Goal: Entertainment & Leisure: Consume media (video, audio)

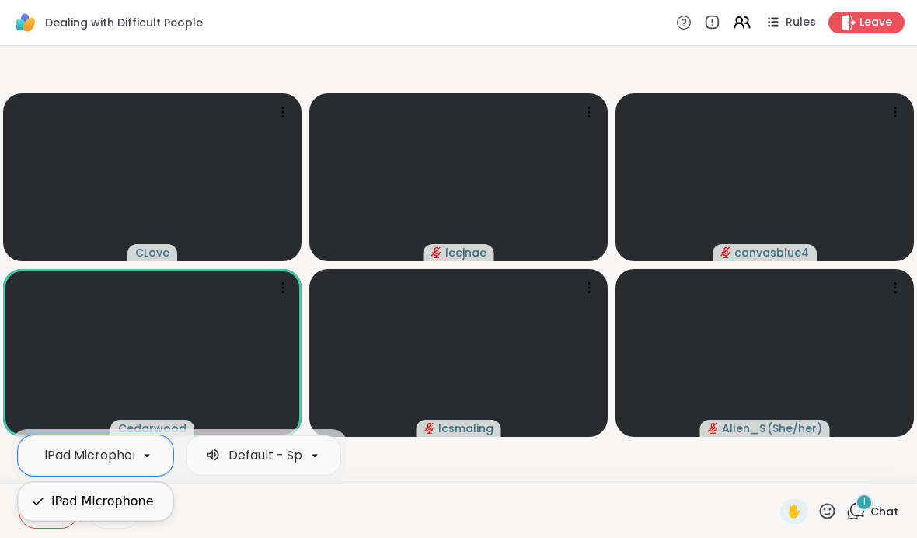
click at [293, 503] on div at bounding box center [471, 510] width 597 height 35
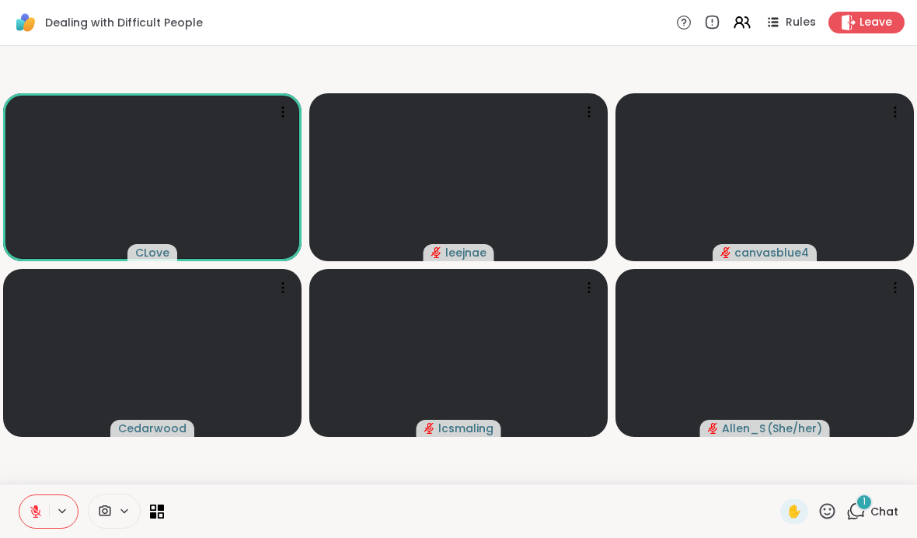
click at [861, 506] on div "1" at bounding box center [863, 501] width 17 height 17
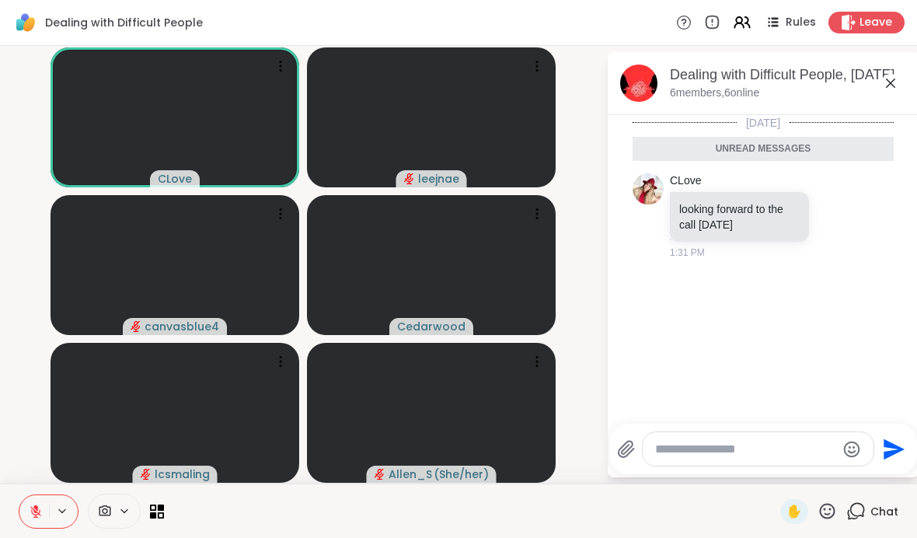
click at [859, 510] on icon at bounding box center [855, 510] width 19 height 19
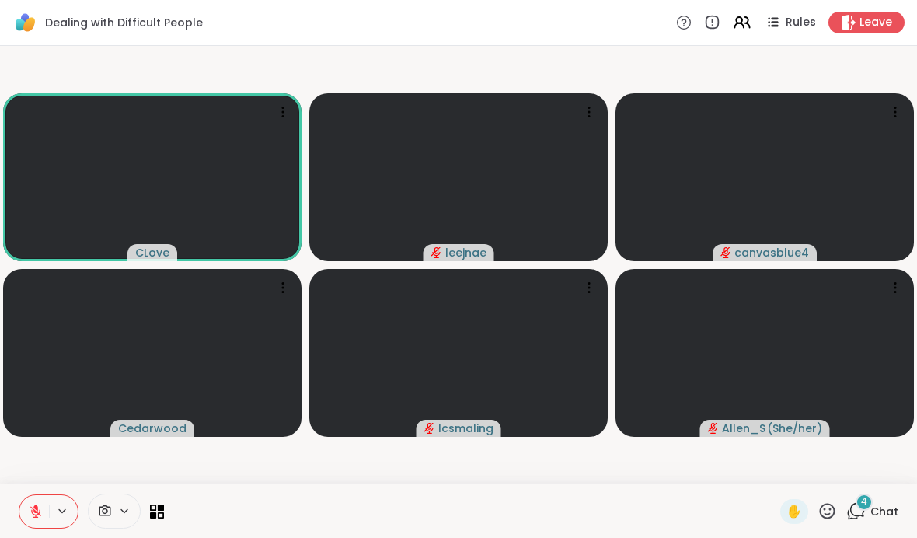
click at [157, 30] on span "Dealing with Difficult People" at bounding box center [124, 23] width 158 height 16
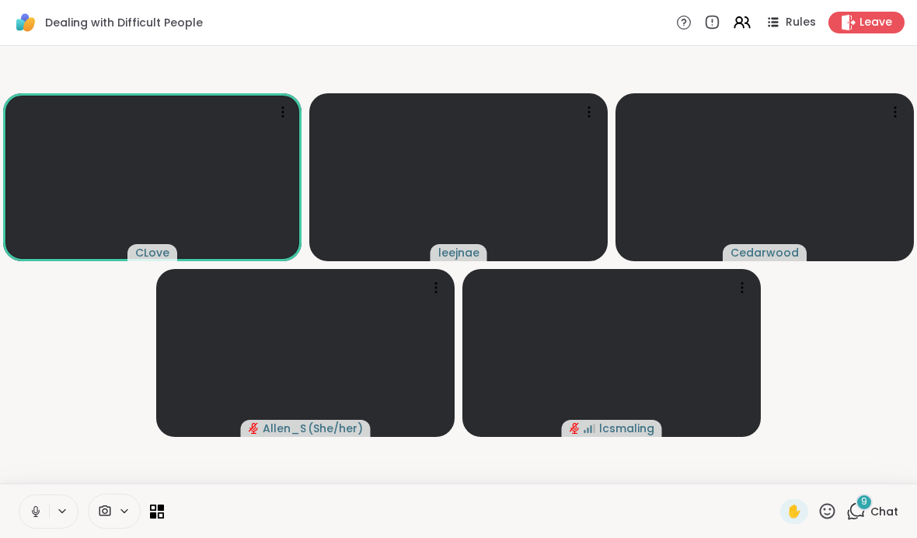
click at [857, 510] on icon at bounding box center [855, 510] width 19 height 19
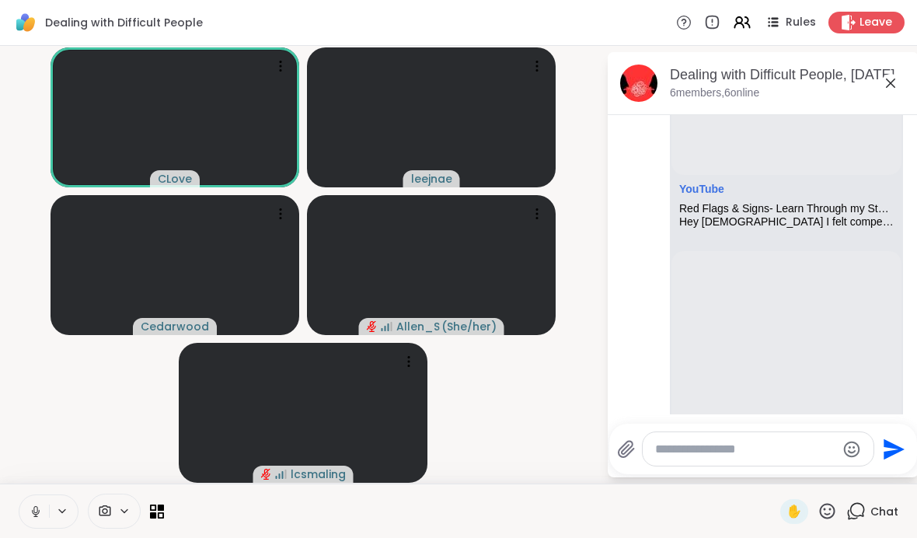
scroll to position [1782, 0]
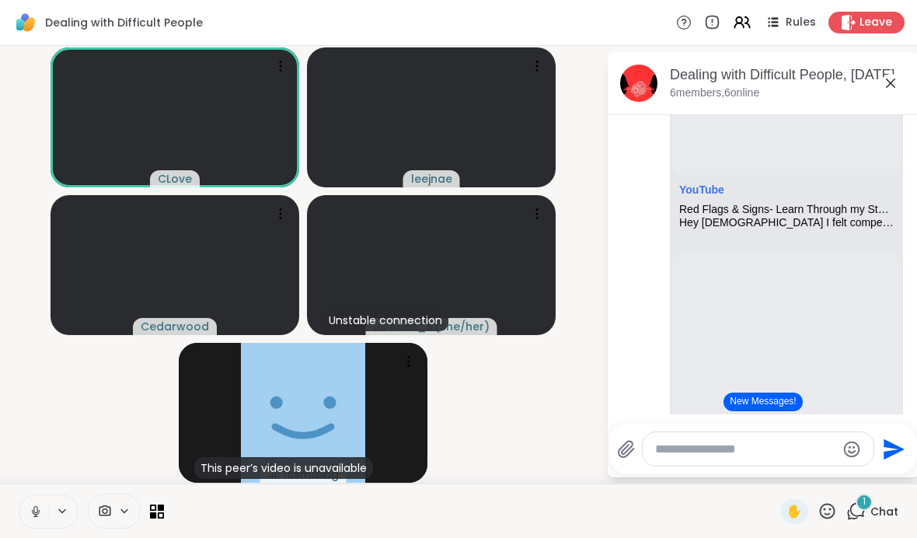
click at [62, 512] on icon at bounding box center [62, 510] width 6 height 3
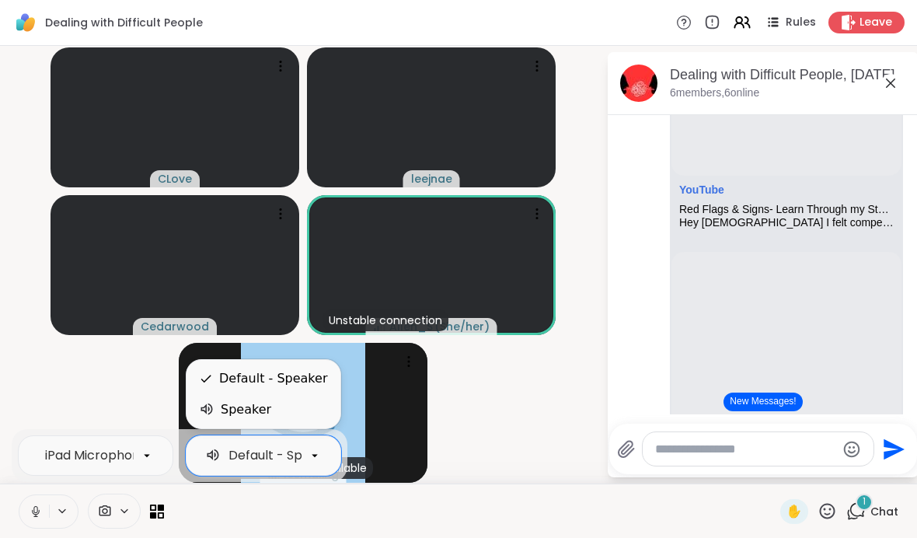
click at [58, 406] on video-player-container "CLove leejnae Cedarwood Unstable connection Allen_S ( She/her ) This peer’s vid…" at bounding box center [302, 264] width 587 height 425
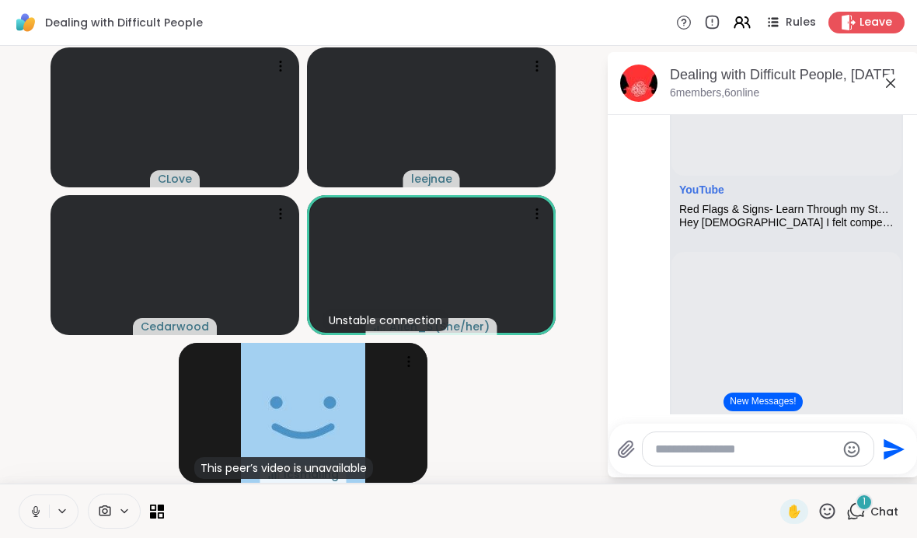
click at [61, 511] on icon at bounding box center [62, 510] width 6 height 3
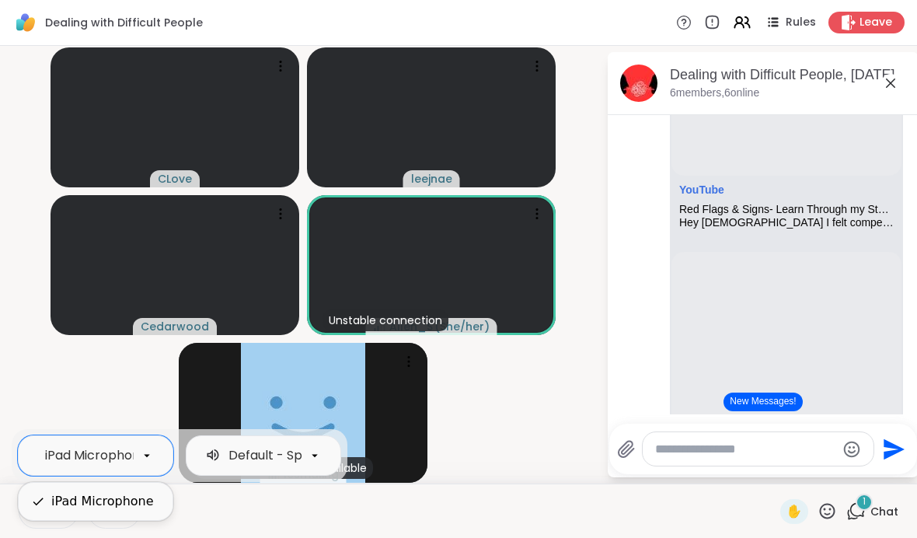
click at [44, 378] on video-player-container "CLove leejnae Cedarwood Unstable connection Allen_S ( She/her ) This peer’s vid…" at bounding box center [302, 264] width 587 height 425
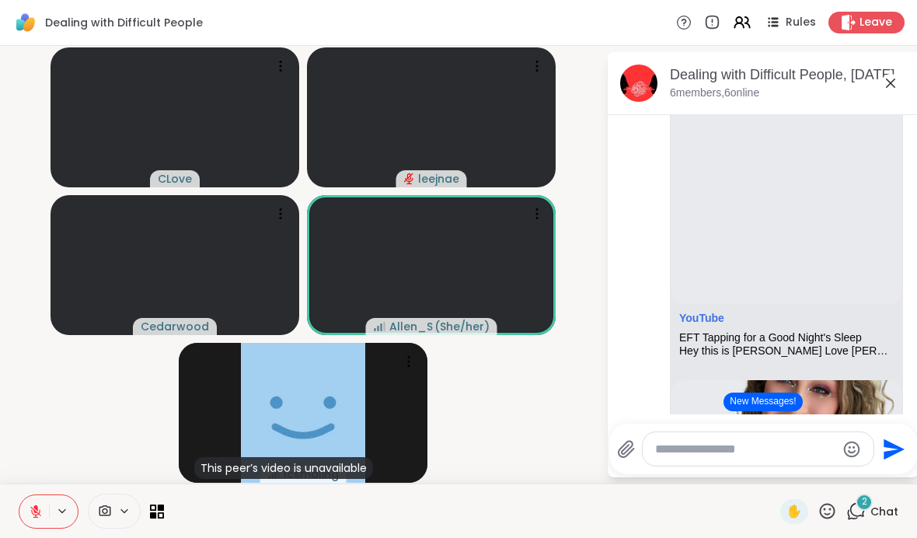
scroll to position [2238, 0]
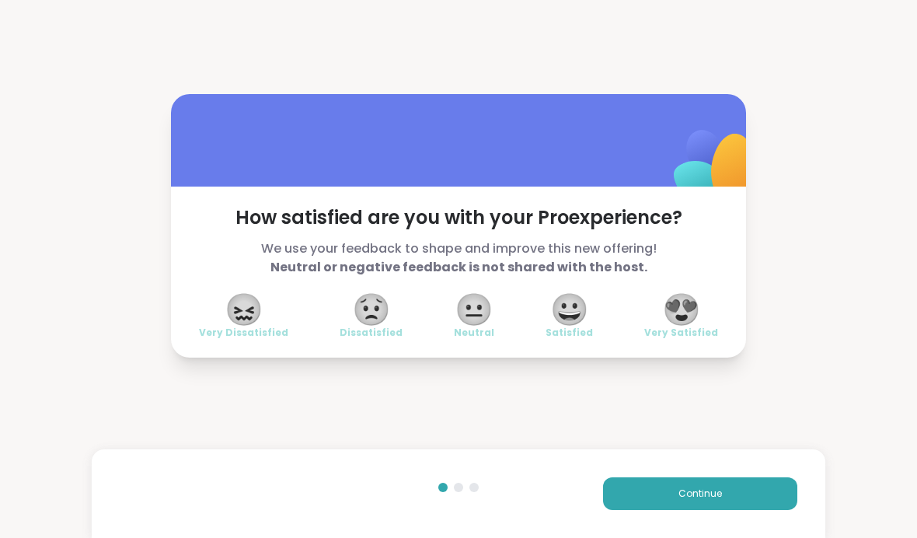
click at [579, 308] on span "😀" at bounding box center [569, 309] width 39 height 28
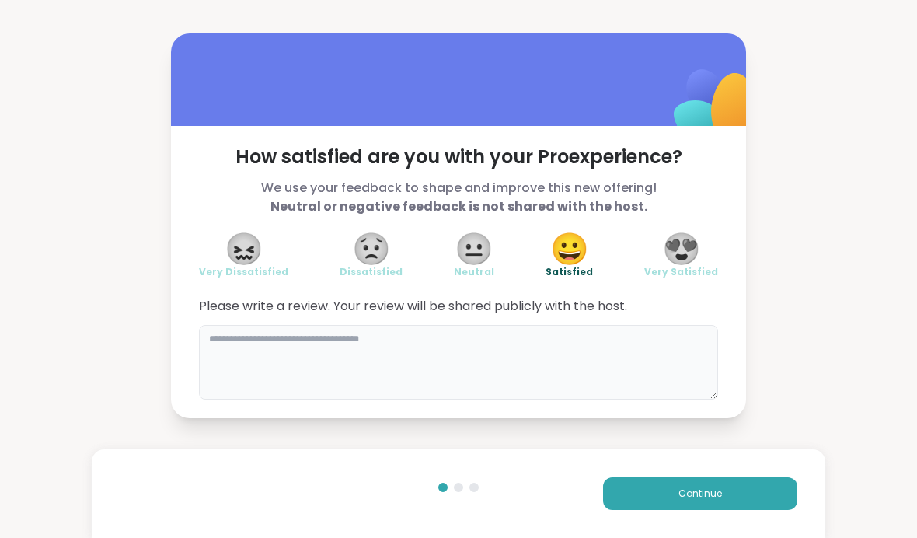
click at [625, 342] on textarea at bounding box center [458, 362] width 519 height 75
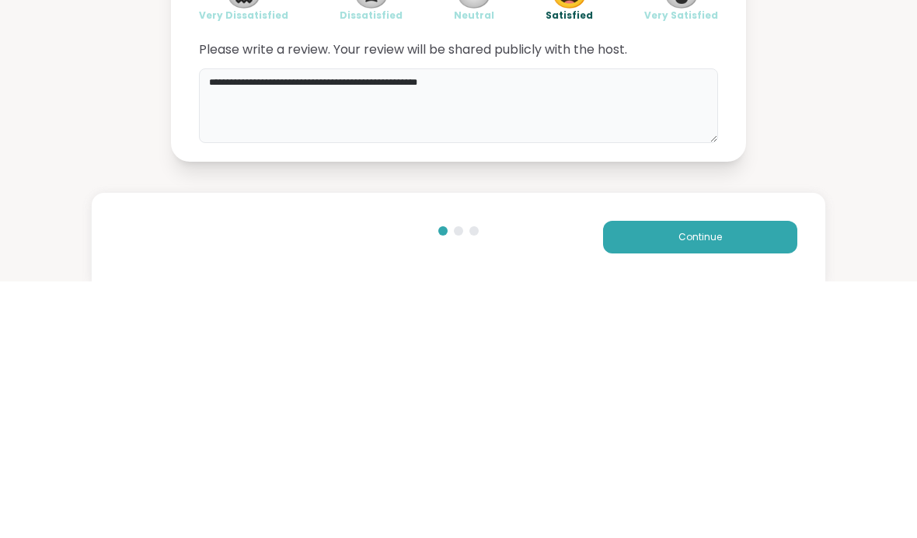
type textarea "**********"
click at [863, 143] on div "**********" at bounding box center [458, 225] width 917 height 451
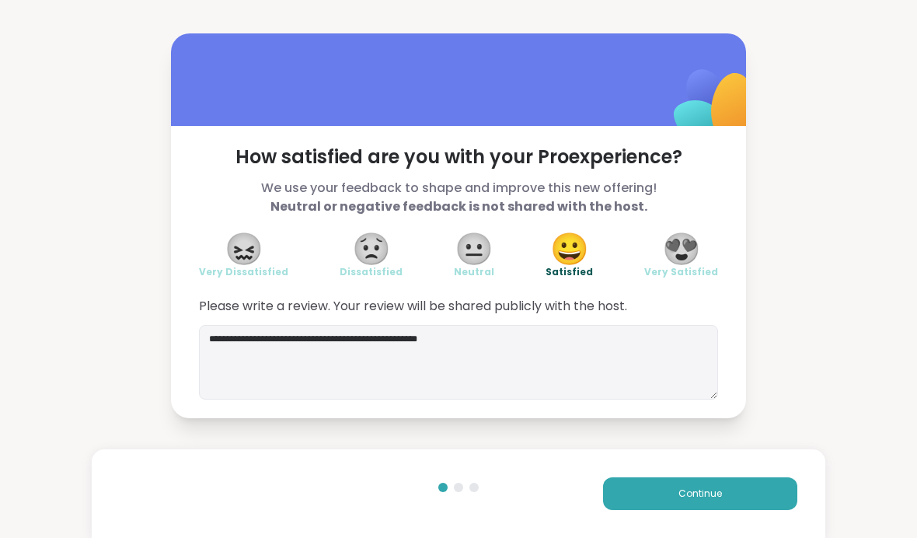
click at [673, 501] on button "Continue" at bounding box center [700, 493] width 194 height 33
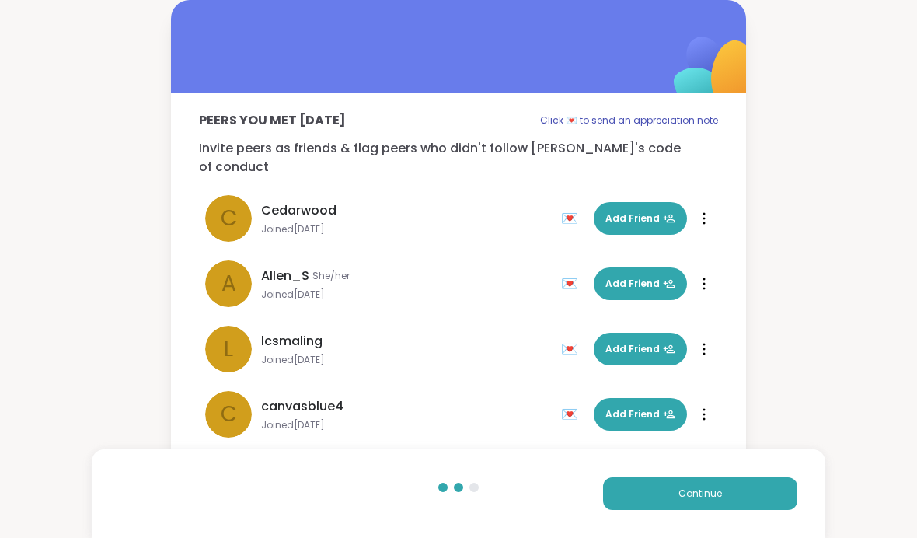
click at [655, 211] on span "Add Friend" at bounding box center [640, 218] width 70 height 14
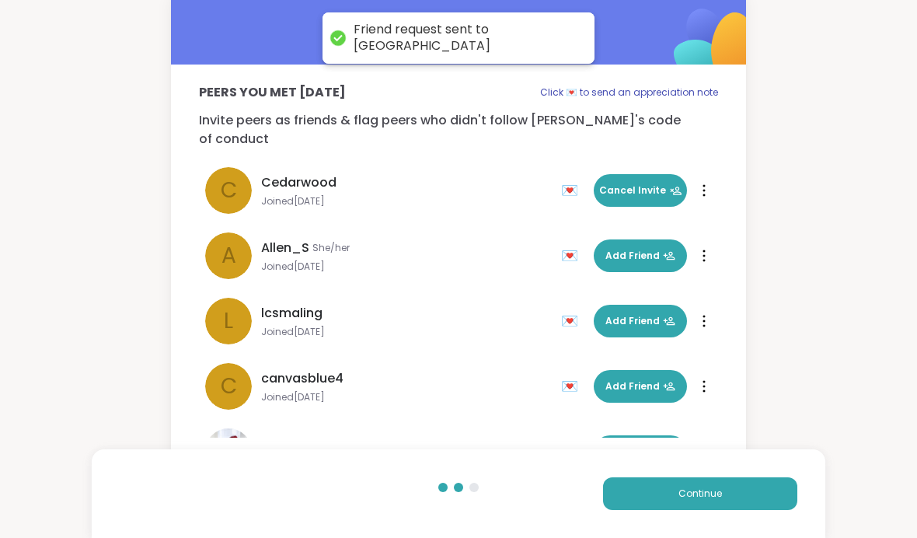
scroll to position [27, 0]
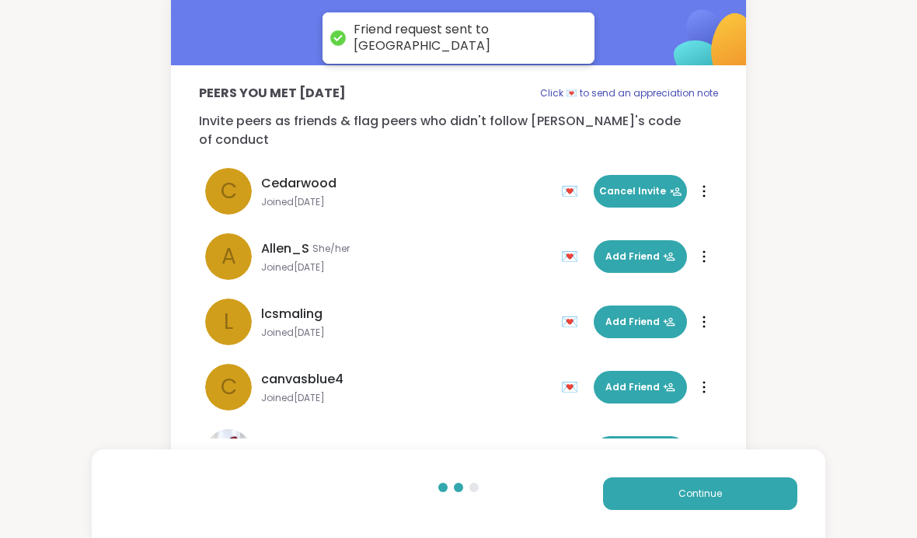
click at [708, 482] on button "Continue" at bounding box center [700, 493] width 194 height 33
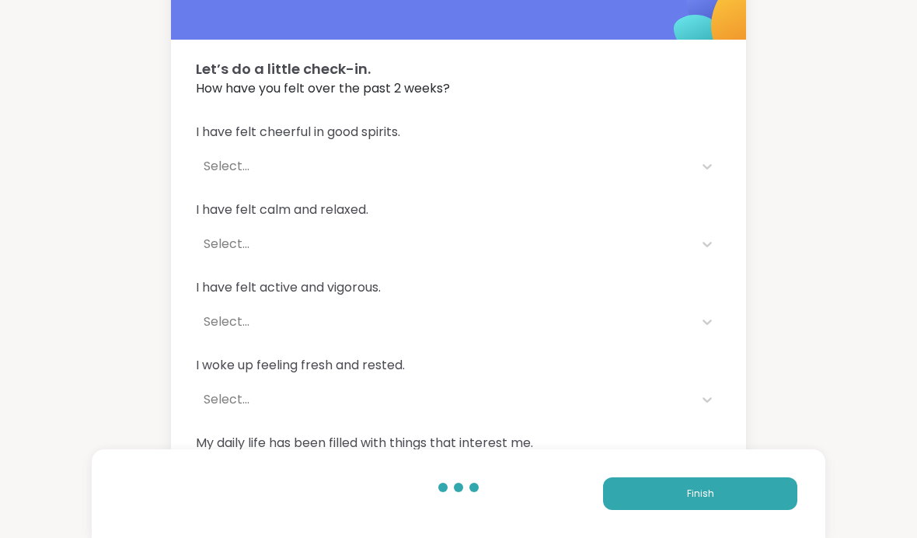
scroll to position [54, 0]
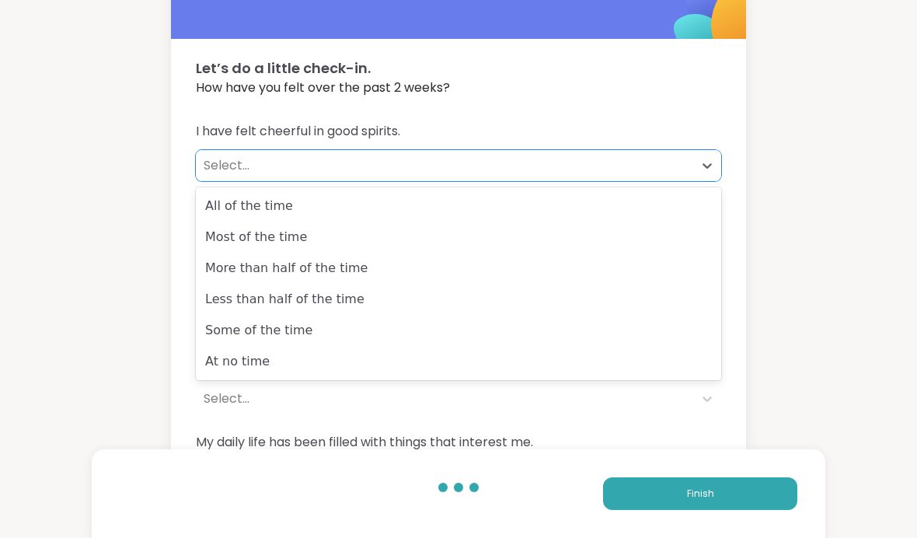
click at [546, 359] on div "At no time" at bounding box center [458, 361] width 525 height 31
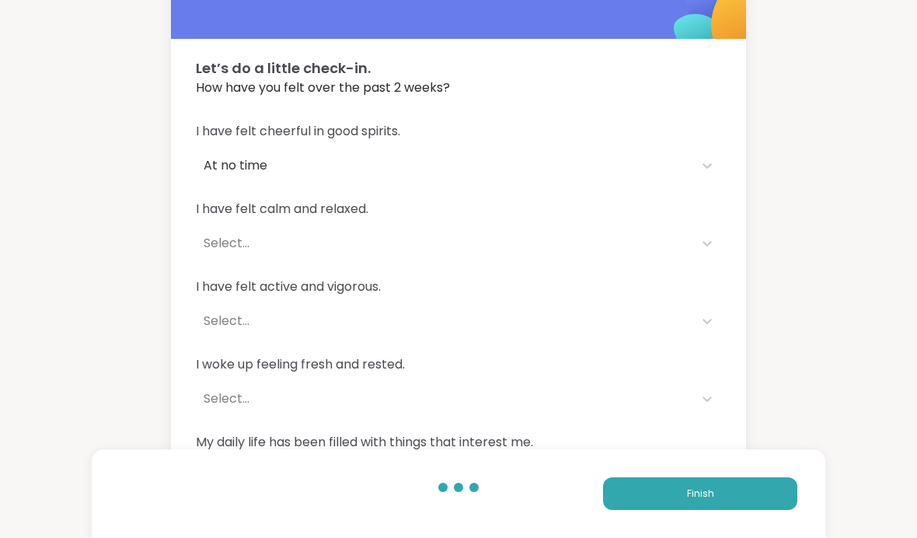
click at [658, 218] on span "I have felt calm and relaxed." at bounding box center [458, 209] width 525 height 19
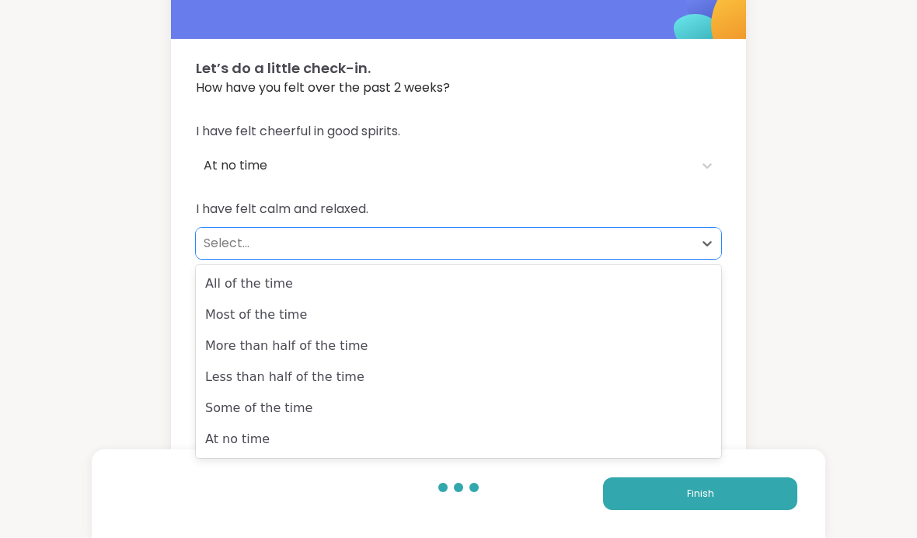
click at [569, 431] on div "At no time" at bounding box center [458, 438] width 525 height 31
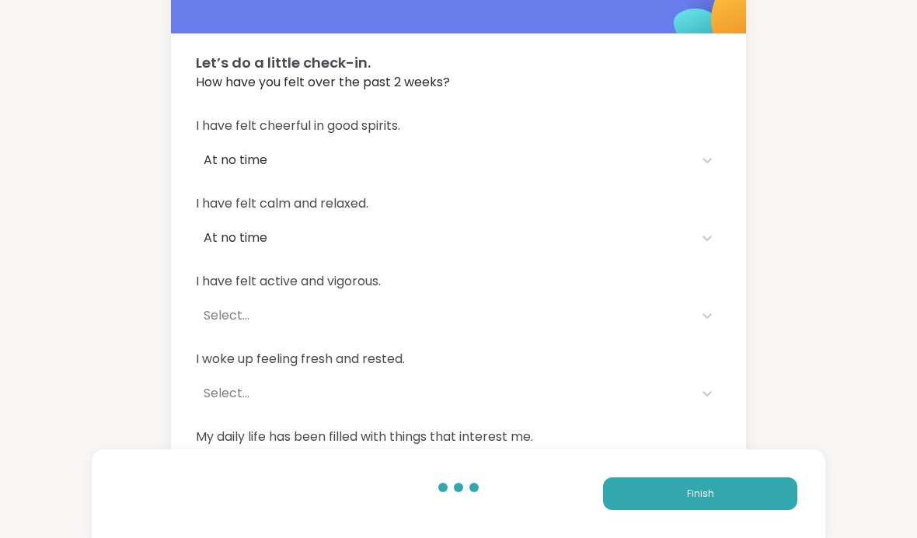
scroll to position [58, 0]
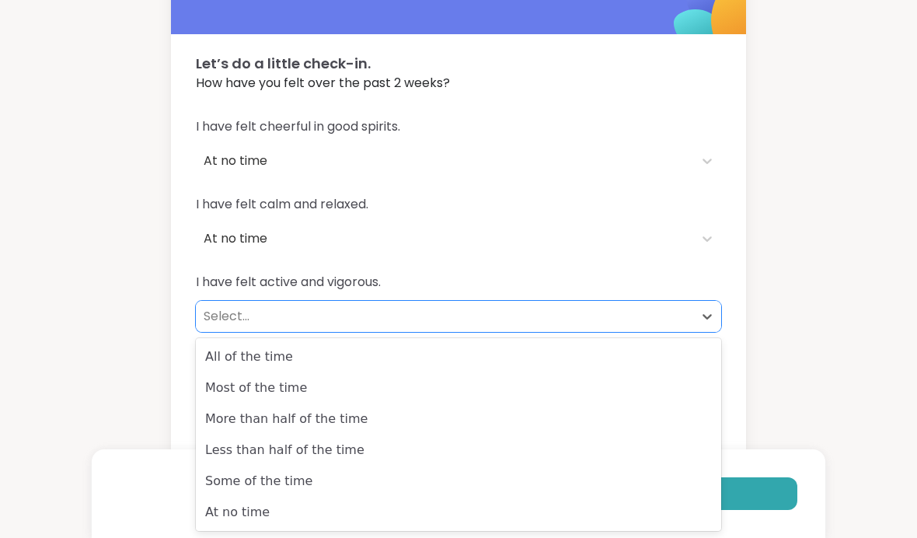
click at [547, 507] on div "At no time" at bounding box center [458, 511] width 525 height 31
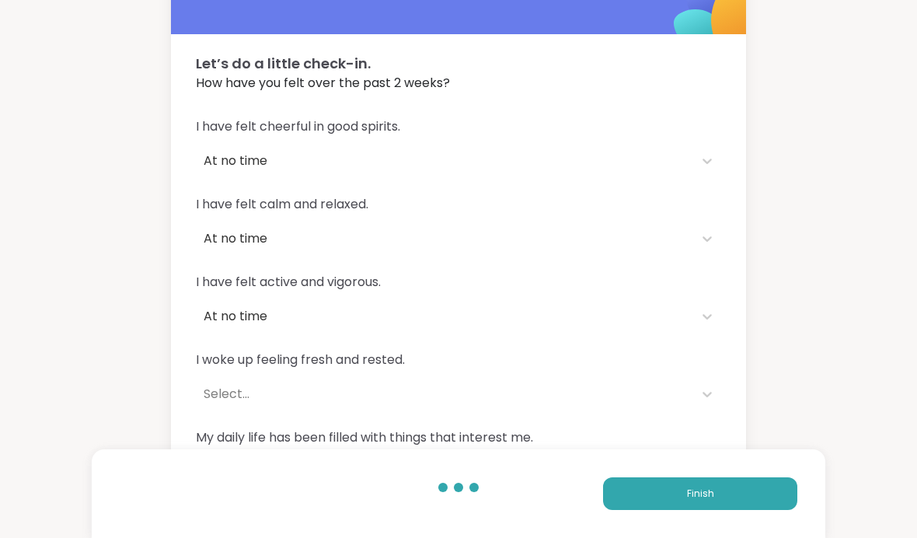
click at [688, 374] on div "I woke up feeling fresh and rested. Select..." at bounding box center [458, 379] width 525 height 59
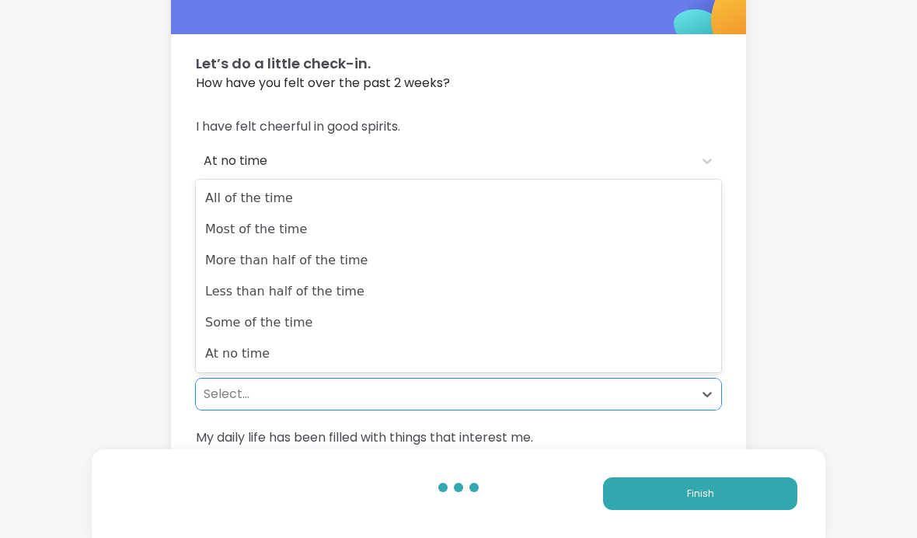
click at [640, 350] on div "At no time" at bounding box center [458, 353] width 525 height 31
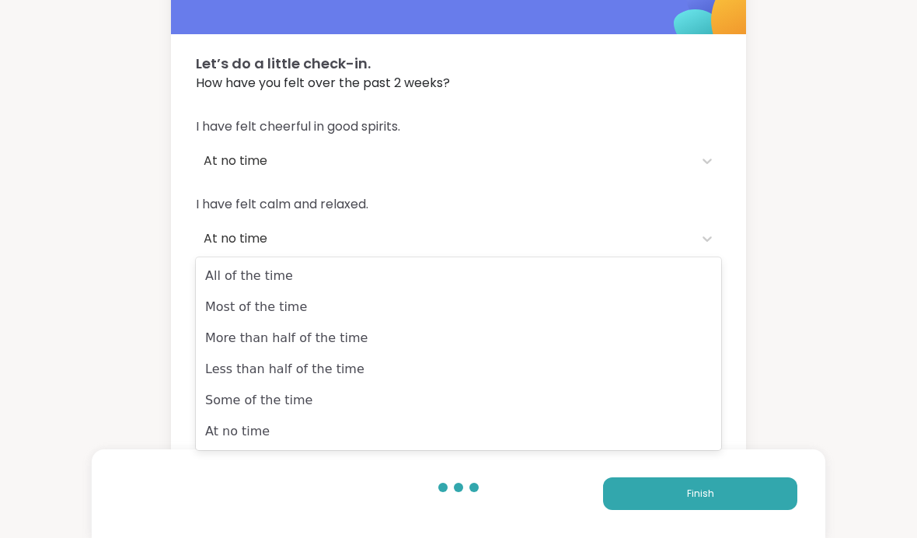
click at [675, 395] on div "Some of the time" at bounding box center [458, 400] width 525 height 31
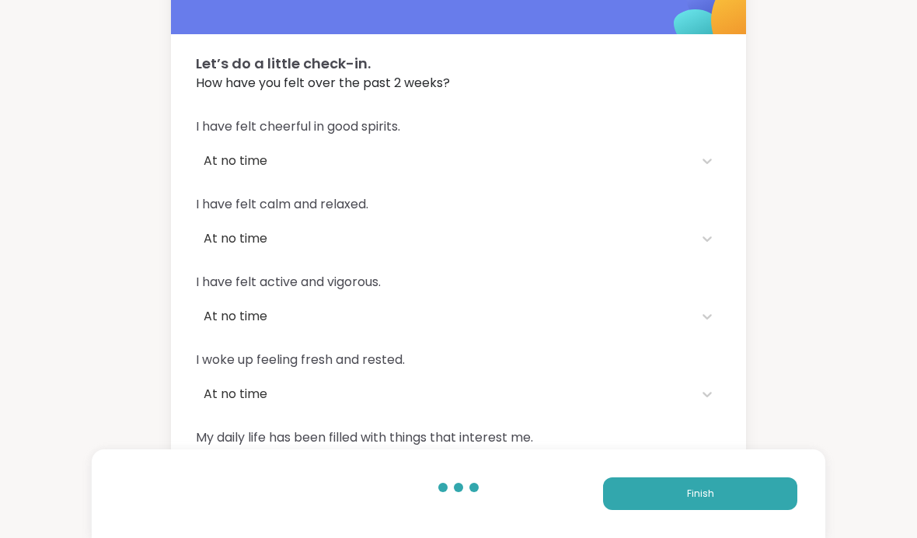
click at [683, 510] on button "Finish" at bounding box center [700, 493] width 194 height 33
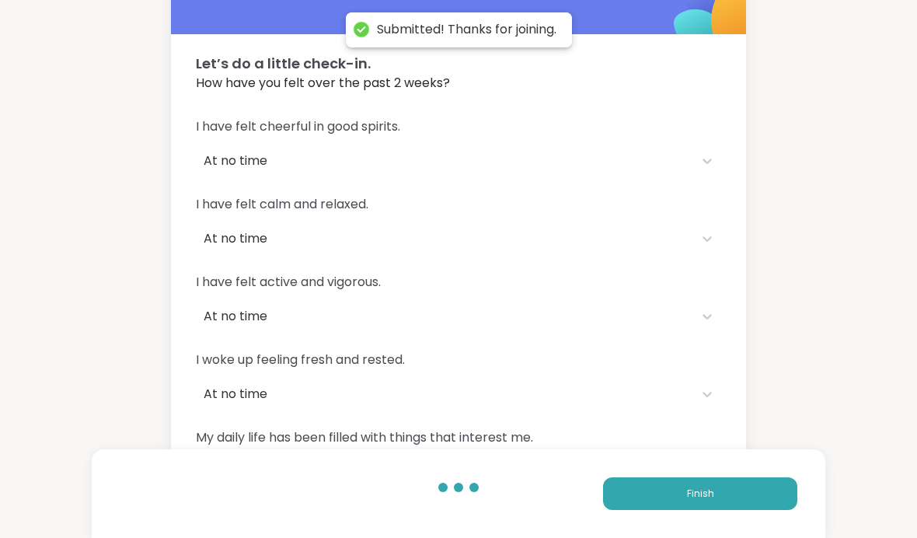
scroll to position [16, 0]
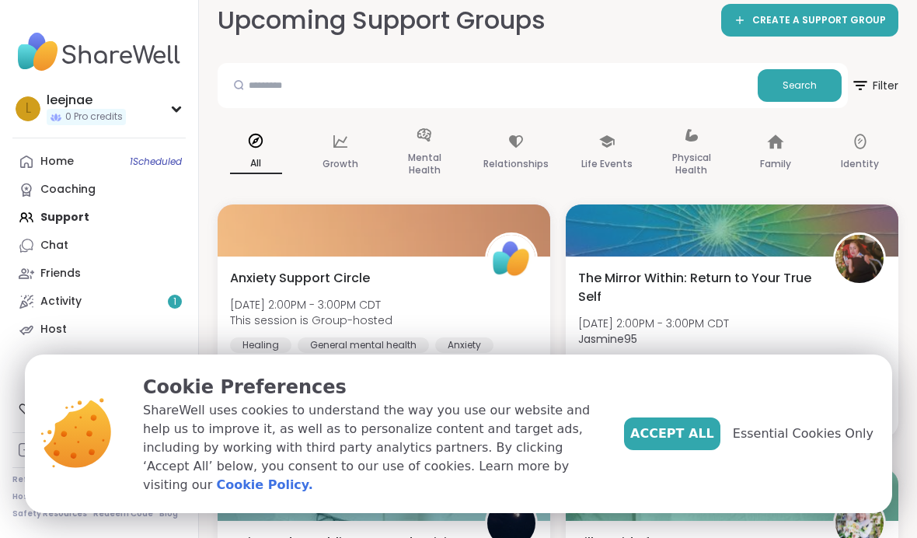
click at [677, 443] on span "Accept All" at bounding box center [672, 433] width 84 height 19
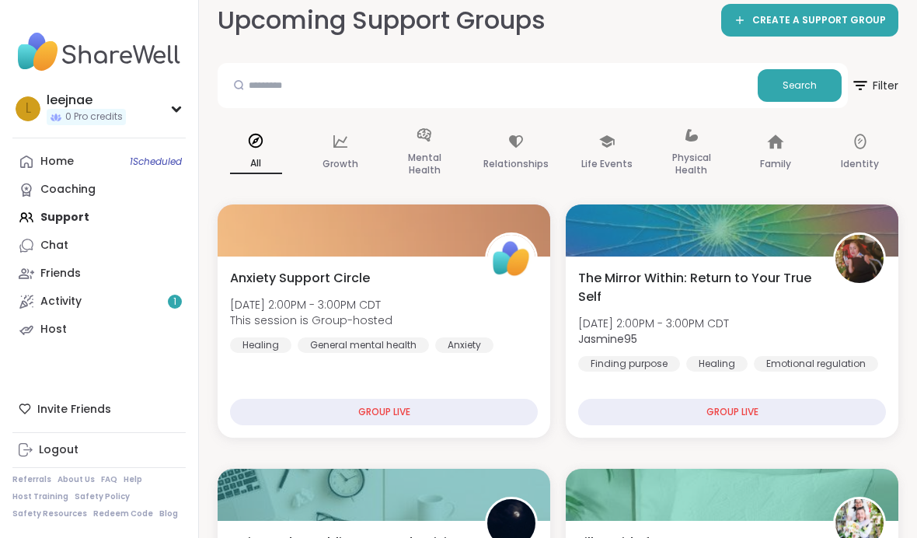
click at [59, 248] on div "Chat" at bounding box center [54, 246] width 28 height 16
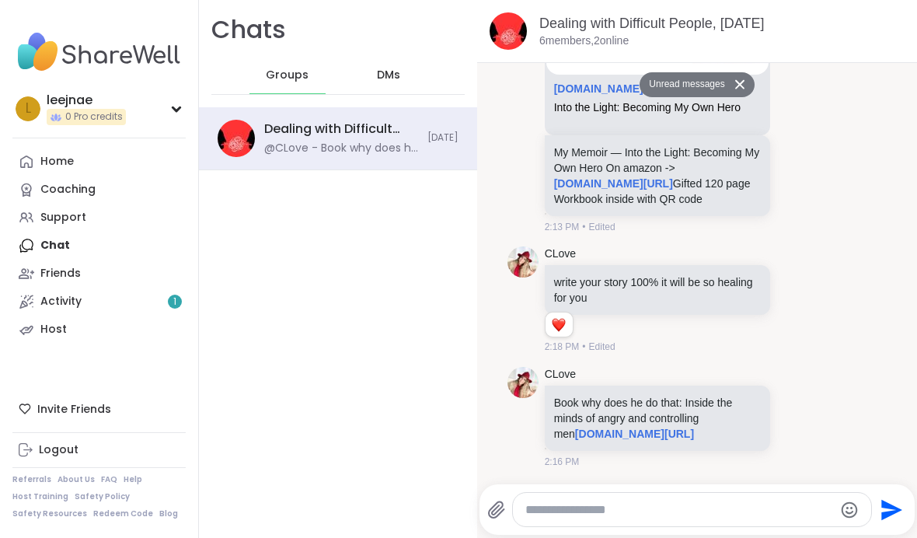
click at [802, 305] on icon at bounding box center [798, 300] width 12 height 12
click at [663, 291] on button "Select Reaction: Heart" at bounding box center [673, 274] width 31 height 31
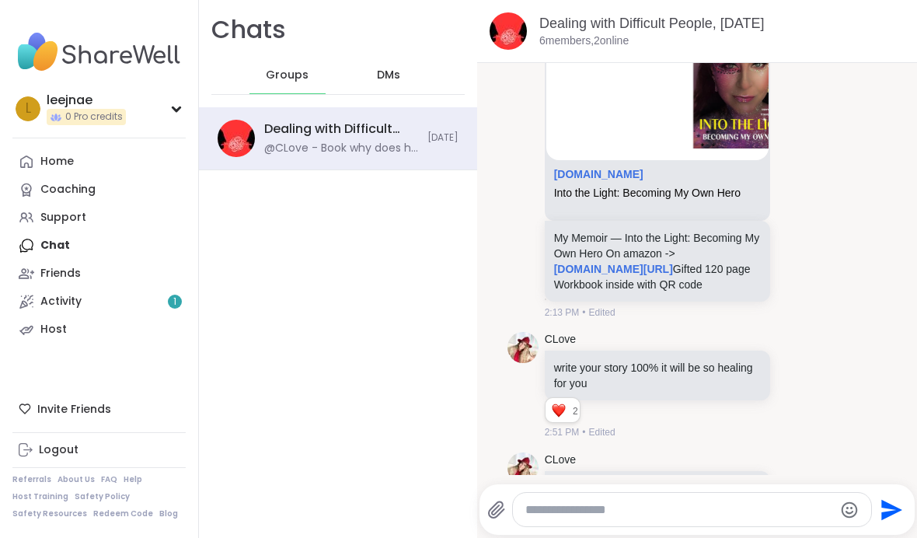
scroll to position [4287, 0]
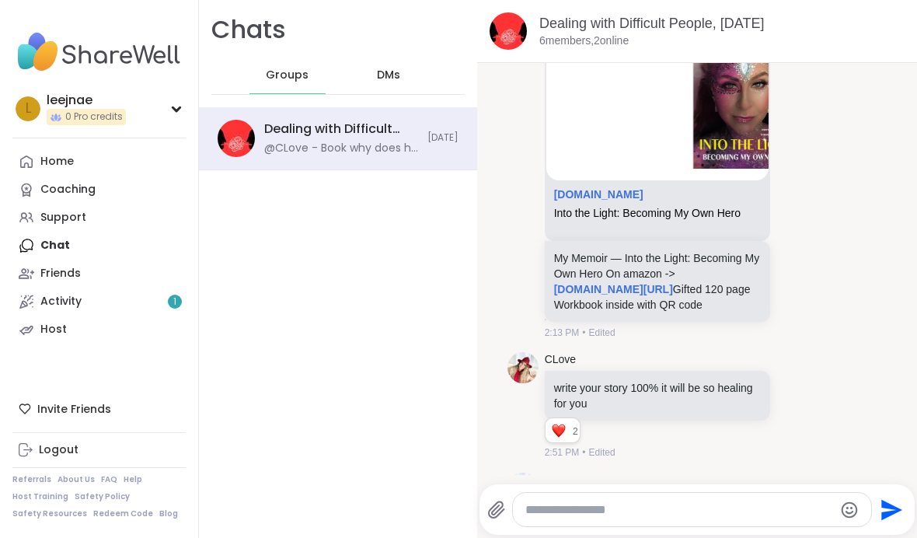
click at [590, 203] on div "CLove amazon.com Into the Light: Becoming My Own Hero My Memoir — Into the Ligh…" at bounding box center [697, 152] width 380 height 385
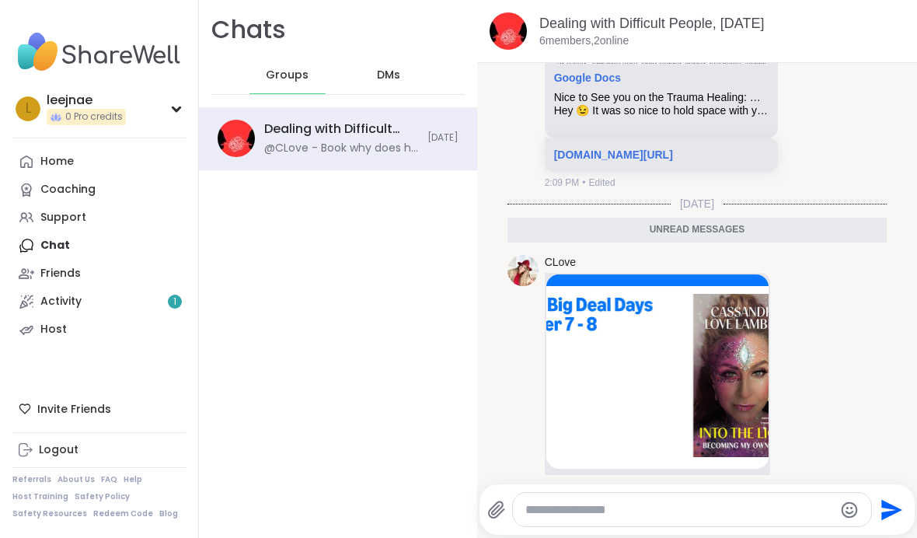
scroll to position [3998, 0]
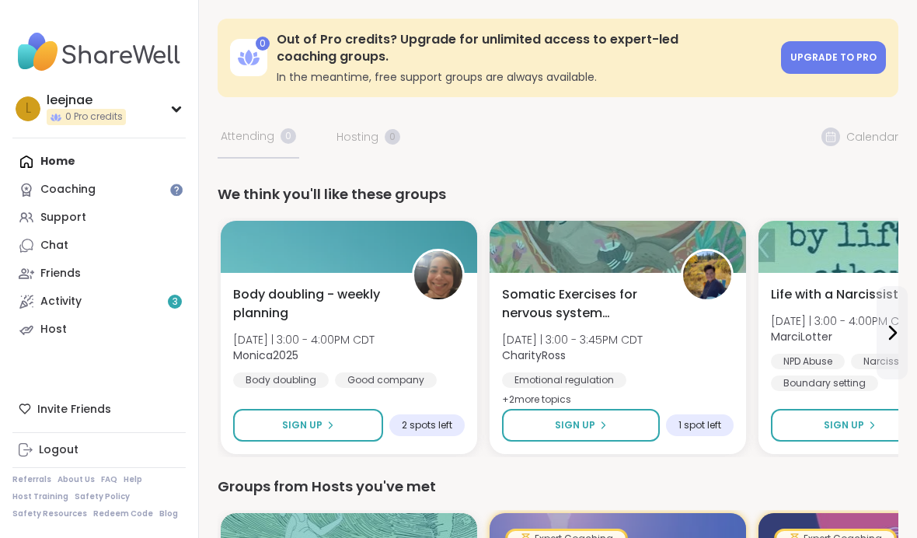
click at [165, 297] on link "Activity 3" at bounding box center [98, 301] width 173 height 28
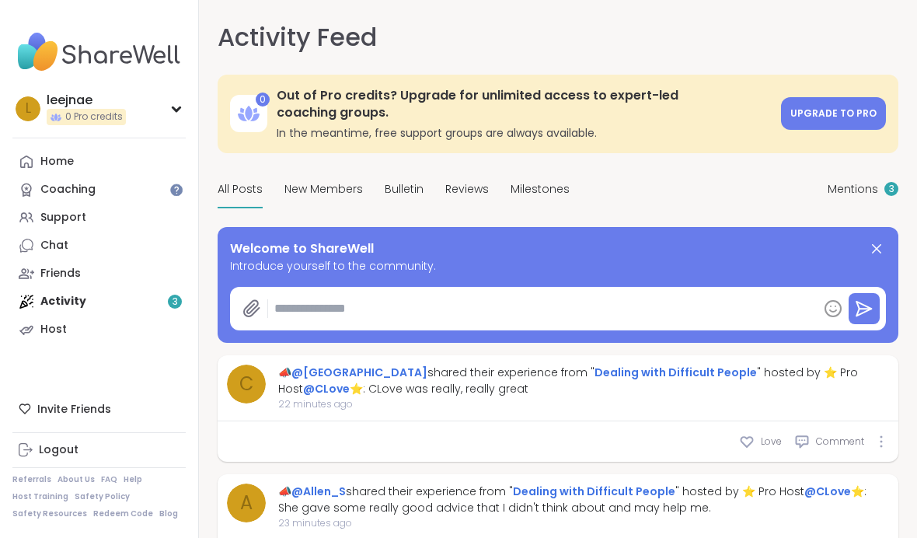
click at [52, 327] on div "Host" at bounding box center [53, 330] width 26 height 16
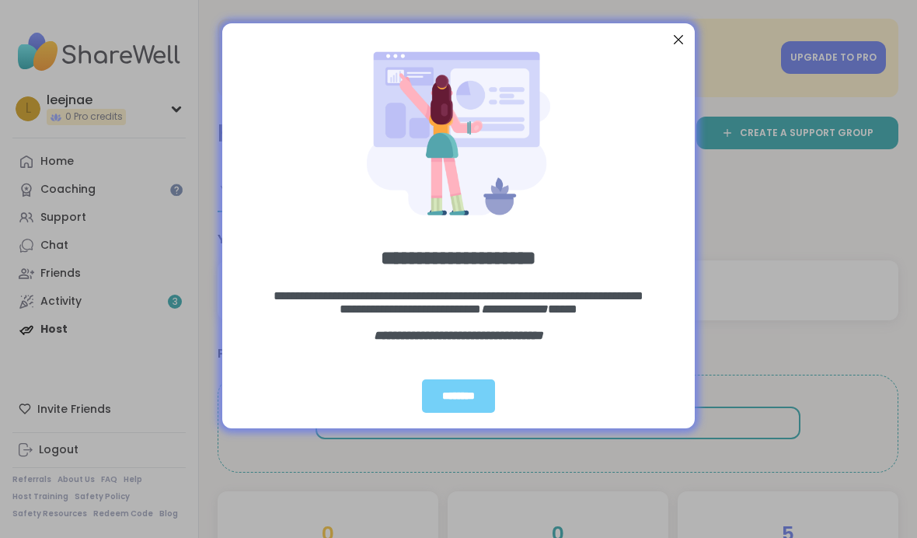
click at [471, 398] on div "********" at bounding box center [458, 395] width 73 height 33
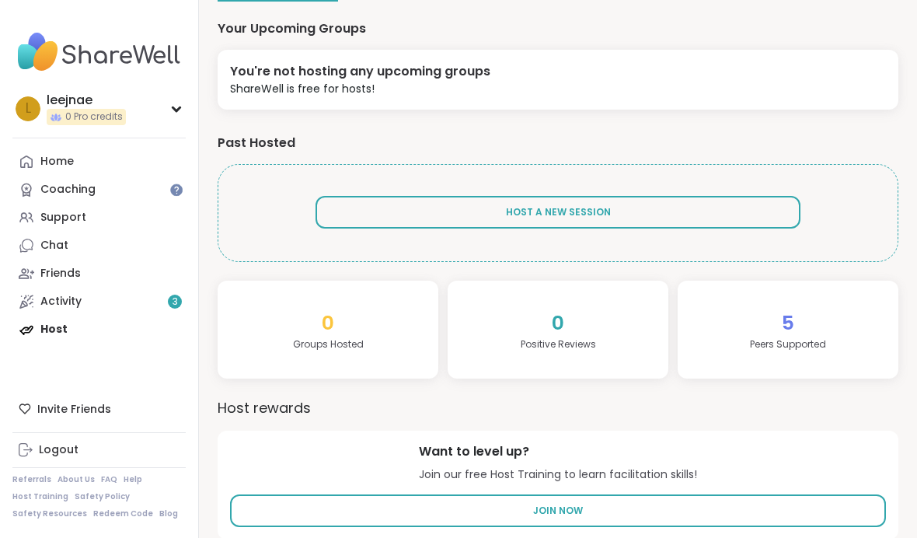
scroll to position [209, 0]
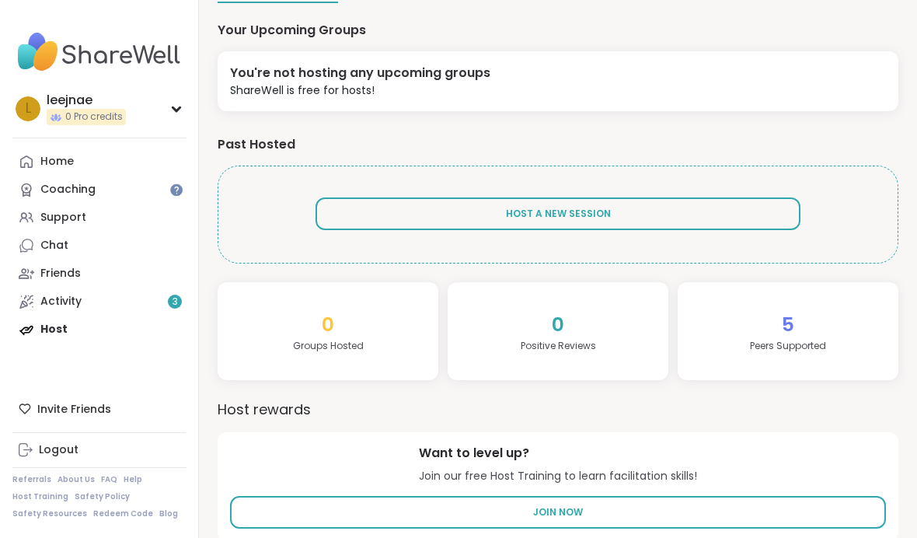
click at [141, 184] on link "Coaching" at bounding box center [98, 190] width 173 height 28
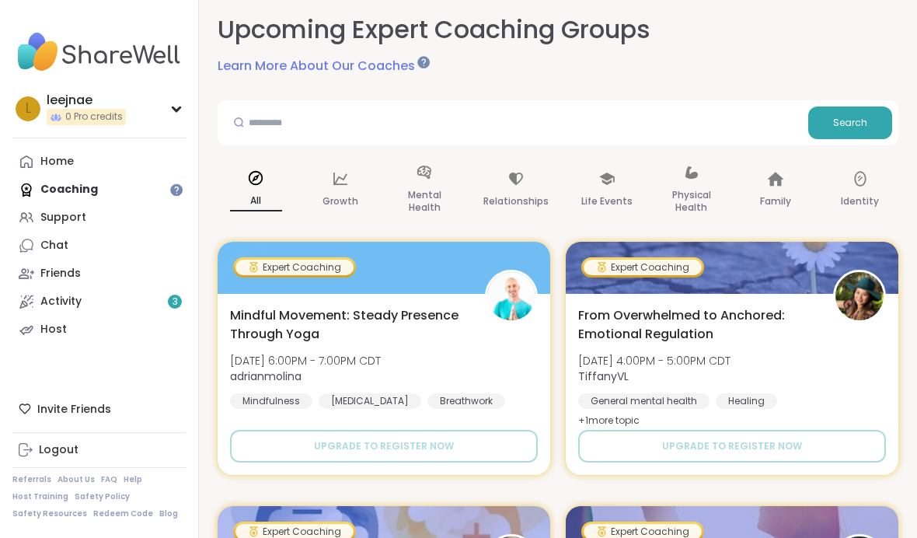
scroll to position [101, 0]
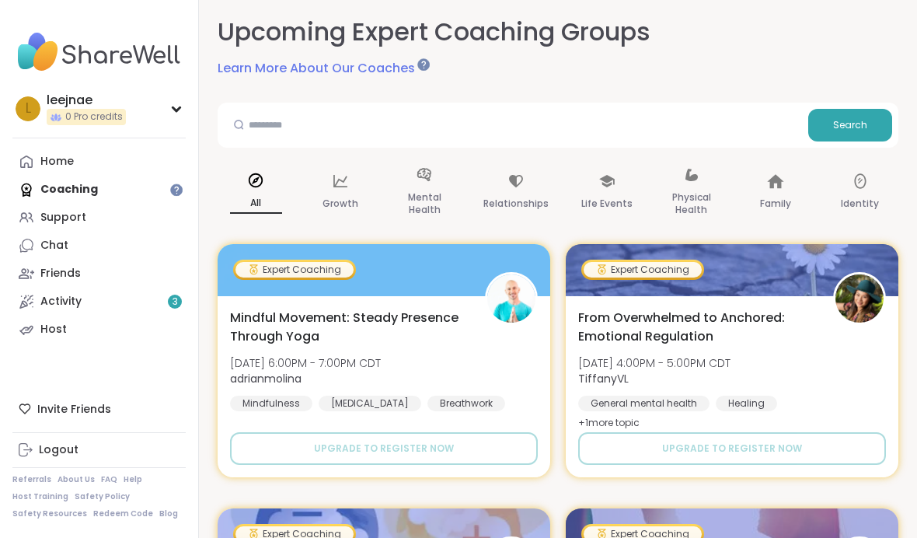
click at [64, 155] on div "Home" at bounding box center [56, 162] width 33 height 16
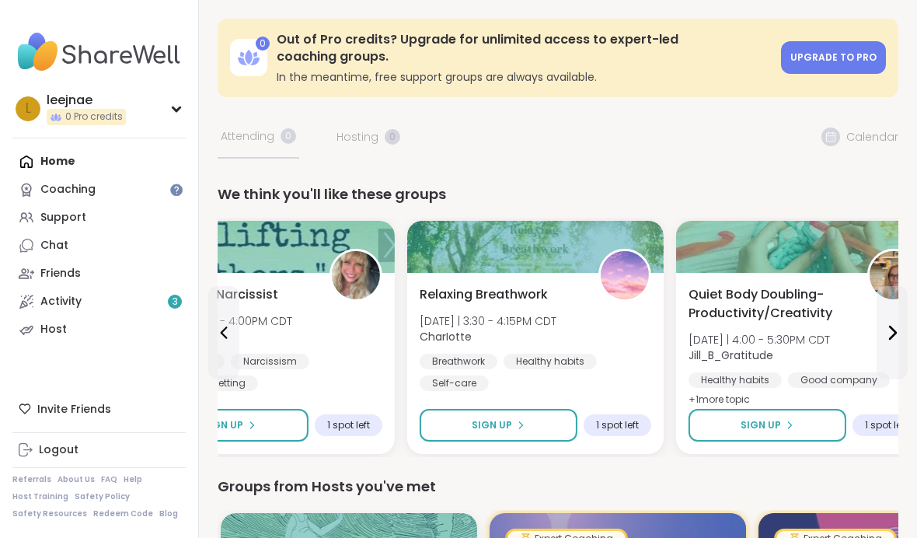
click at [552, 276] on div "Relaxing Breathwork [DATE] | 3:30 - 4:15PM CDT CharIotte Breathwork Healthy hab…" at bounding box center [535, 363] width 256 height 181
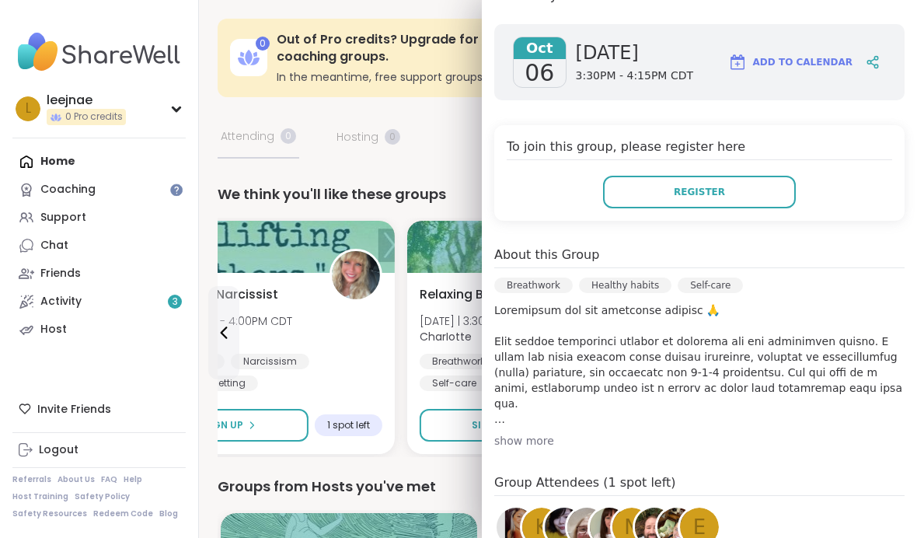
scroll to position [205, 0]
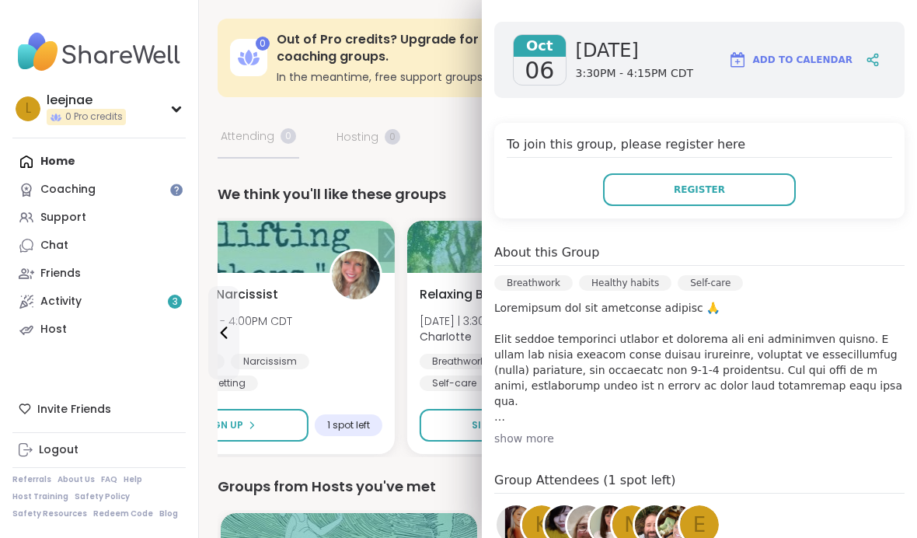
click at [534, 443] on div "show more" at bounding box center [699, 438] width 410 height 16
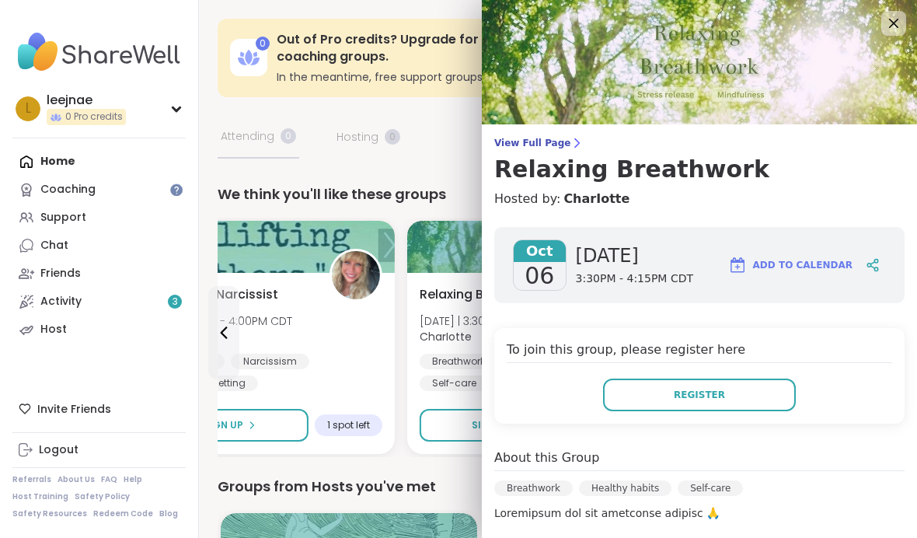
scroll to position [0, 0]
click at [748, 387] on button "Register" at bounding box center [699, 394] width 193 height 33
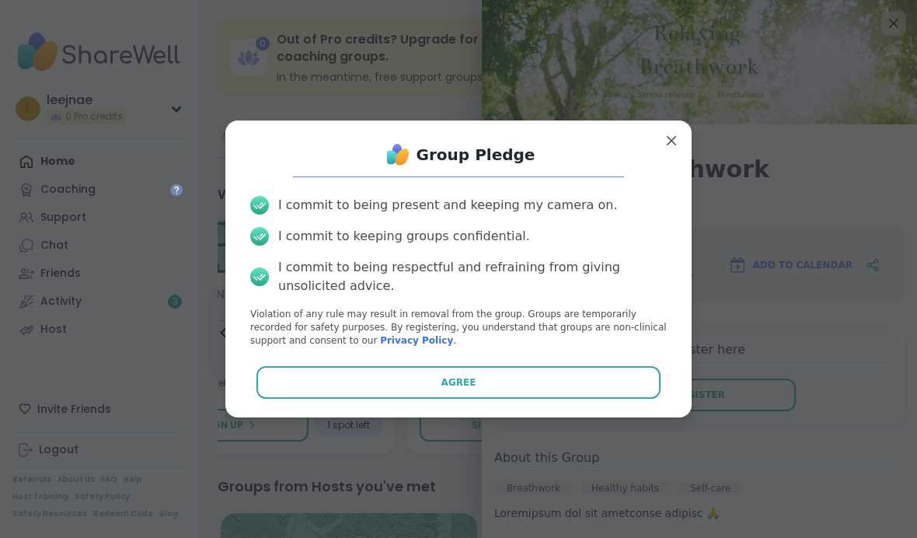
click at [621, 397] on button "Agree" at bounding box center [458, 382] width 405 height 33
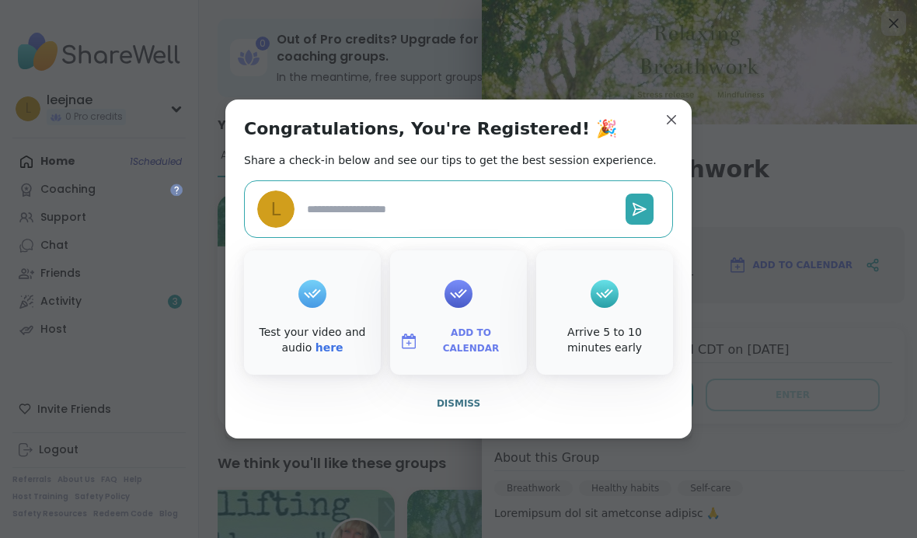
click at [472, 224] on textarea at bounding box center [460, 209] width 319 height 29
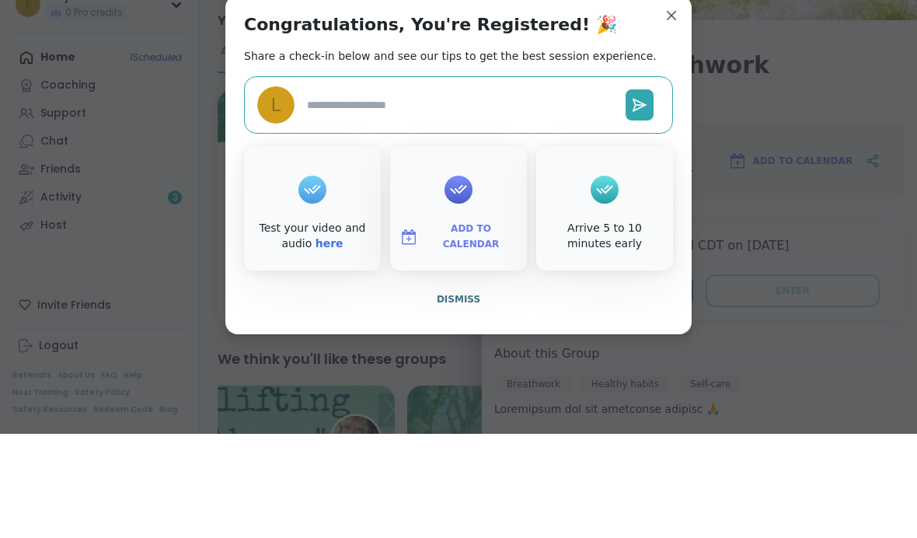
type textarea "*"
type textarea "**"
type textarea "*"
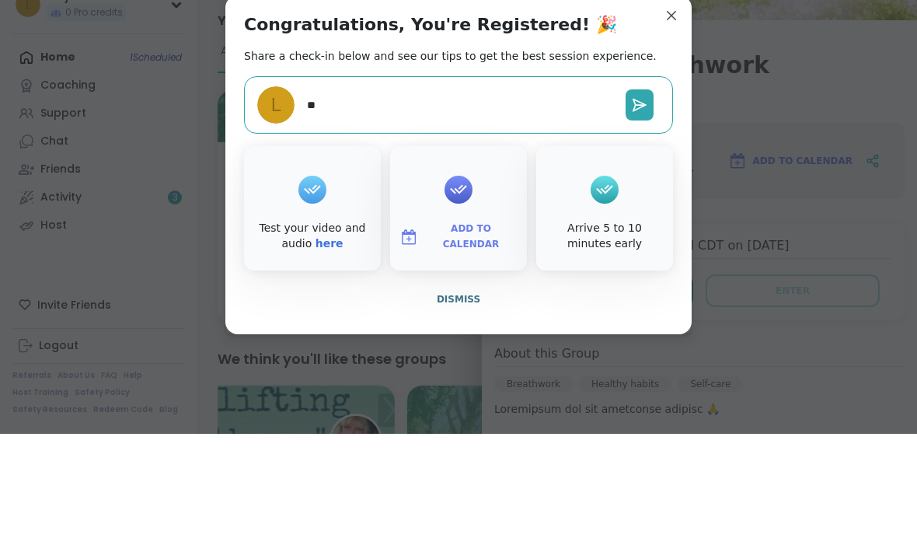
type textarea "***"
type textarea "*"
type textarea "***"
type textarea "*"
type textarea "**"
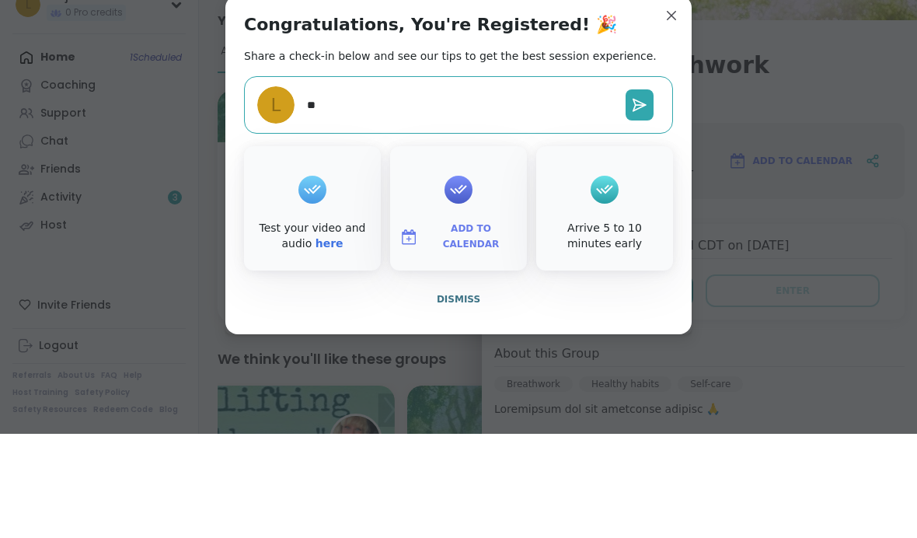
type textarea "*"
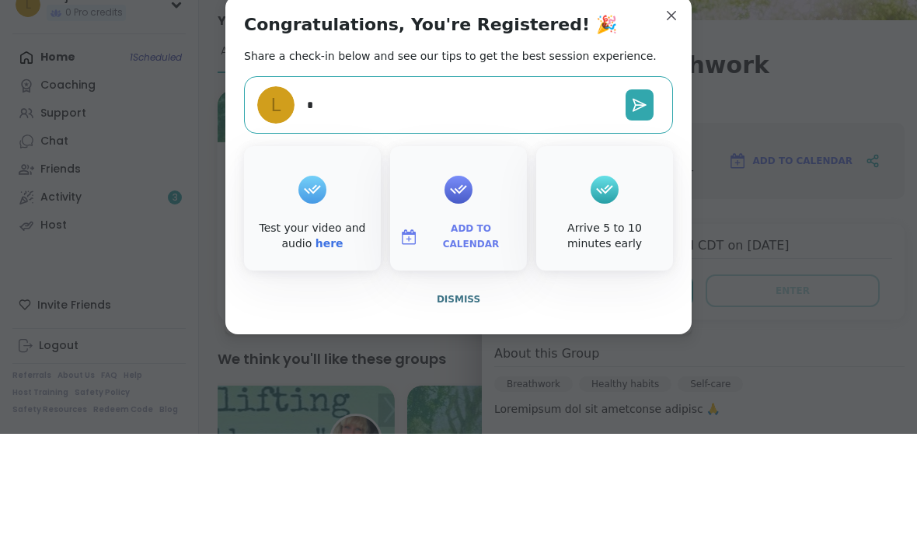
type textarea "*"
type textarea "**"
type textarea "*"
type textarea "***"
type textarea "*"
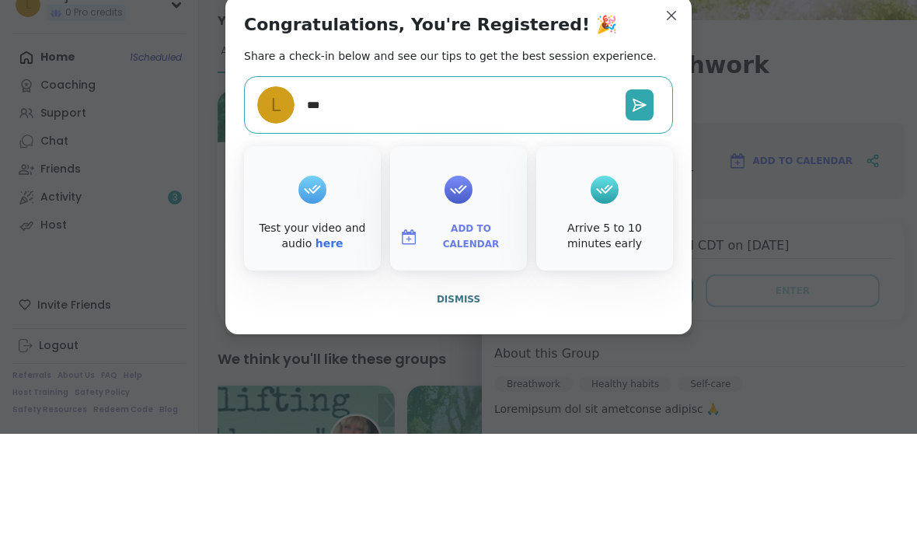
type textarea "****"
type textarea "*"
type textarea "*****"
type textarea "*"
type textarea "*****"
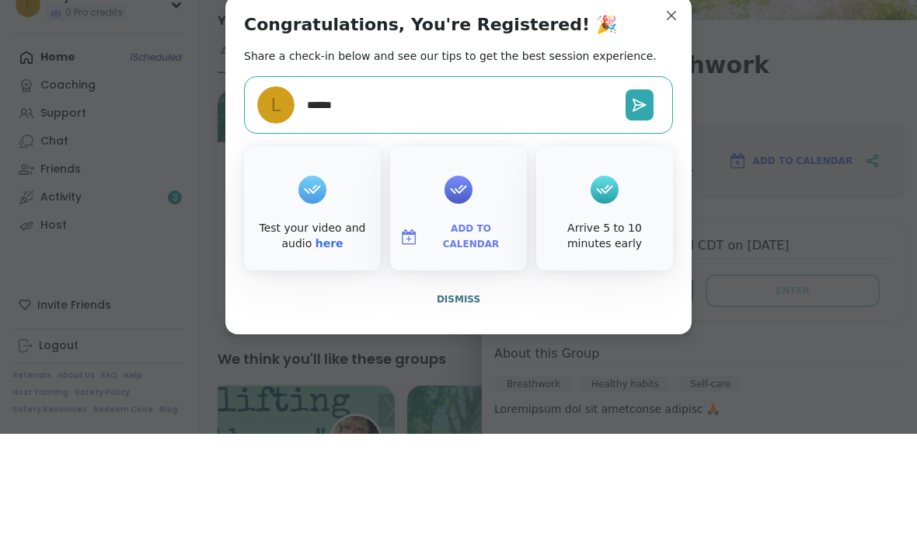
type textarea "*"
type textarea "*******"
type textarea "*"
type textarea "********"
type textarea "*"
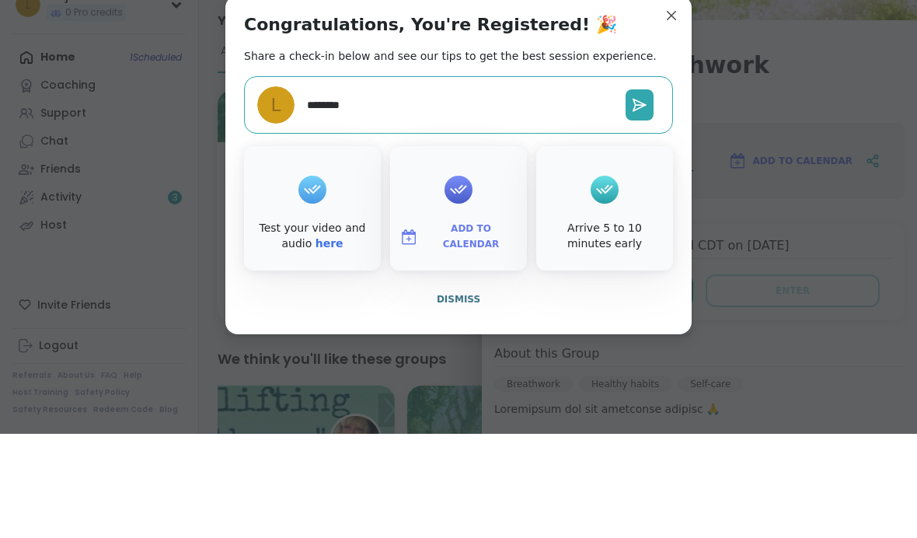
type textarea "*********"
type textarea "*"
type textarea "**********"
type textarea "*"
type textarea "**********"
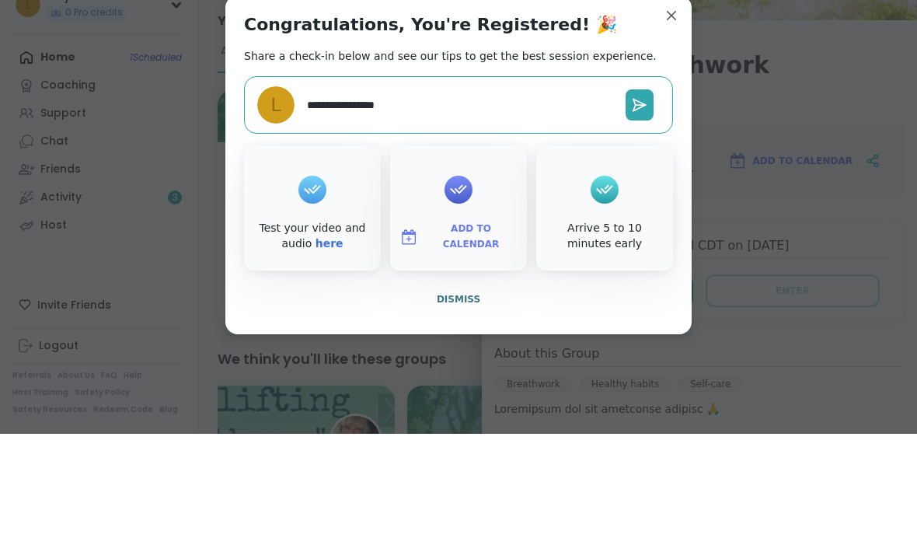
type textarea "*"
type textarea "**********"
type textarea "*"
type textarea "**********"
type textarea "*"
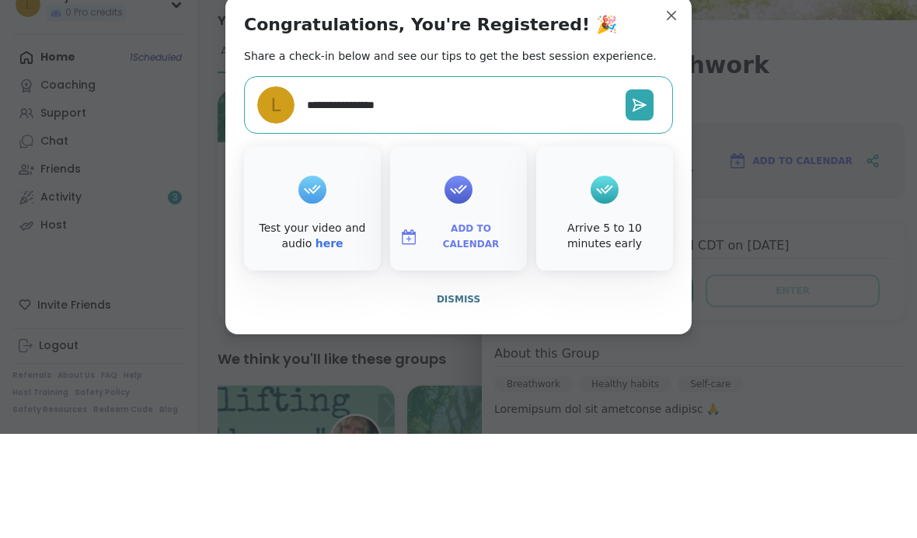
type textarea "**********"
type textarea "*"
type textarea "**********"
type textarea "*"
type textarea "**********"
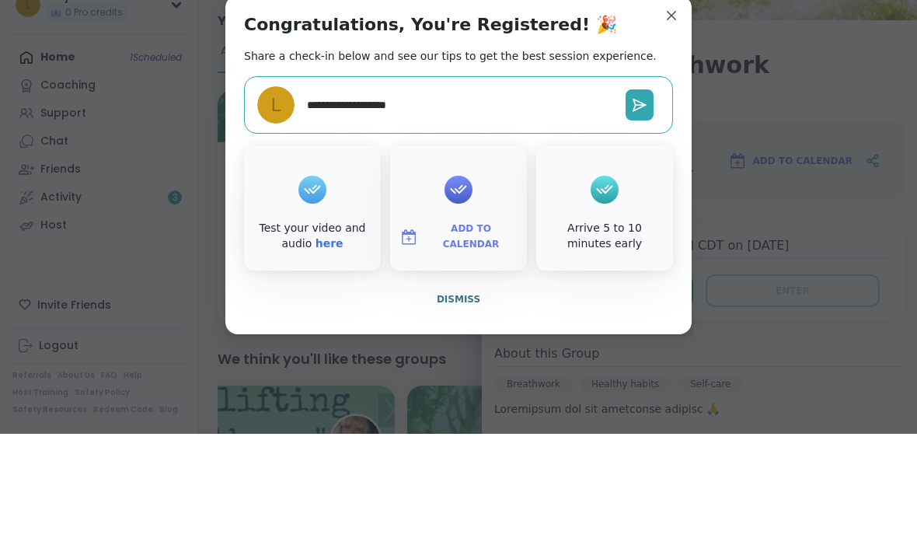
type textarea "*"
type textarea "**********"
type textarea "*"
type textarea "**********"
type textarea "*"
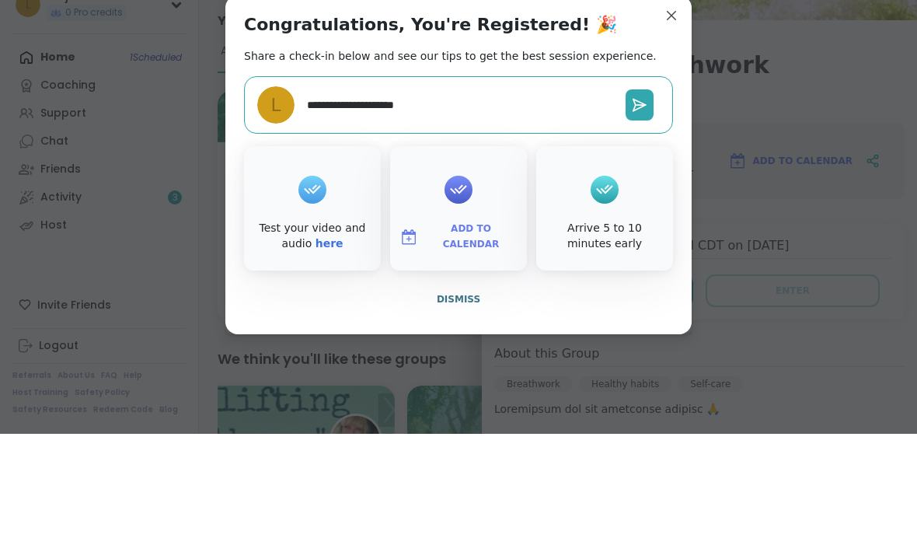
type textarea "**********"
type textarea "*"
type textarea "**********"
type textarea "*"
type textarea "**********"
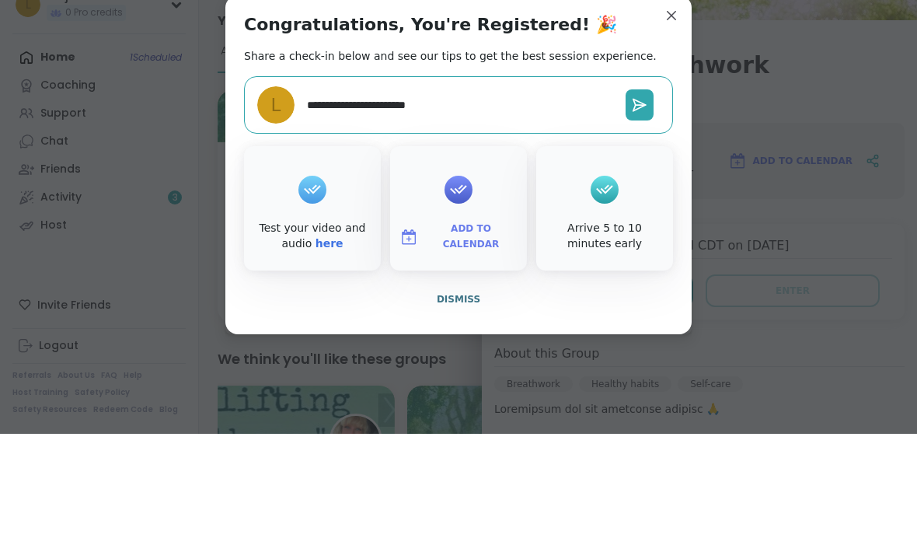
type textarea "*"
type textarea "**********"
type textarea "*"
type textarea "**********"
type textarea "*"
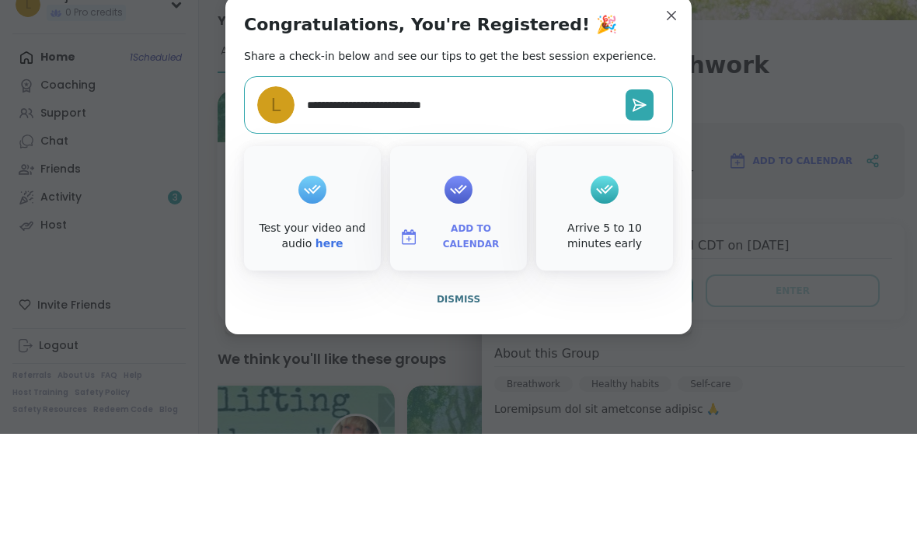
type textarea "**********"
type textarea "*"
type textarea "**********"
type textarea "*"
type textarea "**********"
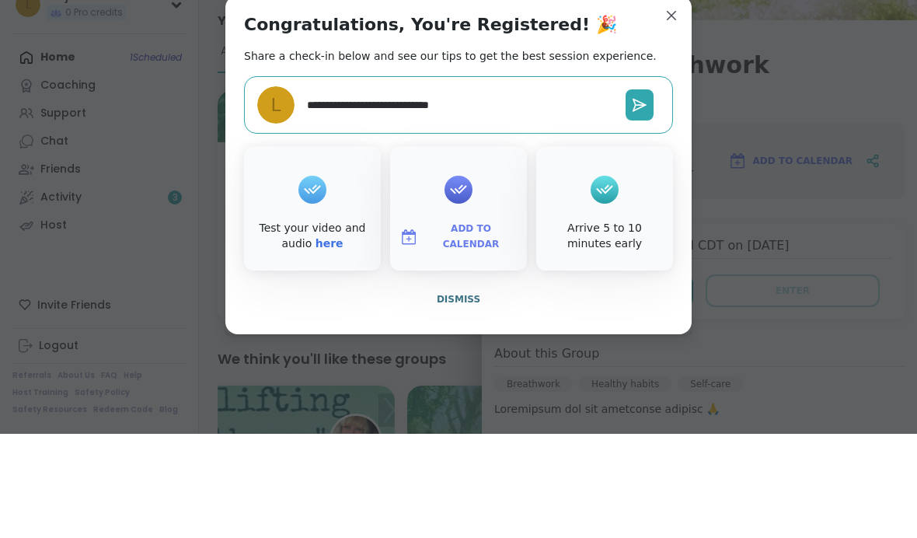
type textarea "*"
type textarea "**********"
type textarea "*"
type textarea "**********"
type textarea "*"
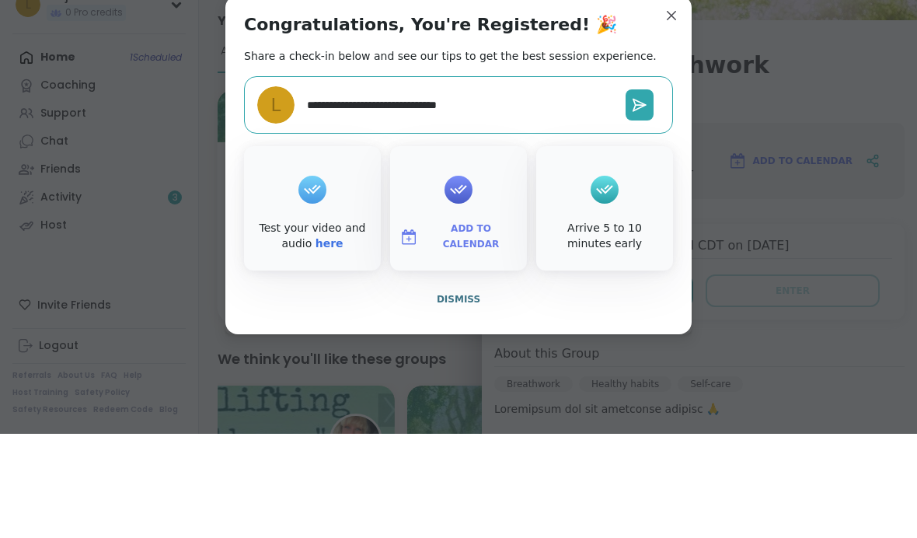
type textarea "**********"
type textarea "*"
type textarea "**********"
type textarea "*"
type textarea "**********"
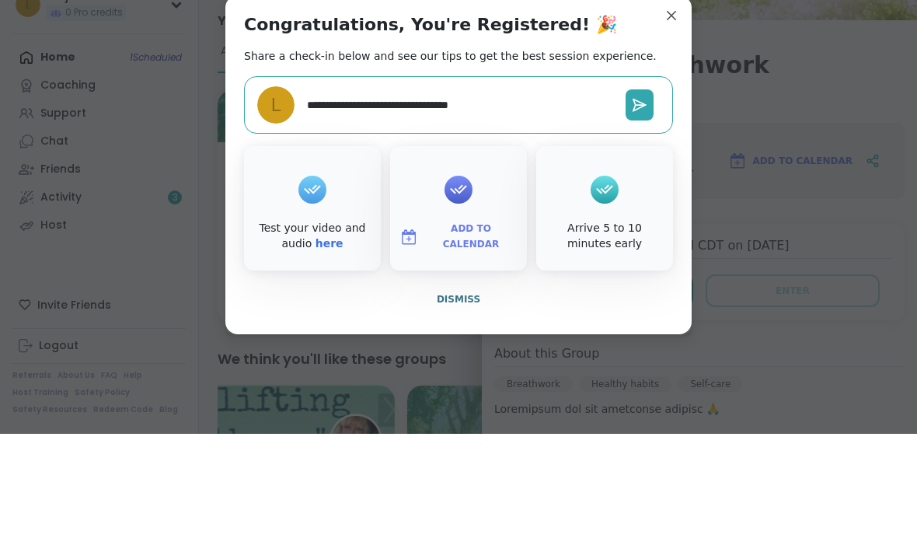
type textarea "*"
type textarea "**********"
type textarea "*"
type textarea "**********"
type textarea "*"
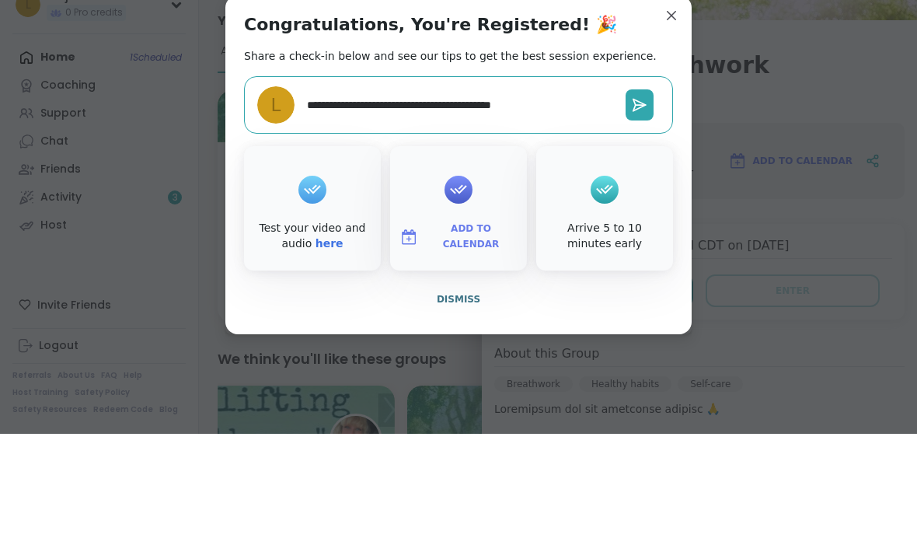
type textarea "**********"
click at [648, 193] on button at bounding box center [639, 208] width 28 height 31
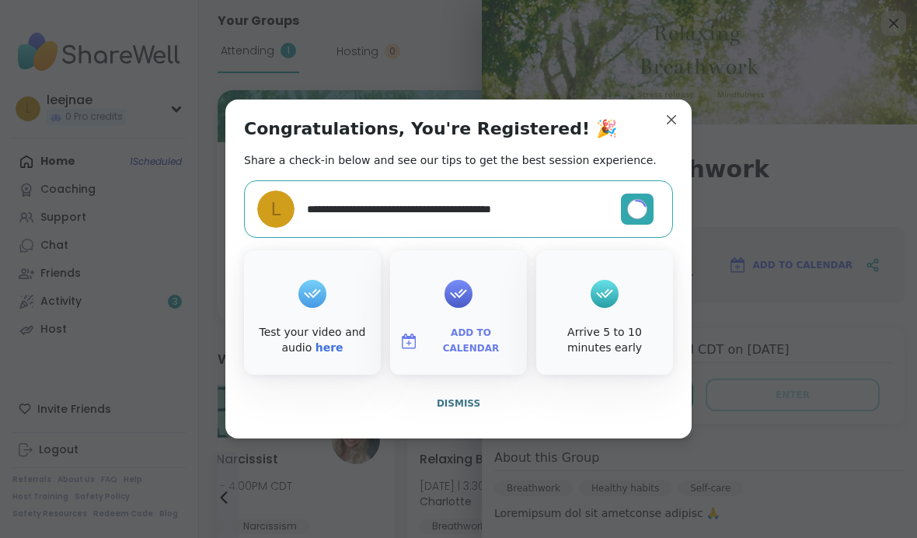
type textarea "*"
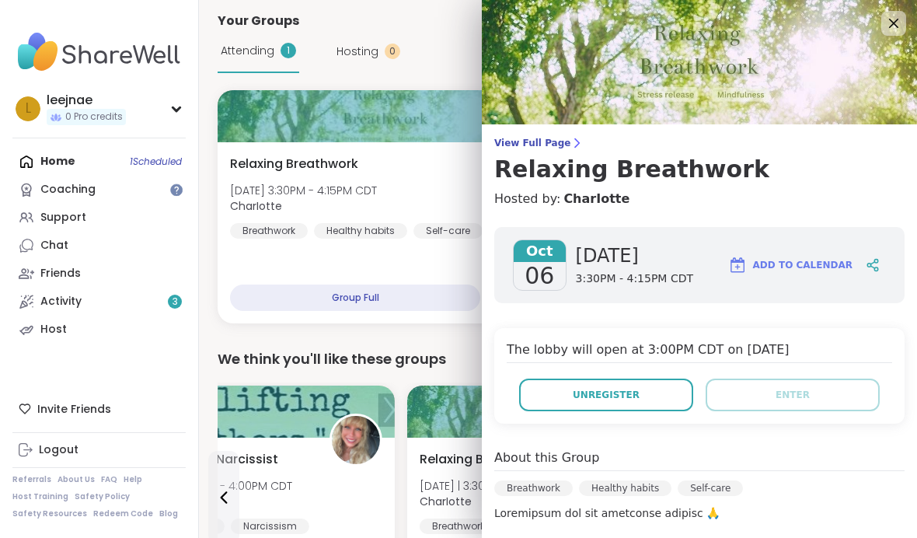
click at [826, 263] on span "Add to Calendar" at bounding box center [802, 265] width 99 height 14
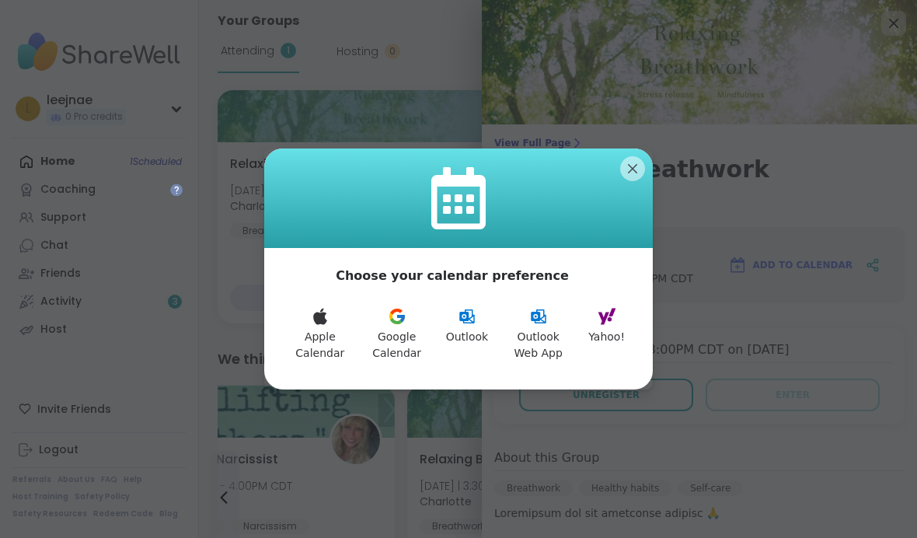
click at [319, 359] on button "Apple Calendar" at bounding box center [320, 334] width 75 height 73
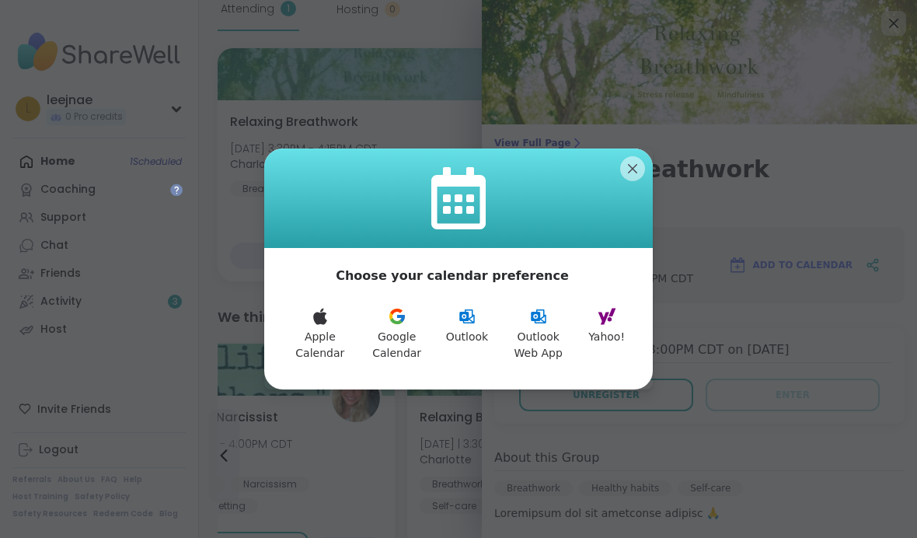
scroll to position [159, 0]
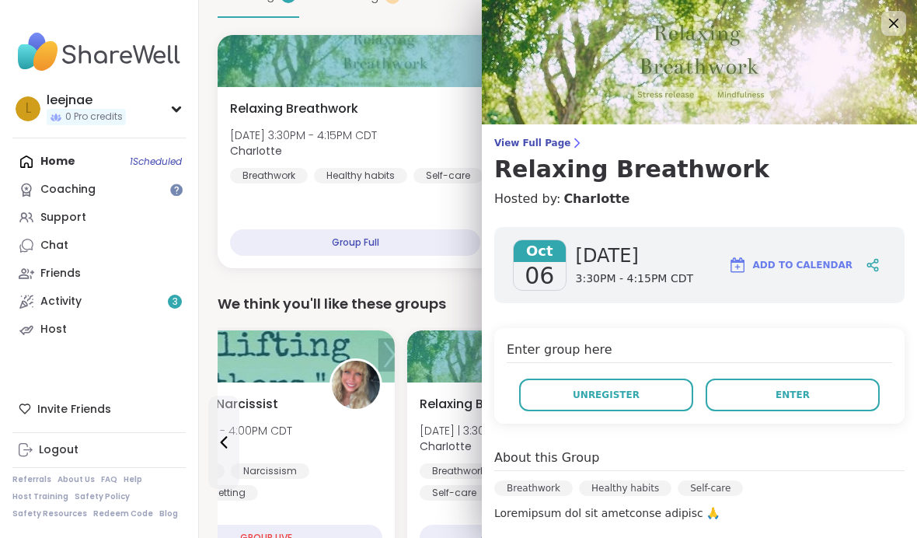
click at [896, 19] on icon at bounding box center [893, 23] width 9 height 9
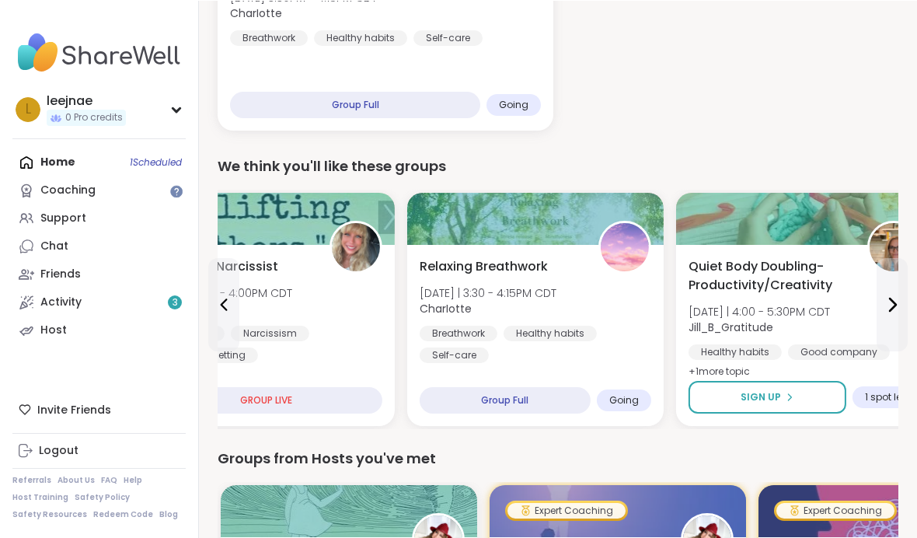
scroll to position [297, 0]
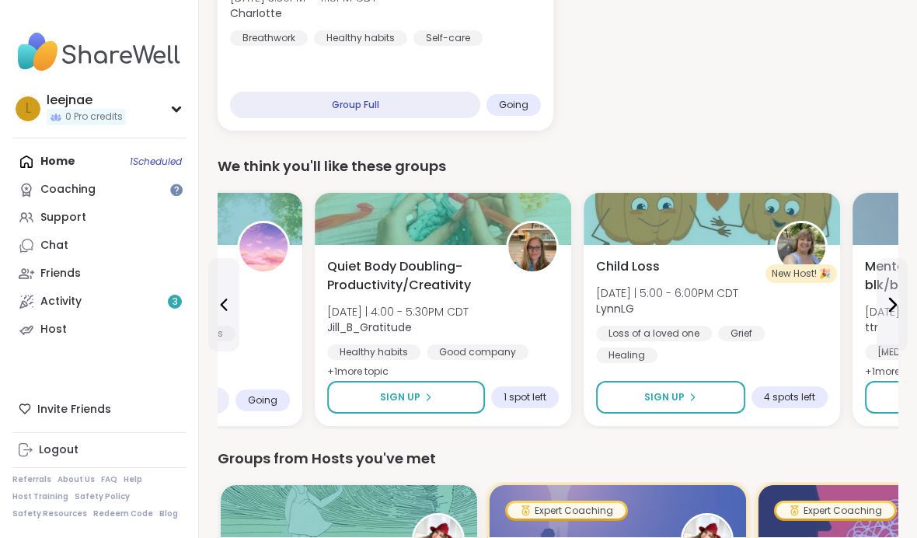
click at [384, 372] on span "+ 1 more topic" at bounding box center [357, 371] width 61 height 12
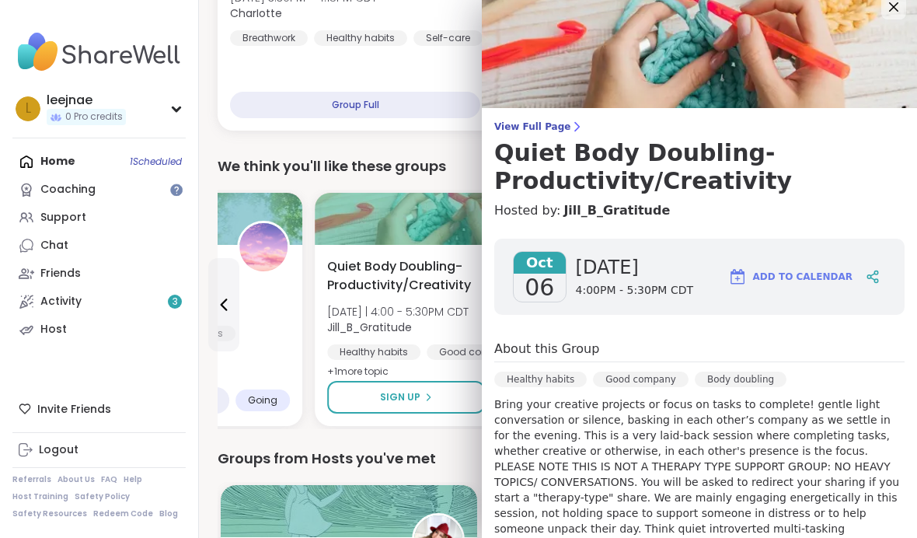
scroll to position [10, 0]
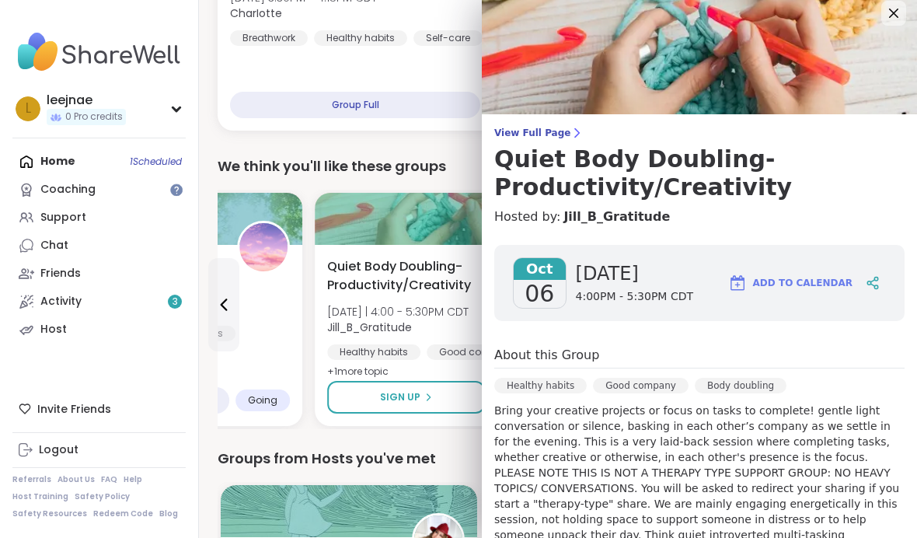
click at [538, 137] on span "View Full Page" at bounding box center [699, 133] width 410 height 12
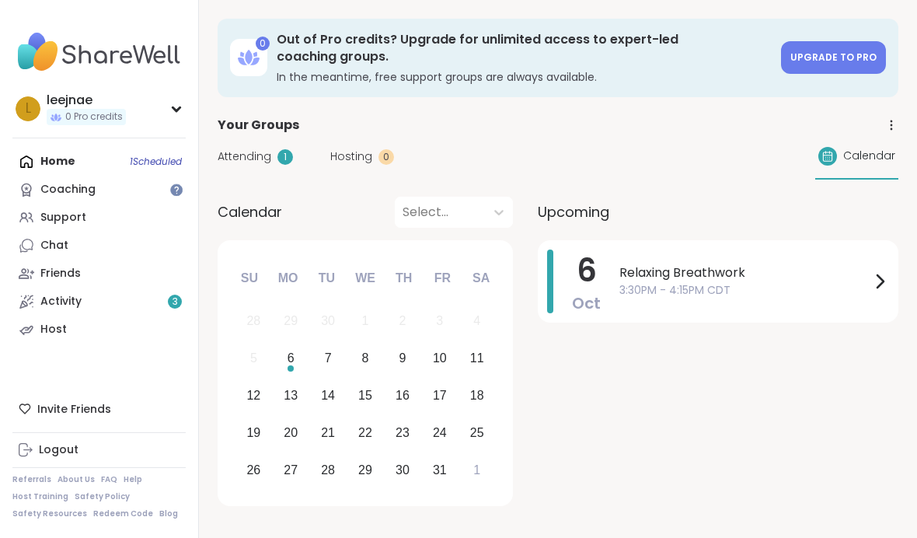
click at [65, 155] on div "Home 1 Scheduled Coaching Support Chat Friends Activity 3 Host" at bounding box center [98, 246] width 173 height 196
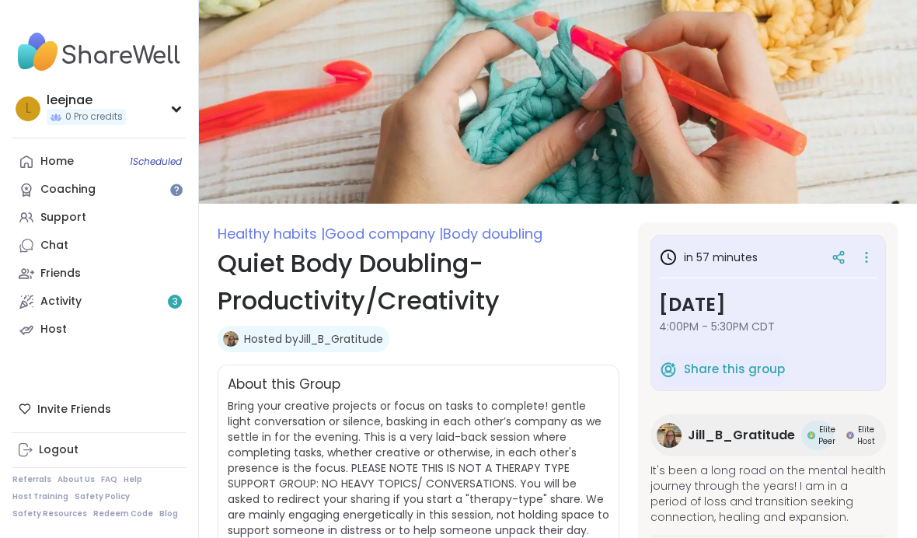
click at [69, 156] on div "Home 1 Scheduled" at bounding box center [56, 162] width 33 height 16
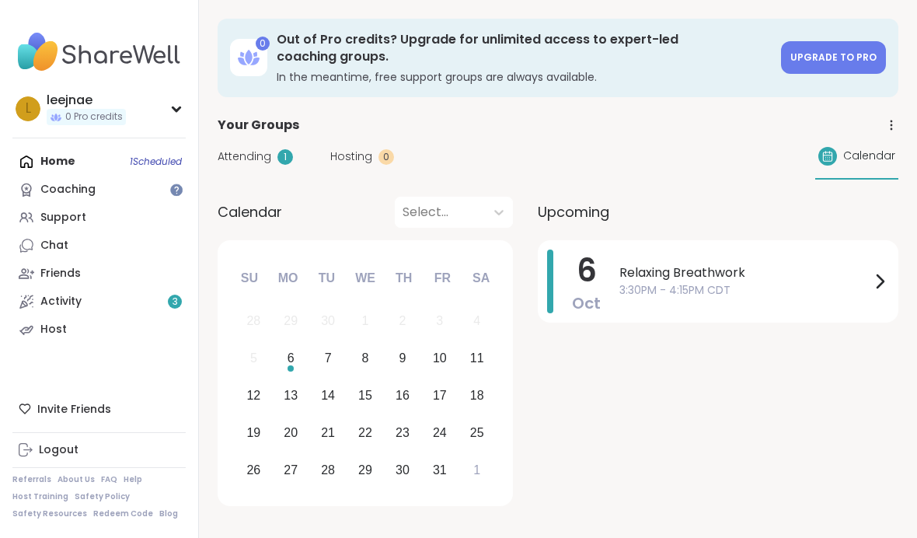
click at [65, 155] on div "Home 1 Scheduled Coaching Support Chat Friends Activity 3 Host" at bounding box center [98, 246] width 173 height 196
click at [137, 59] on img at bounding box center [98, 52] width 173 height 54
click at [174, 113] on div "l leejnae 0 Pro credits" at bounding box center [98, 109] width 173 height 40
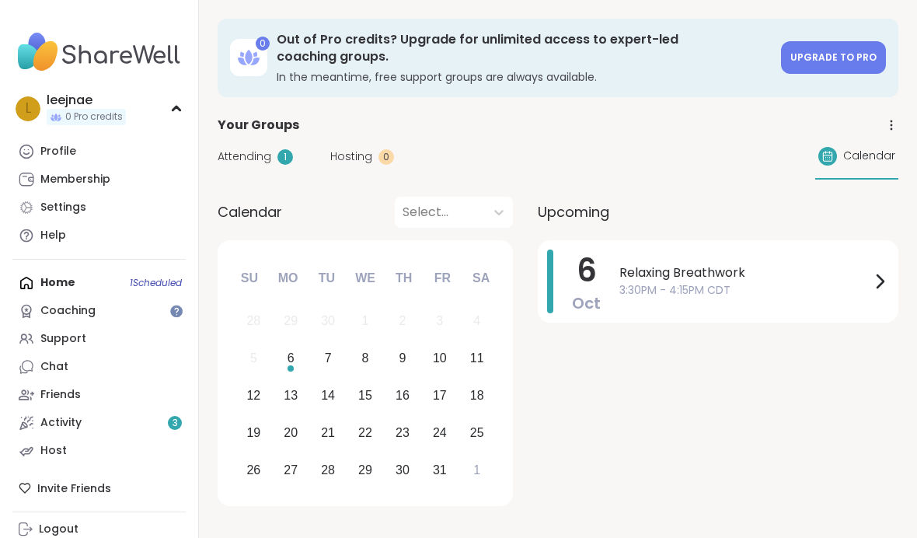
click at [60, 277] on div "Home 1 Scheduled Coaching Support Chat Friends Activity 3 Host" at bounding box center [98, 367] width 173 height 196
click at [89, 307] on div "Coaching" at bounding box center [67, 311] width 55 height 16
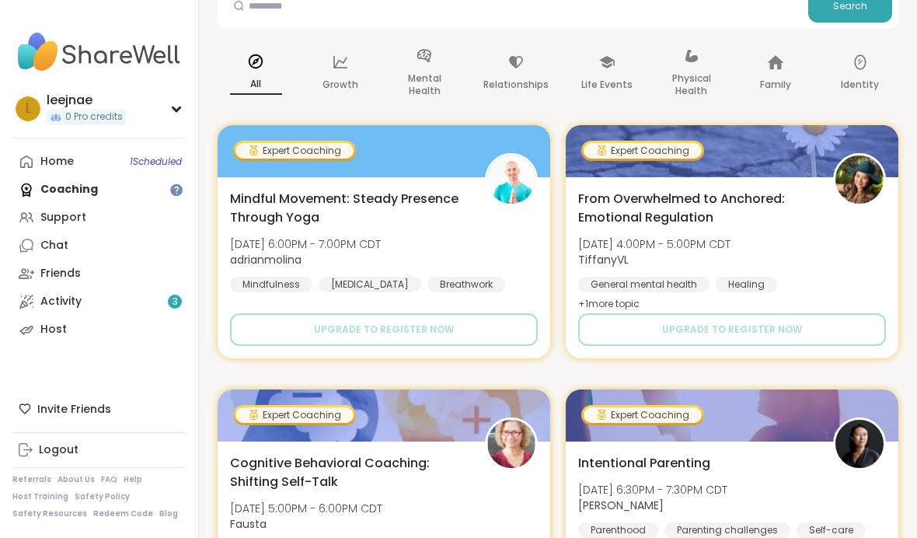
scroll to position [219, 0]
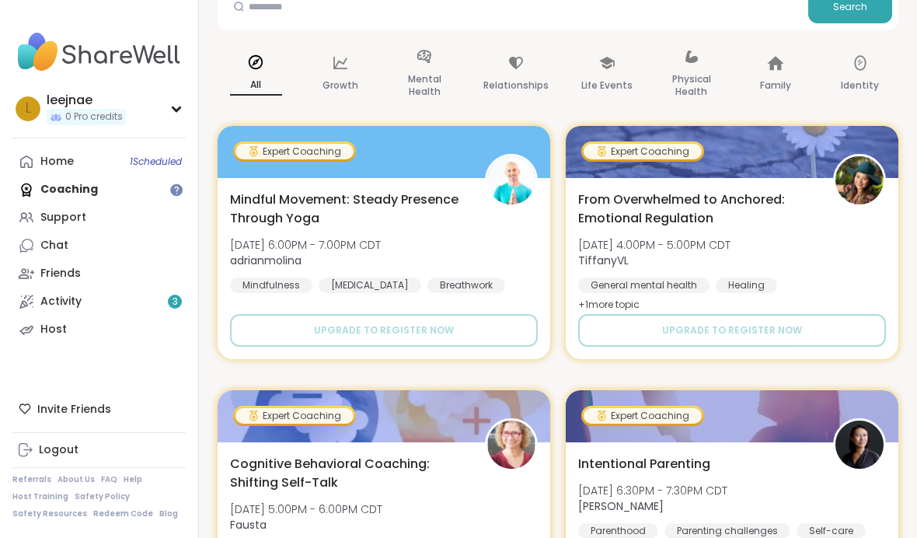
click at [62, 167] on div "Home 1 Scheduled" at bounding box center [56, 162] width 33 height 16
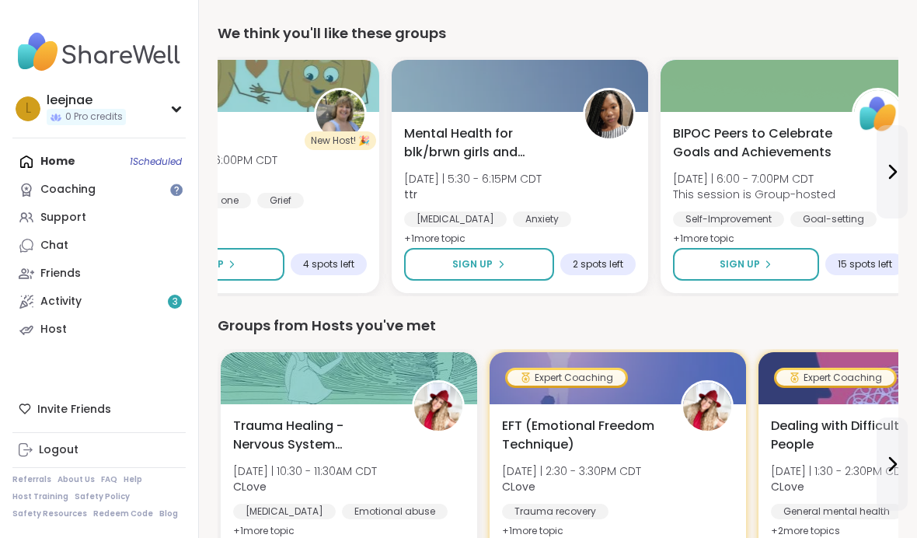
click at [462, 231] on div "Mental Health for blk/brwn girls and women [DATE] | 5:30 - 6:15PM CDT ttr [MEDI…" at bounding box center [520, 202] width 256 height 181
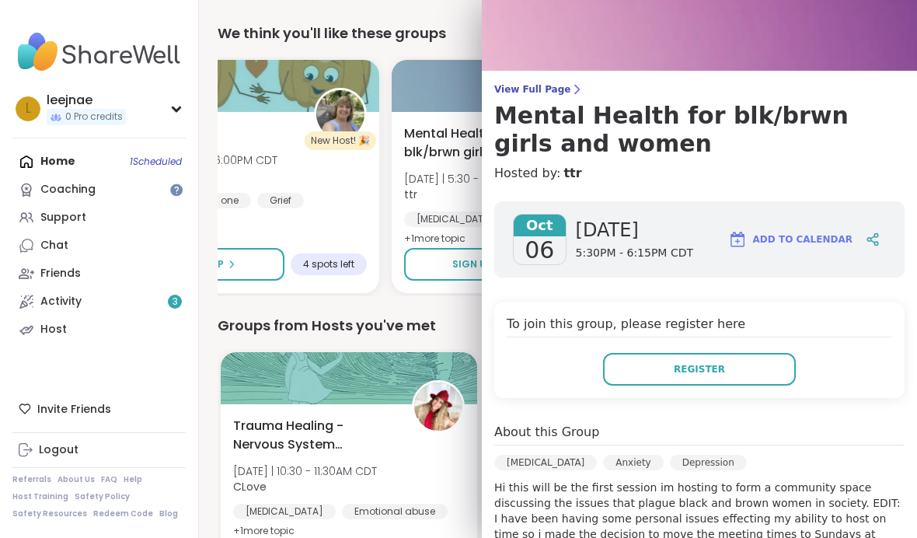
scroll to position [23, 0]
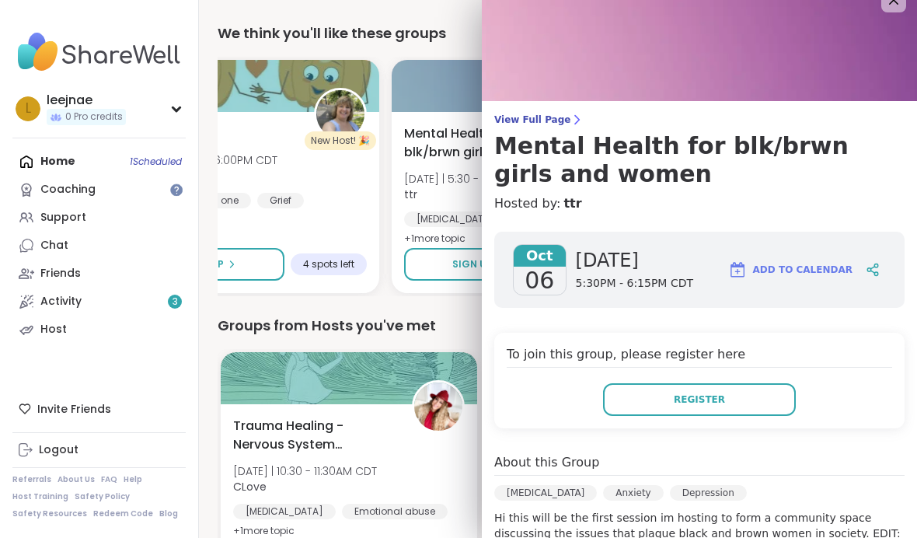
click at [900, 2] on icon at bounding box center [893, 0] width 19 height 19
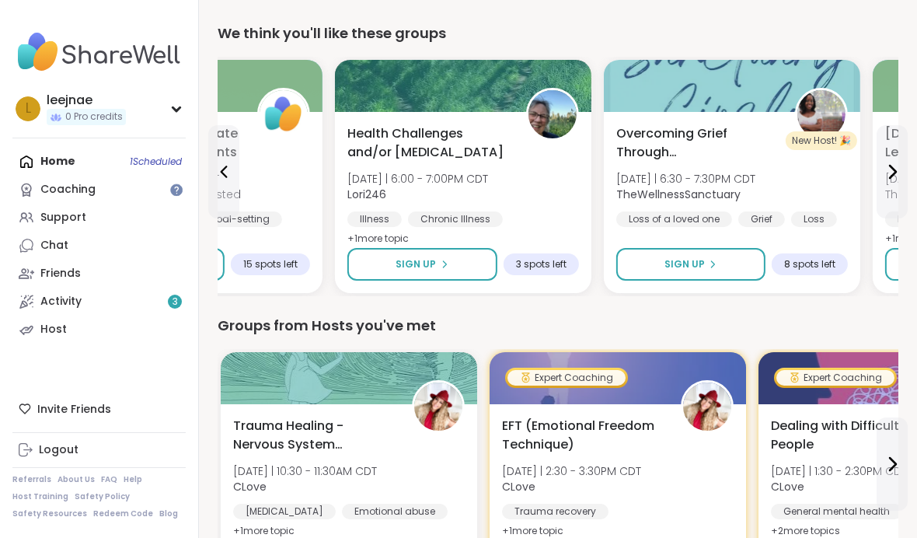
click at [391, 234] on span "+ 1 more topic" at bounding box center [377, 238] width 61 height 12
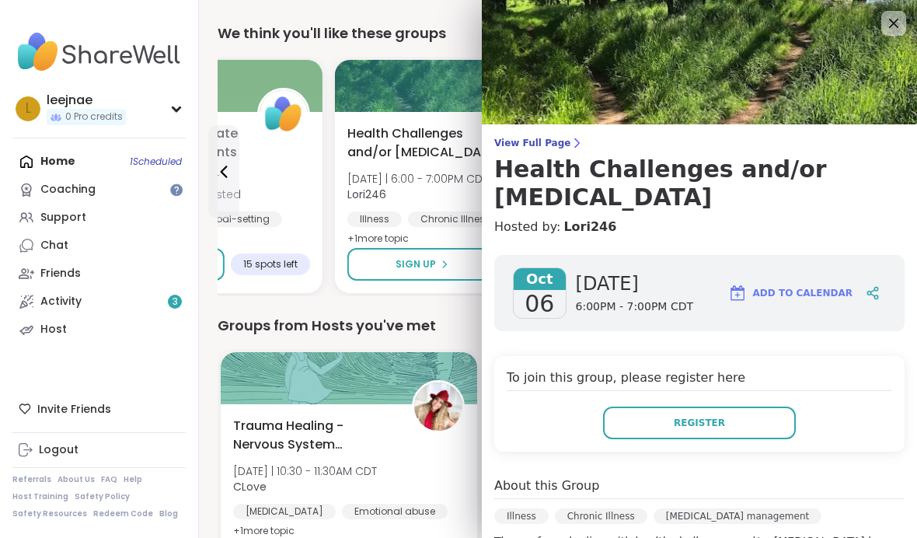
scroll to position [0, 0]
click at [894, 14] on icon at bounding box center [893, 23] width 19 height 19
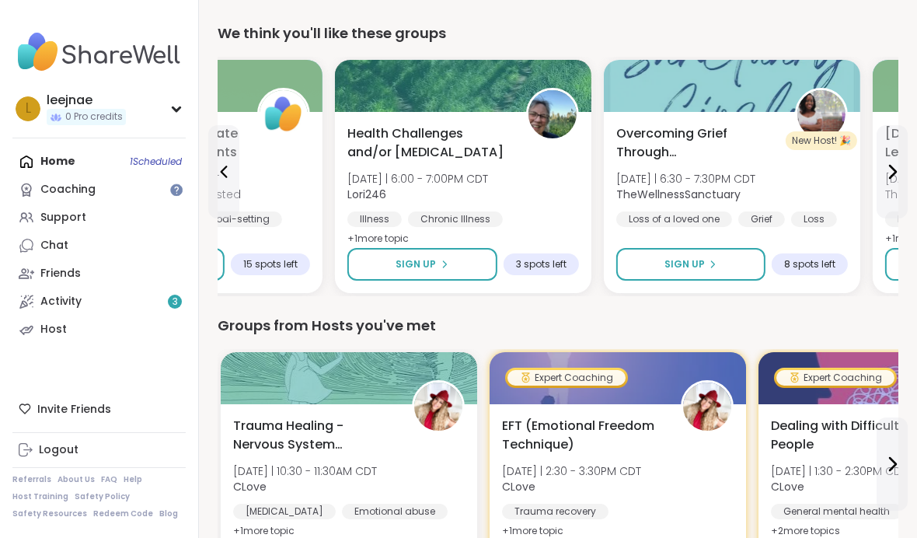
click at [822, 174] on div "Overcoming Grief Through [DEMOGRAPHIC_DATA]: Sanctuary Circle [DATE] | 6:30 - 7…" at bounding box center [731, 175] width 231 height 103
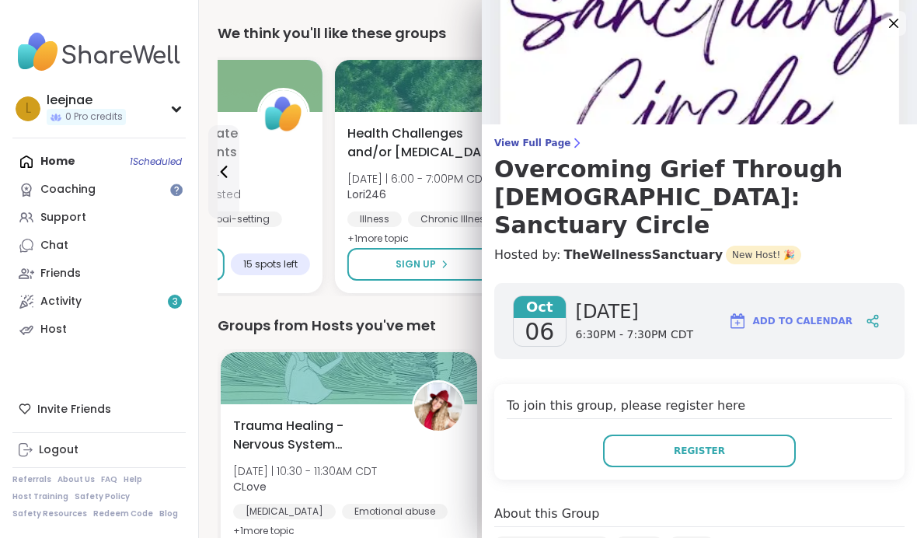
click at [894, 22] on icon at bounding box center [893, 23] width 9 height 9
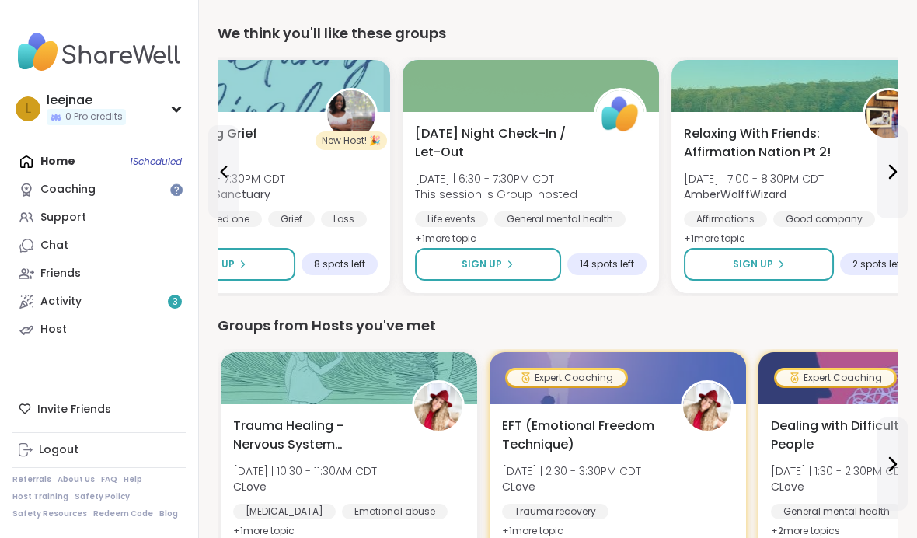
click at [639, 172] on div "[DATE] Night Check-In / Let-Out [DATE] | 6:30 - 7:30PM CDT This session is Grou…" at bounding box center [530, 186] width 231 height 124
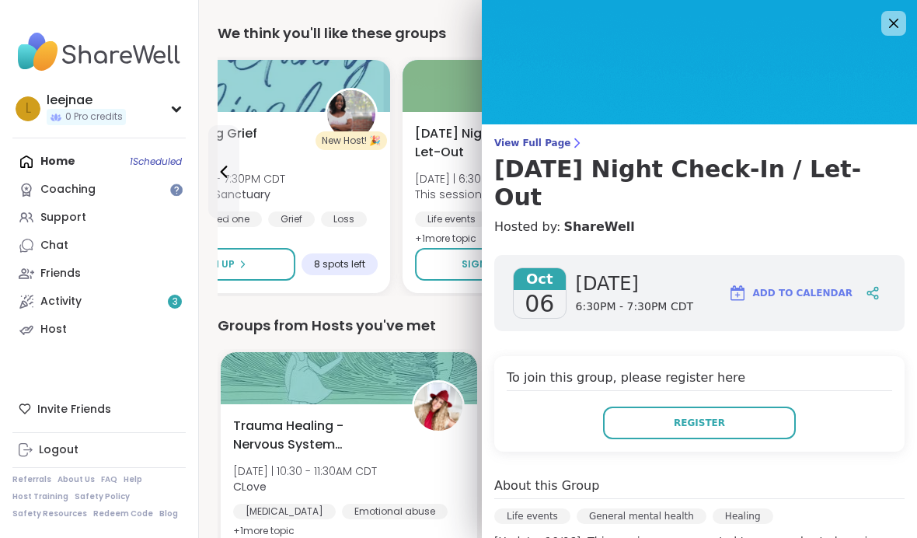
click at [893, 17] on icon at bounding box center [893, 23] width 19 height 19
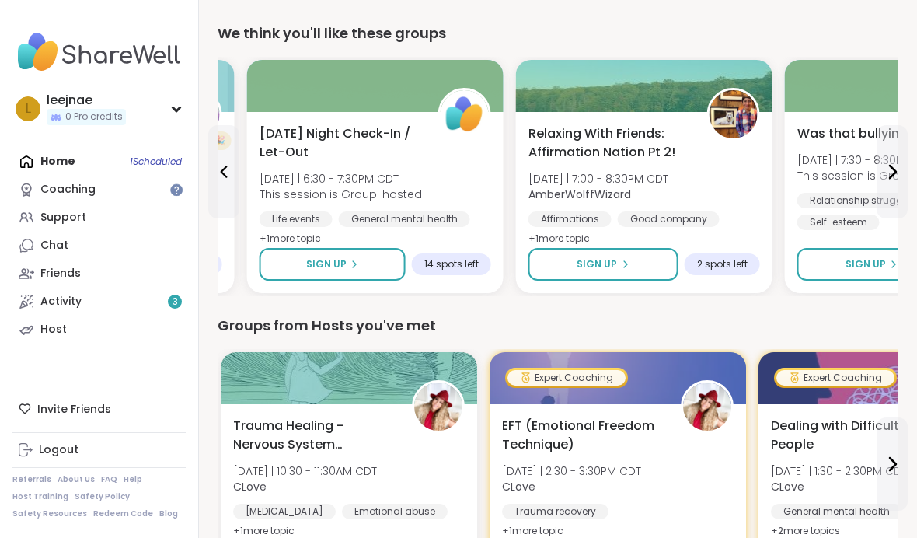
click at [729, 162] on div "Relaxing With Friends: Affirmation Nation Pt 2! [DATE] | 7:00 - 8:30PM CDT Ambe…" at bounding box center [643, 186] width 231 height 124
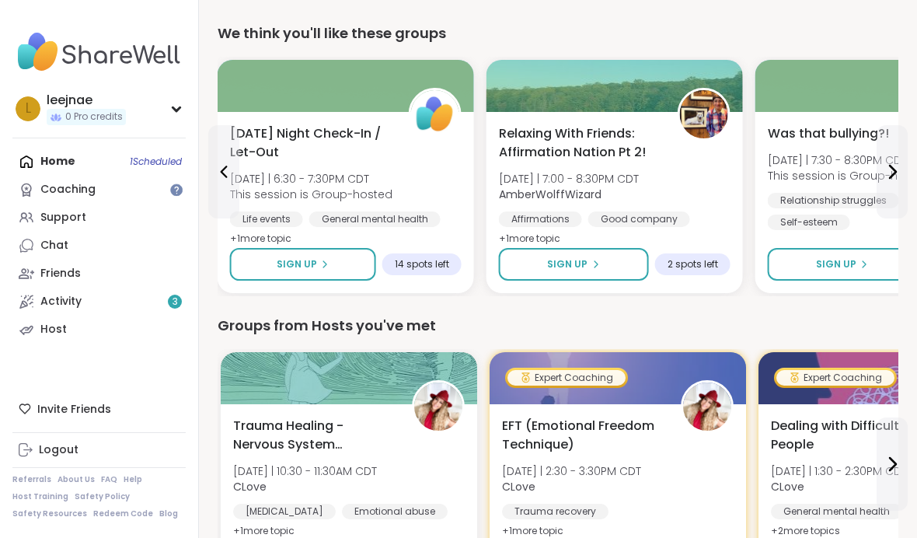
click at [587, 109] on div at bounding box center [614, 86] width 256 height 52
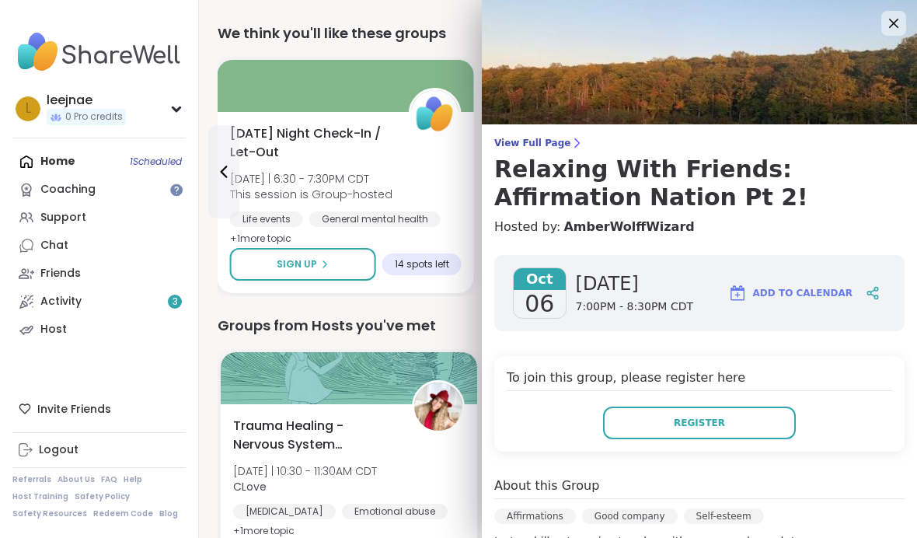
click at [896, 21] on icon at bounding box center [893, 23] width 9 height 9
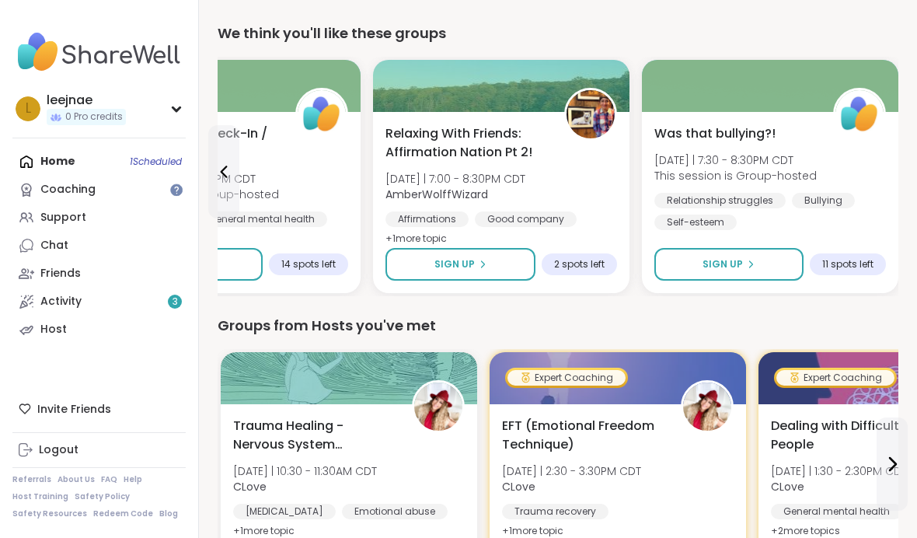
click at [834, 152] on div "Was that bullying?! [DATE] | 7:30 - 8:30PM CDT This session is Group-hosted Rel…" at bounding box center [769, 177] width 231 height 106
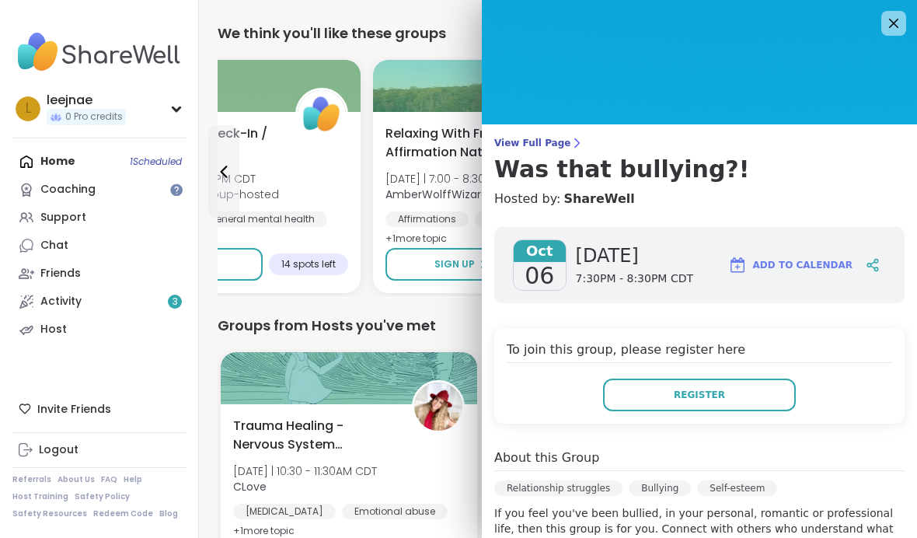
click at [801, 96] on img at bounding box center [699, 62] width 435 height 124
click at [893, 29] on icon at bounding box center [893, 23] width 19 height 19
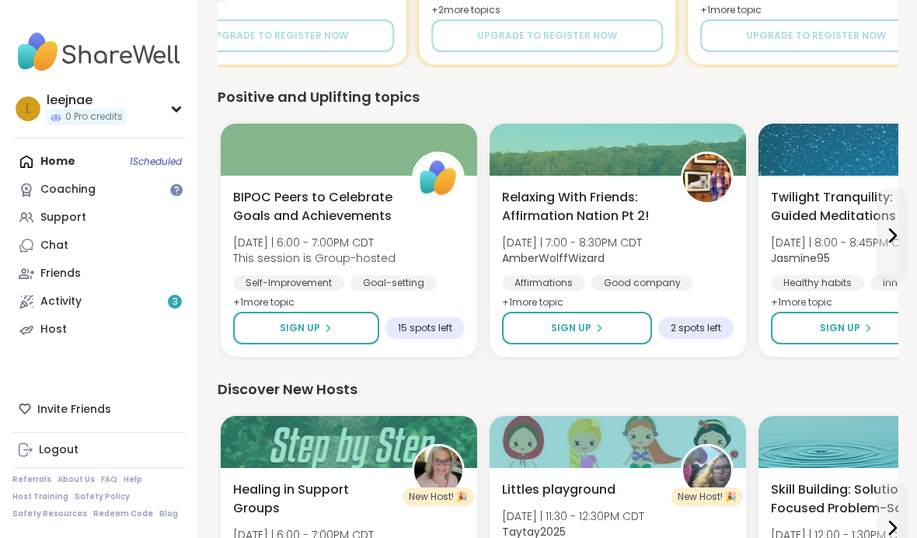
scroll to position [1346, 0]
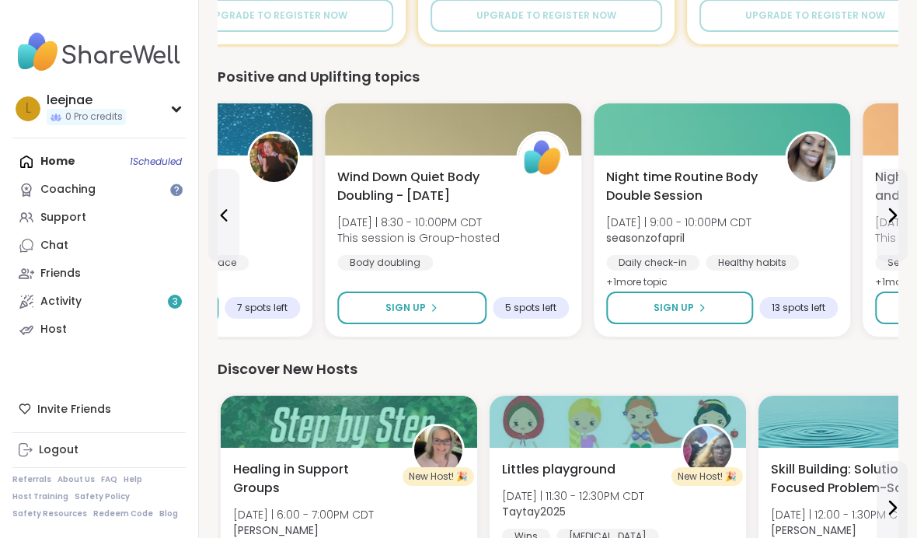
click at [545, 239] on div "Wind Down Quiet Body Doubling - [DATE] [DATE] | 8:30 - 10:00PM CDT This session…" at bounding box center [452, 219] width 231 height 103
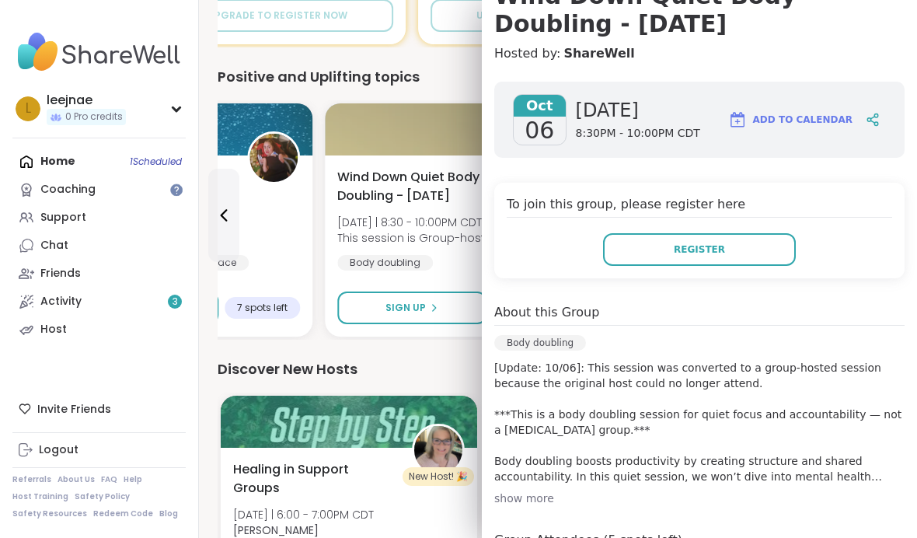
scroll to position [175, 0]
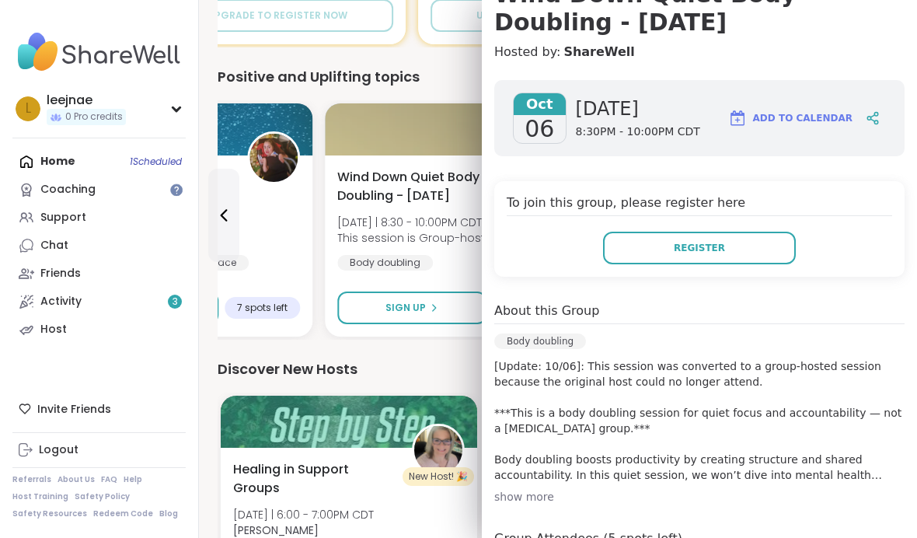
click at [541, 496] on div "show more" at bounding box center [699, 497] width 410 height 16
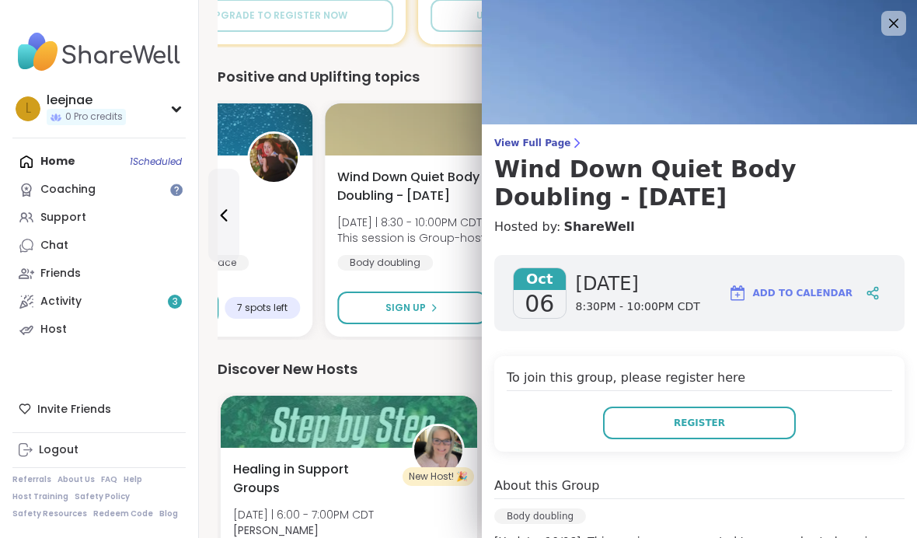
scroll to position [0, 0]
click at [896, 23] on icon at bounding box center [893, 23] width 19 height 19
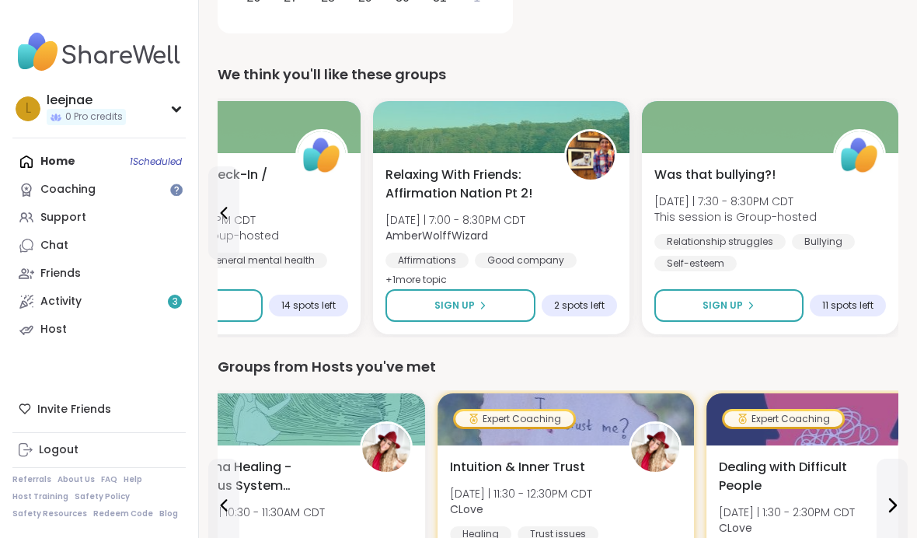
scroll to position [459, 0]
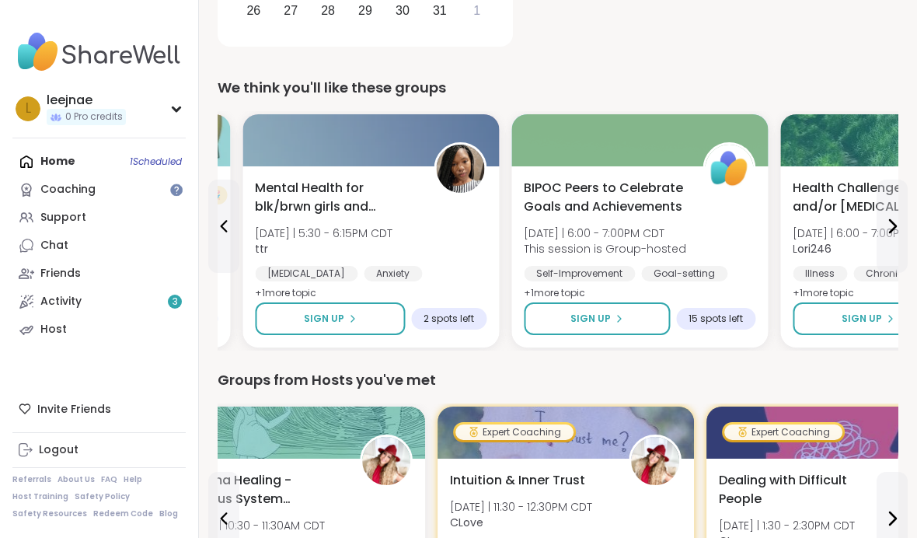
click at [448, 217] on div "Mental Health for blk/brwn girls and women [DATE] | 5:30 - 6:15PM CDT ttr [MEDI…" at bounding box center [370, 241] width 231 height 124
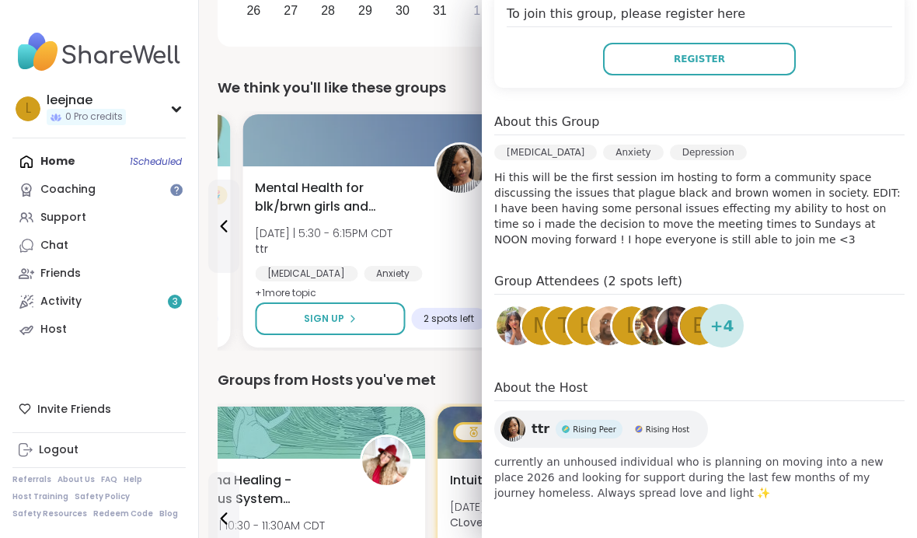
scroll to position [364, 0]
click at [426, 232] on div "Mental Health for blk/brwn girls and women [DATE] | 5:30 - 6:15PM CDT ttr [MEDI…" at bounding box center [370, 241] width 231 height 124
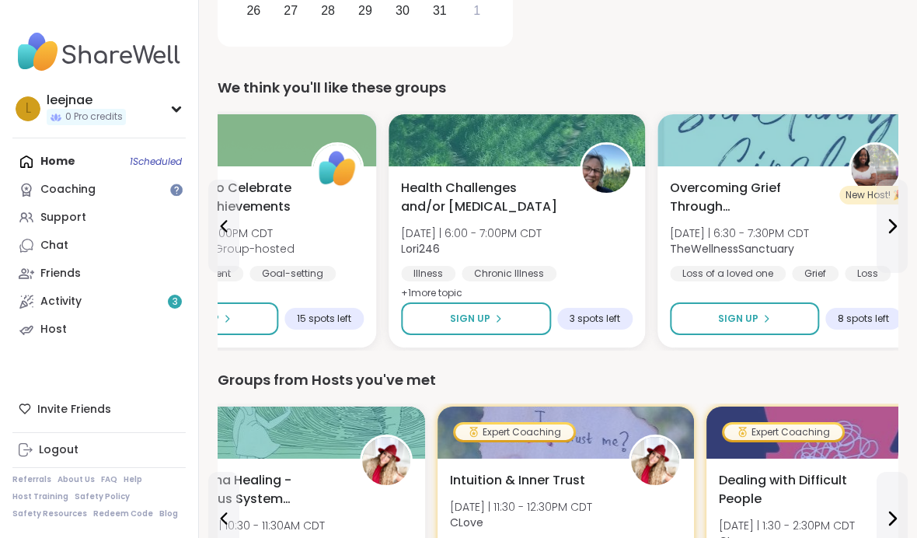
click at [609, 224] on div "Health Challenges and/or [MEDICAL_DATA] [DATE] | 6:00 - 7:00PM CDT Lori246 Illn…" at bounding box center [516, 241] width 231 height 124
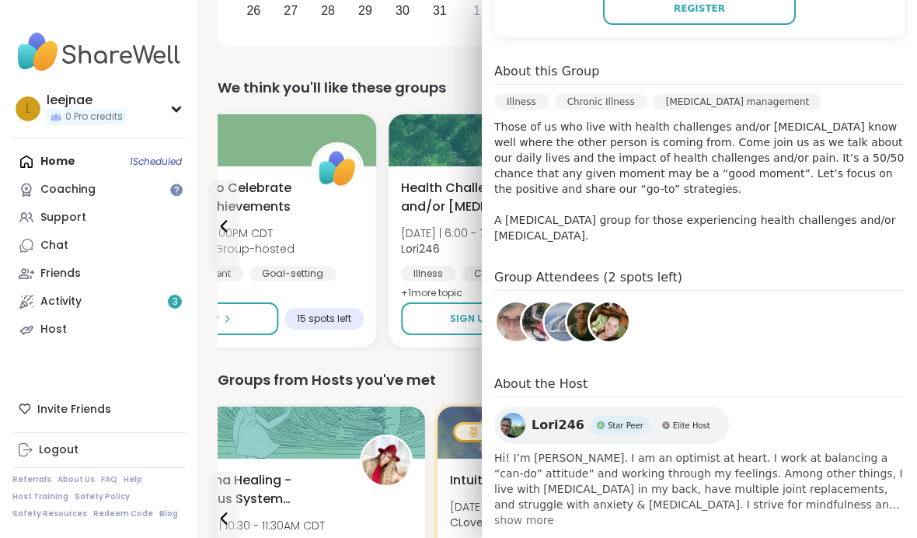
scroll to position [413, 0]
click at [530, 513] on span "show more" at bounding box center [699, 521] width 410 height 16
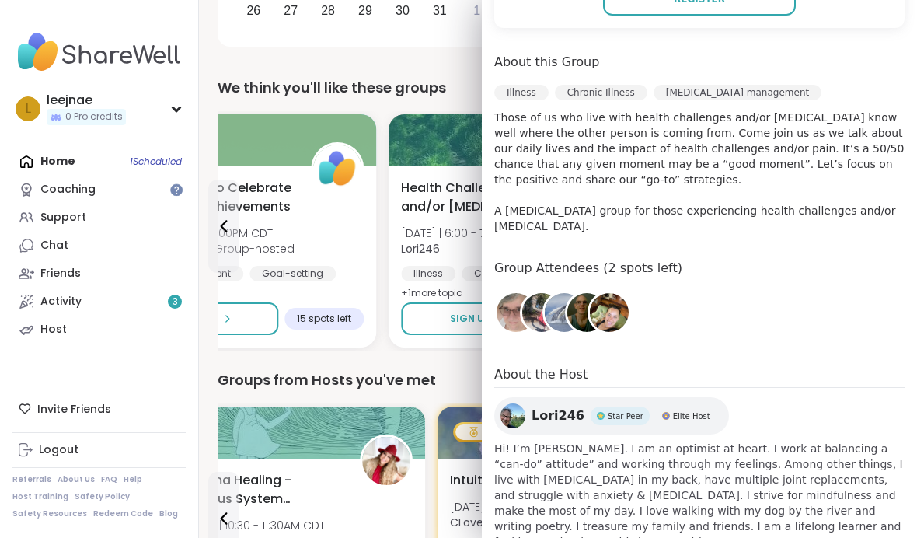
scroll to position [424, 0]
click at [562, 406] on span "Lori246" at bounding box center [557, 415] width 53 height 19
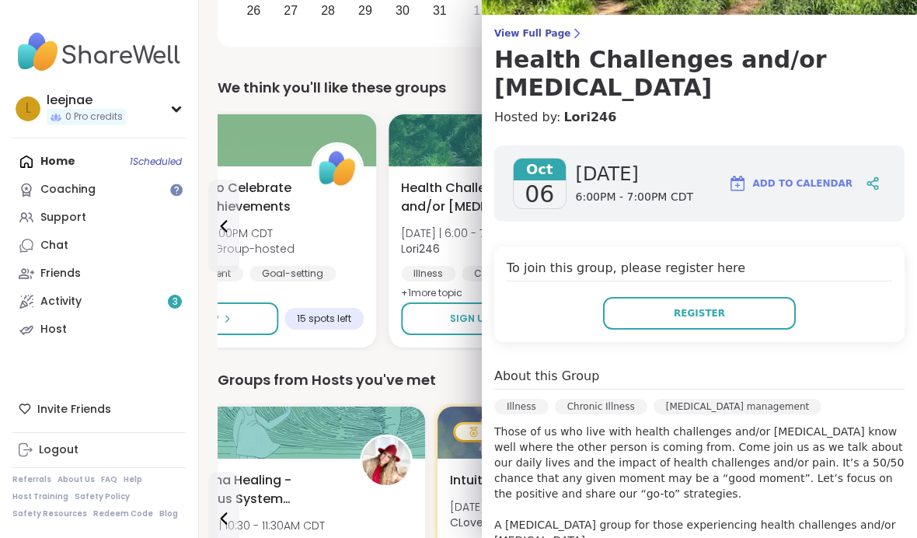
scroll to position [77, 0]
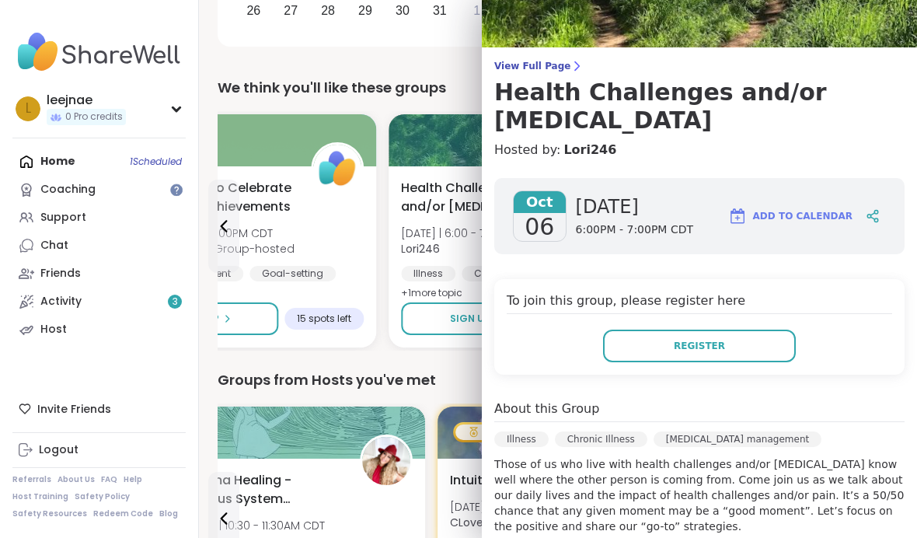
click at [716, 339] on span "Register" at bounding box center [699, 346] width 51 height 14
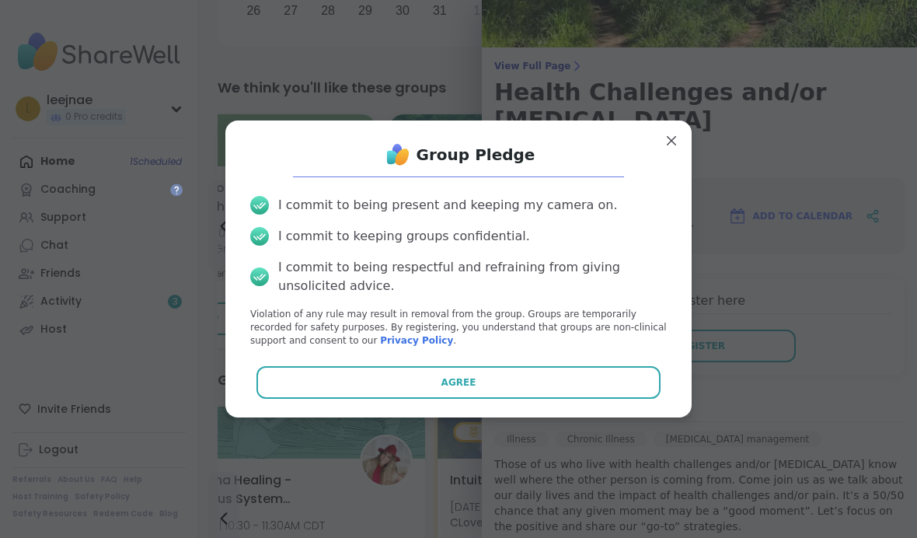
click at [583, 384] on button "Agree" at bounding box center [458, 382] width 405 height 33
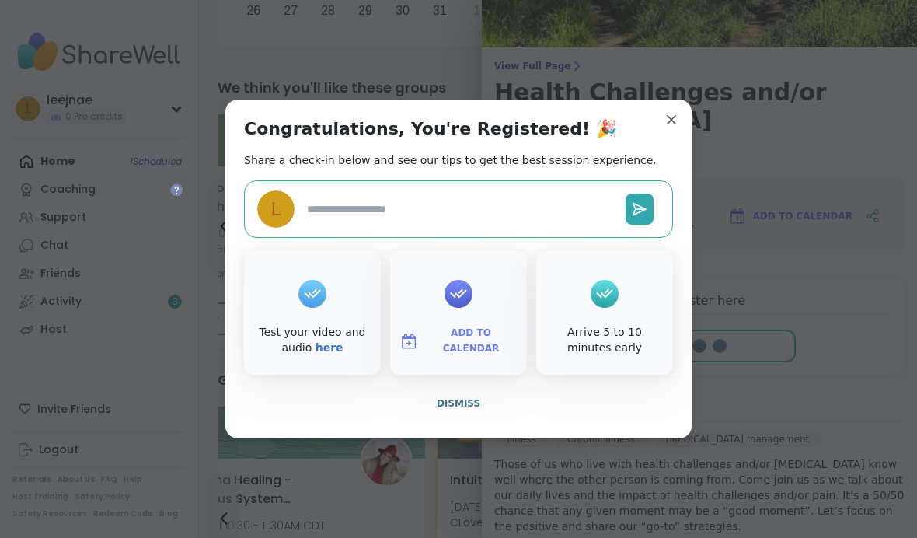
type textarea "*"
click at [632, 402] on button "Dismiss" at bounding box center [458, 403] width 429 height 33
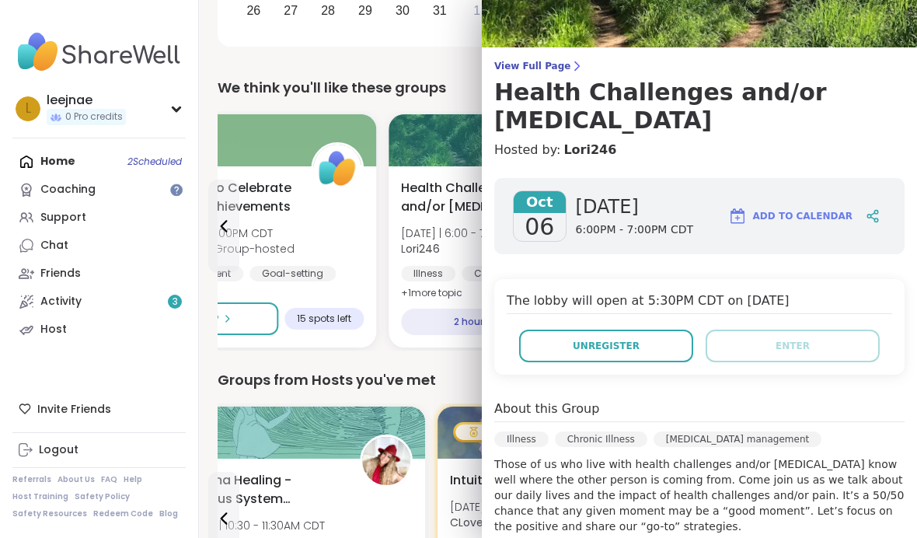
click at [807, 209] on span "Add to Calendar" at bounding box center [802, 216] width 99 height 14
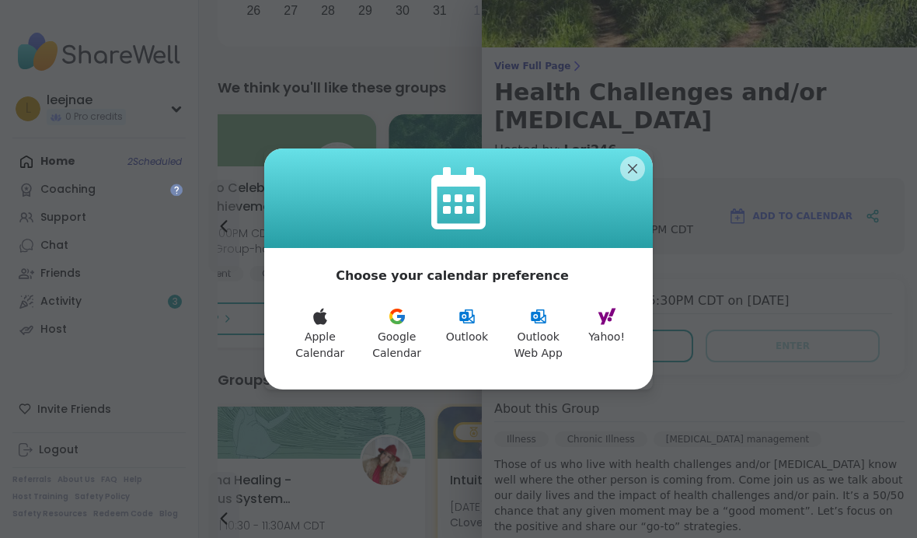
click at [325, 328] on button "Apple Calendar" at bounding box center [320, 334] width 75 height 73
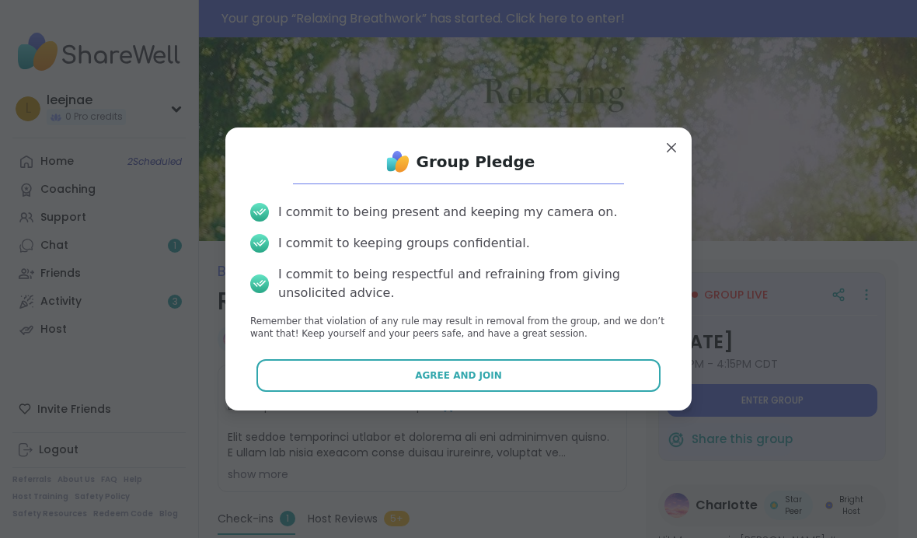
click at [581, 376] on button "Agree and Join" at bounding box center [458, 375] width 405 height 33
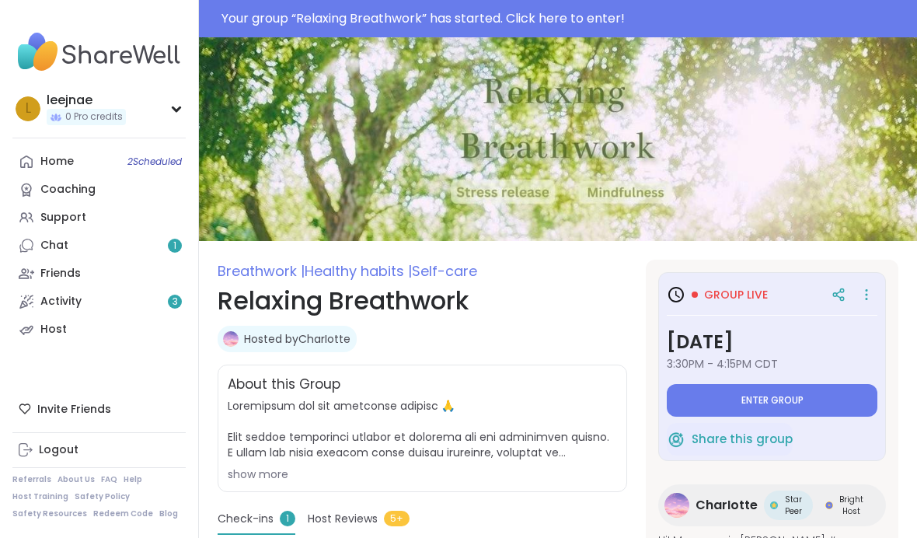
type textarea "*"
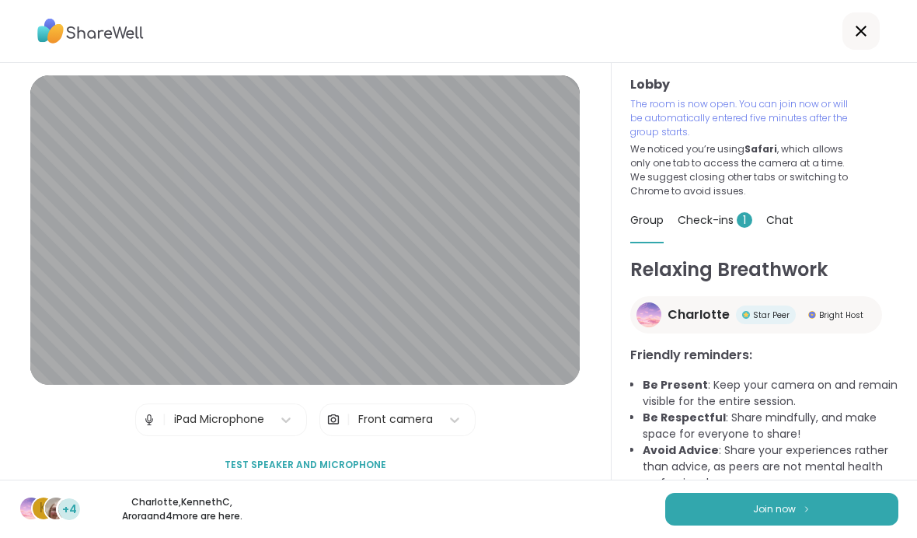
click at [809, 504] on img at bounding box center [806, 508] width 9 height 9
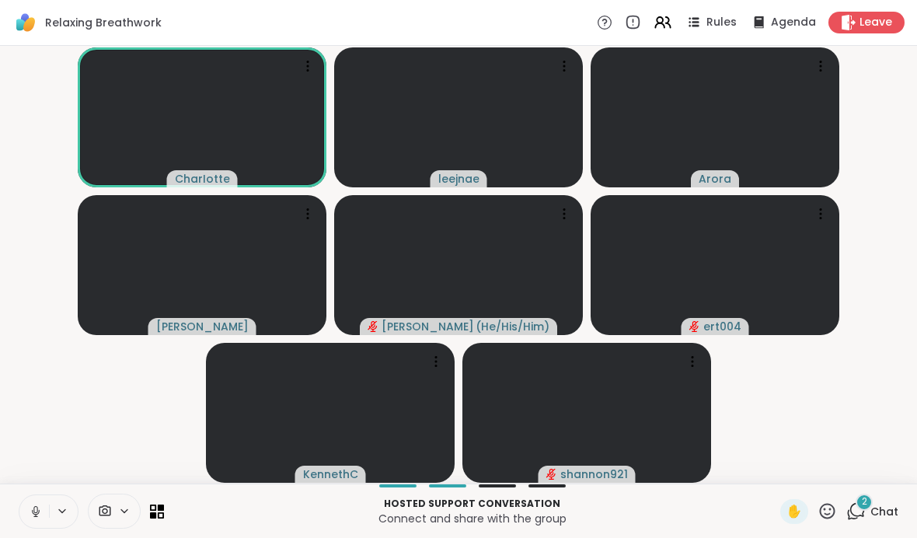
click at [128, 504] on icon at bounding box center [124, 510] width 12 height 13
click at [543, 107] on video at bounding box center [458, 117] width 249 height 140
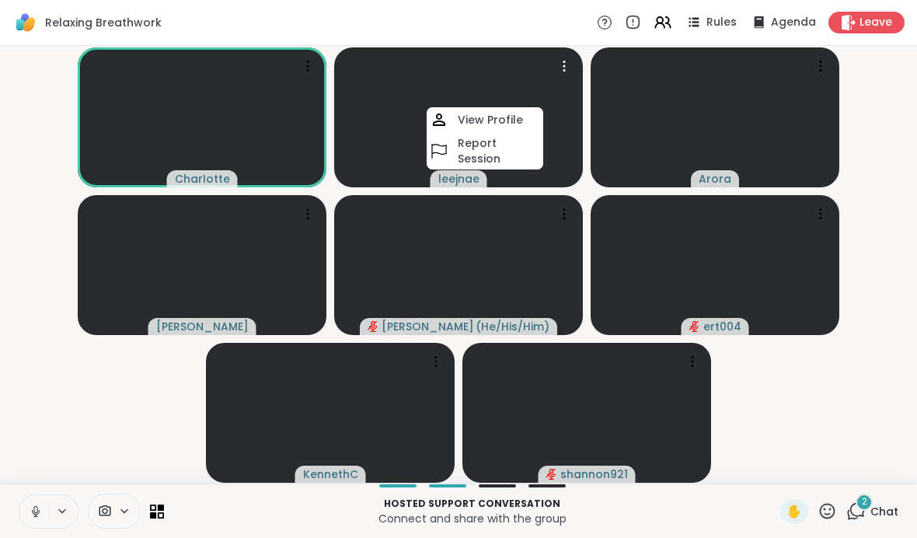
click at [574, 62] on div at bounding box center [564, 66] width 22 height 22
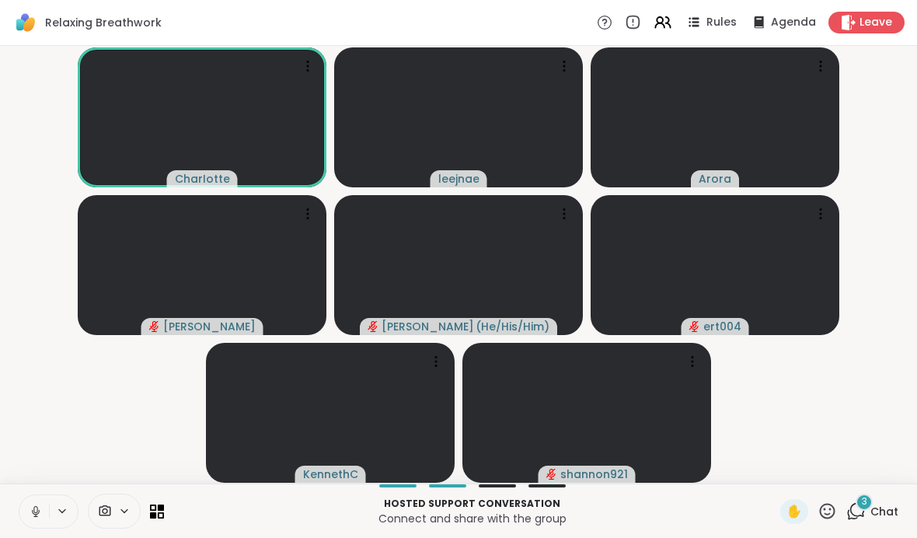
click at [27, 507] on button at bounding box center [34, 511] width 30 height 33
click at [851, 507] on icon at bounding box center [857, 510] width 15 height 14
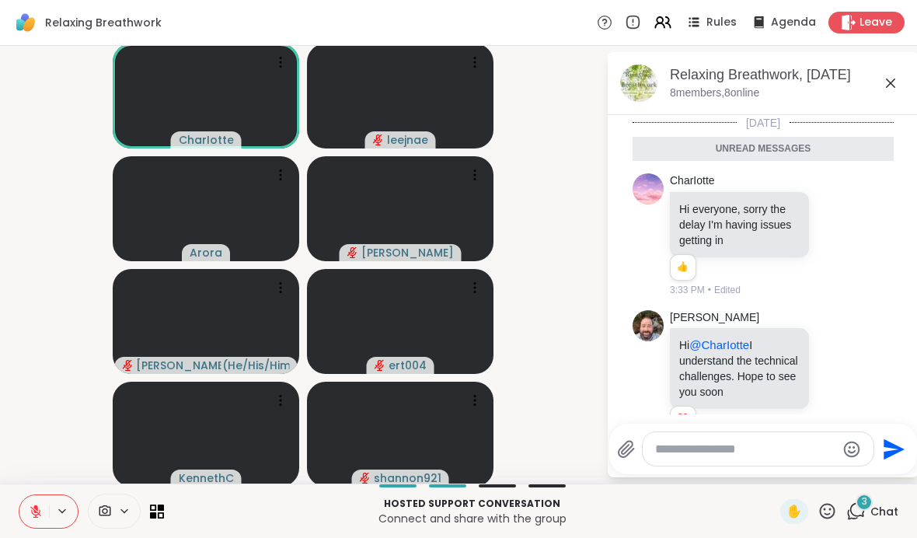
scroll to position [158, 0]
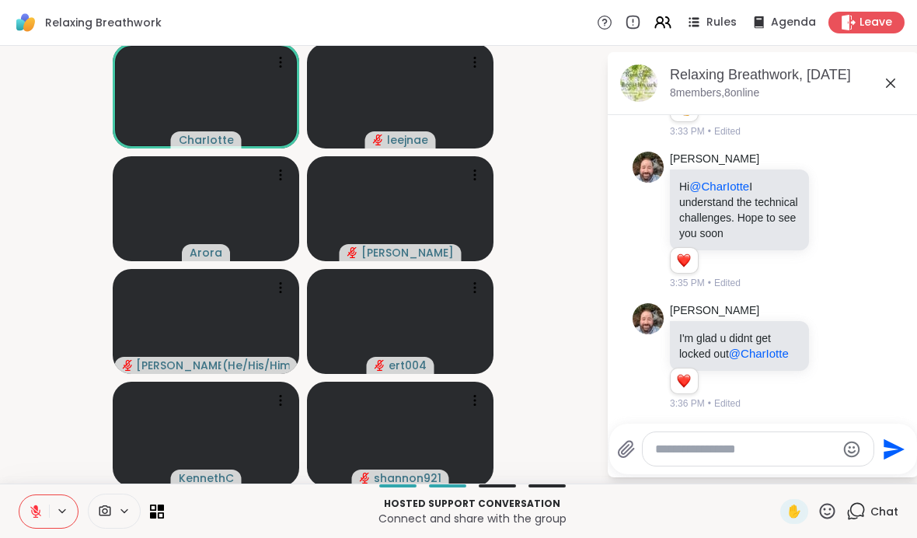
click at [856, 515] on icon at bounding box center [857, 510] width 15 height 14
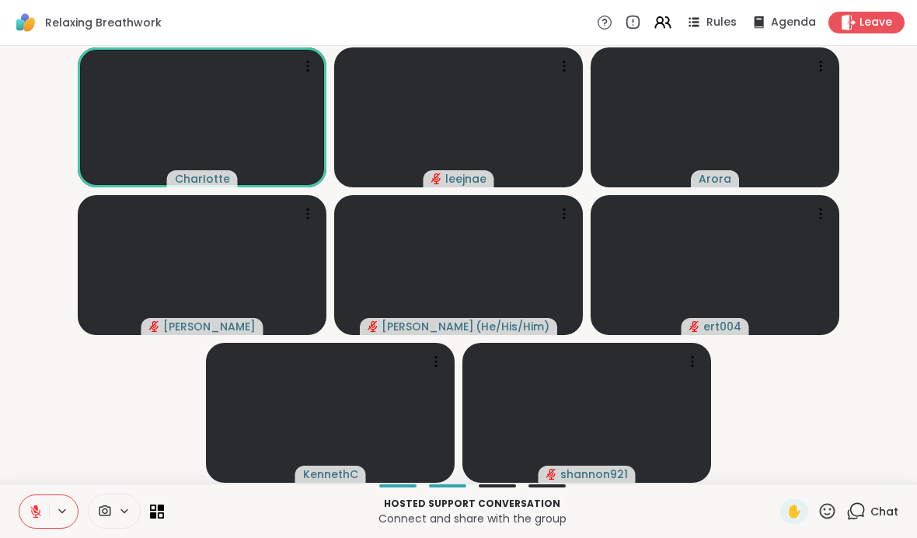
click at [860, 523] on div "Chat" at bounding box center [872, 511] width 52 height 25
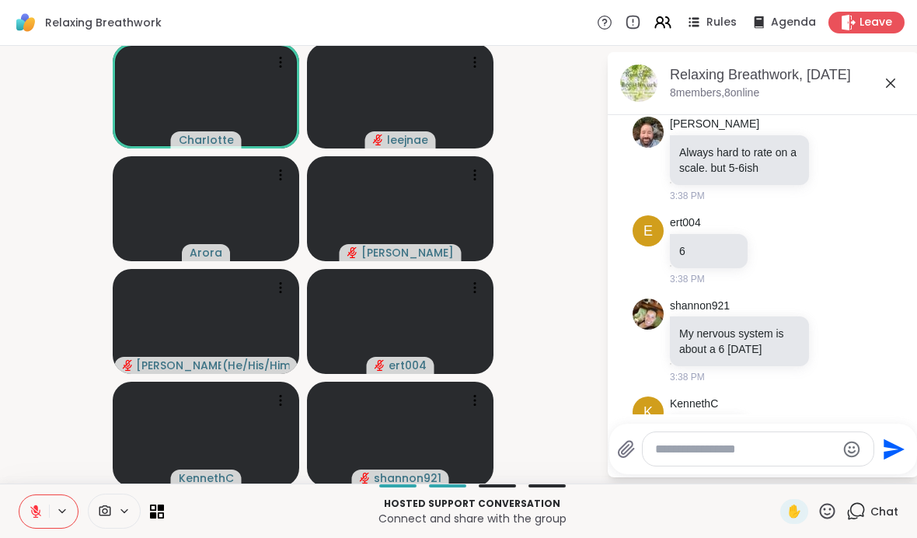
scroll to position [498, 0]
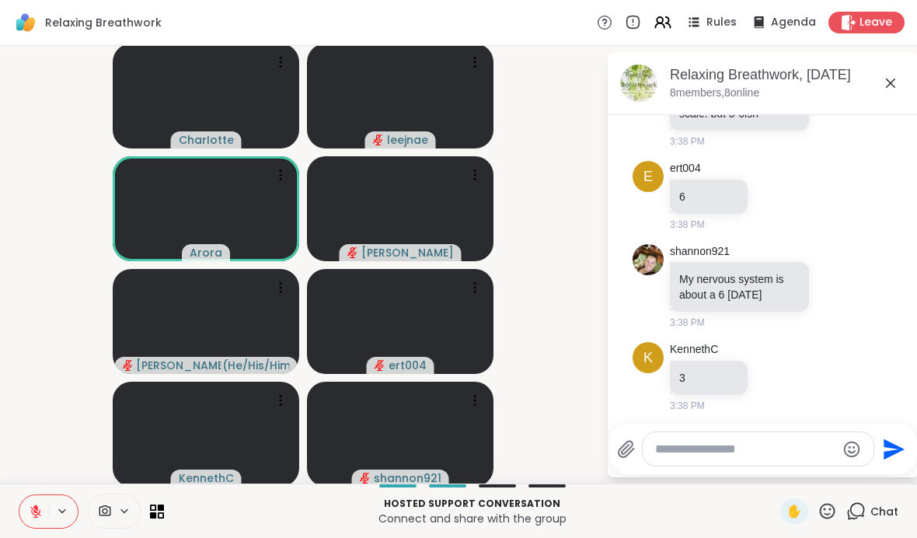
click at [725, 454] on textarea "Type your message" at bounding box center [745, 449] width 181 height 16
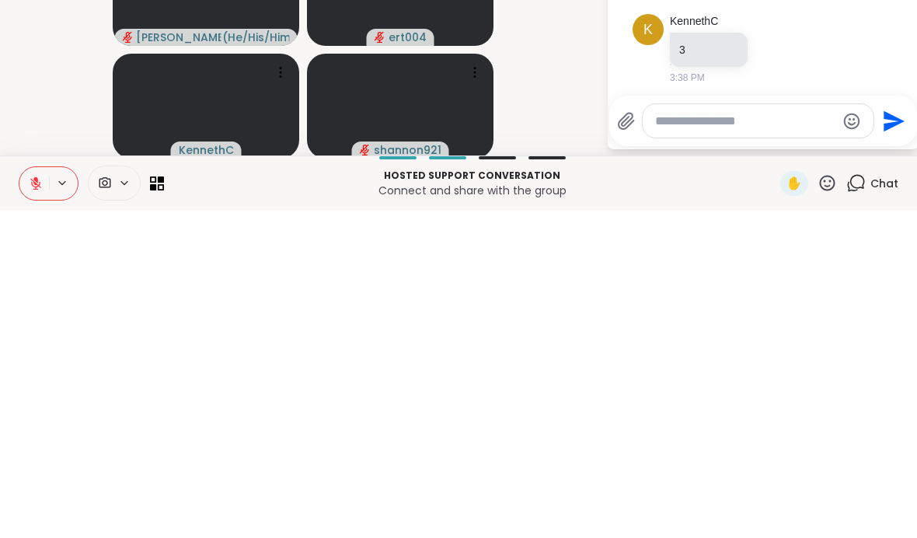
scroll to position [580, 0]
type textarea "**********"
click at [898, 437] on icon "Send" at bounding box center [894, 449] width 25 height 25
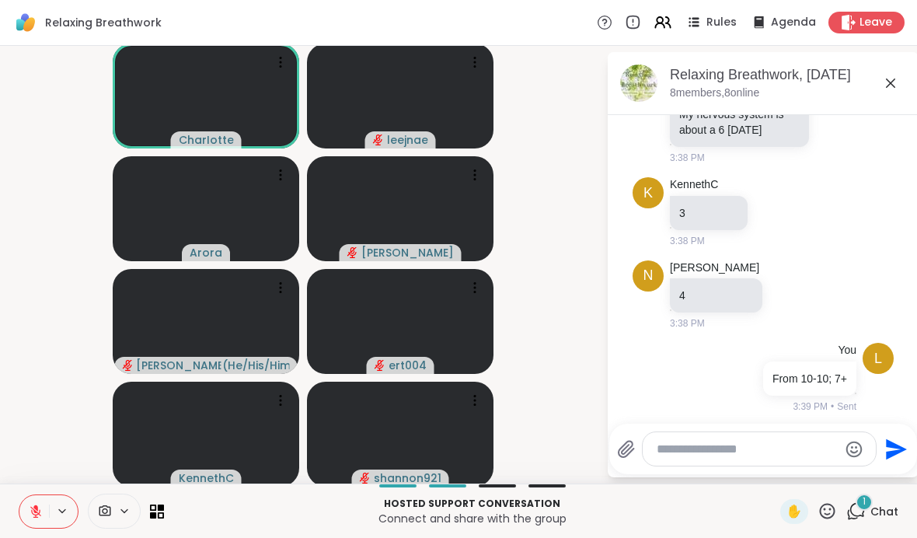
scroll to position [745, 0]
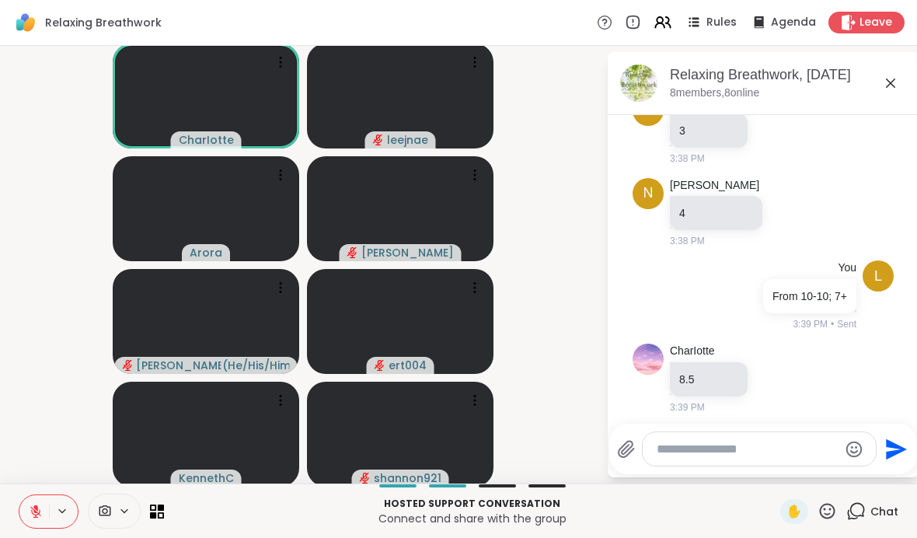
click at [861, 521] on div "Chat" at bounding box center [872, 511] width 52 height 25
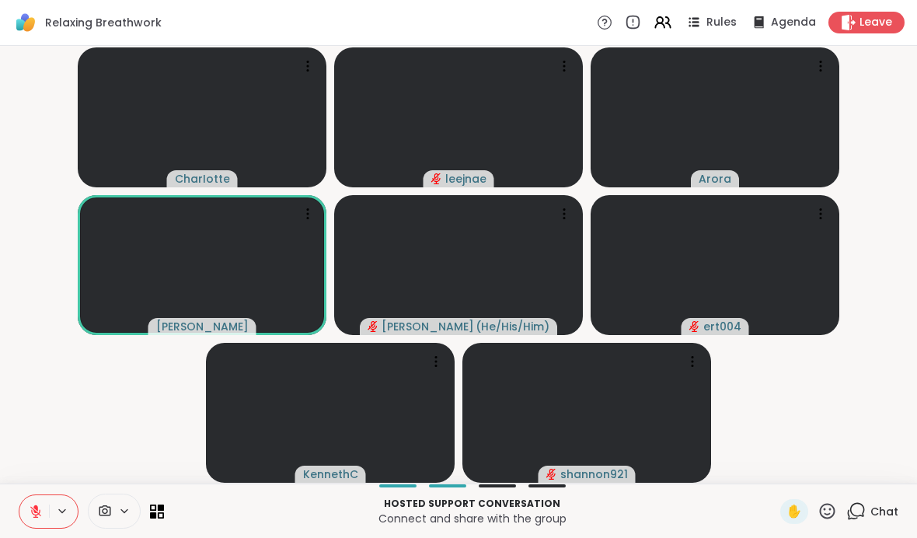
click at [565, 115] on video at bounding box center [458, 117] width 249 height 140
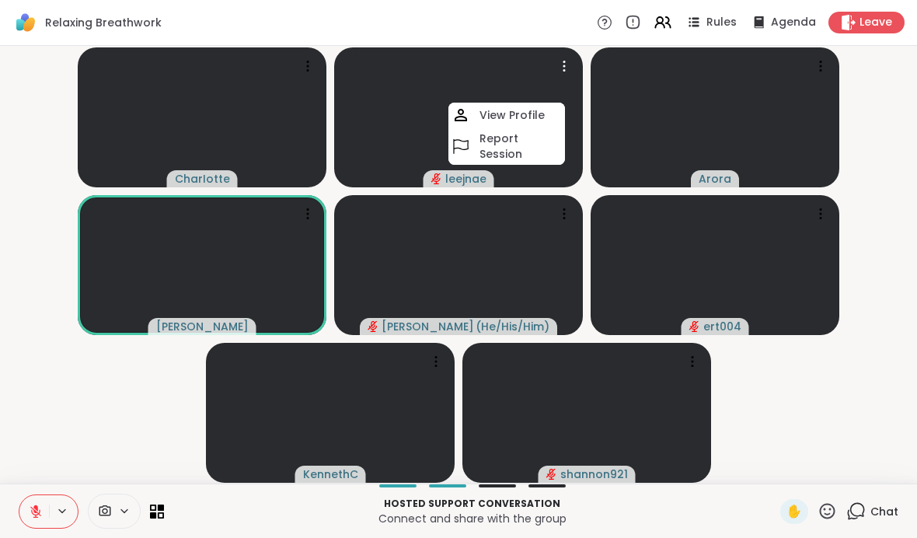
click at [914, 241] on div "CharIotte leejnae View Profile Report Session Arora Nigel Brian_L ( He/His/Him …" at bounding box center [458, 264] width 917 height 437
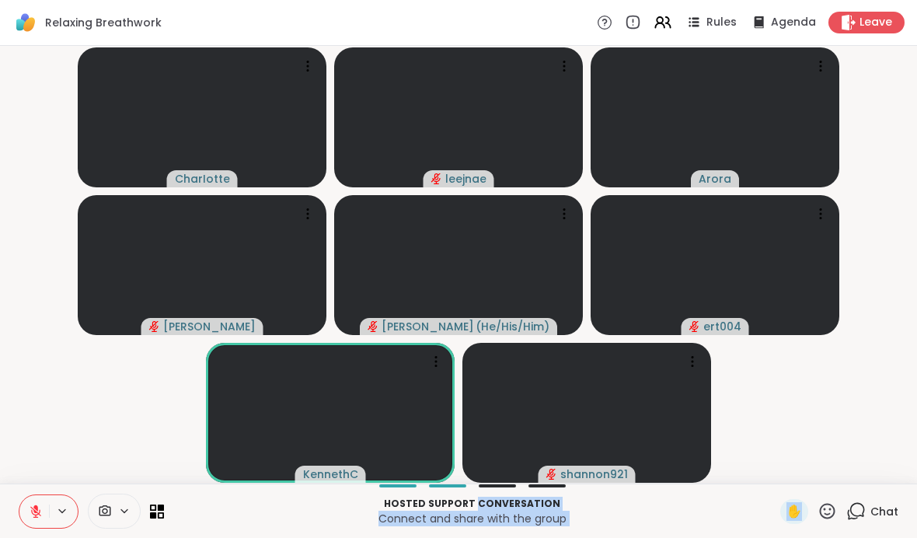
click at [864, 385] on video-player-container "CharIotte leejnae Arora Nigel Brian_L ( He/His/Him ) ert004 KennethC shannon921" at bounding box center [458, 264] width 898 height 425
click at [829, 512] on icon at bounding box center [826, 510] width 19 height 19
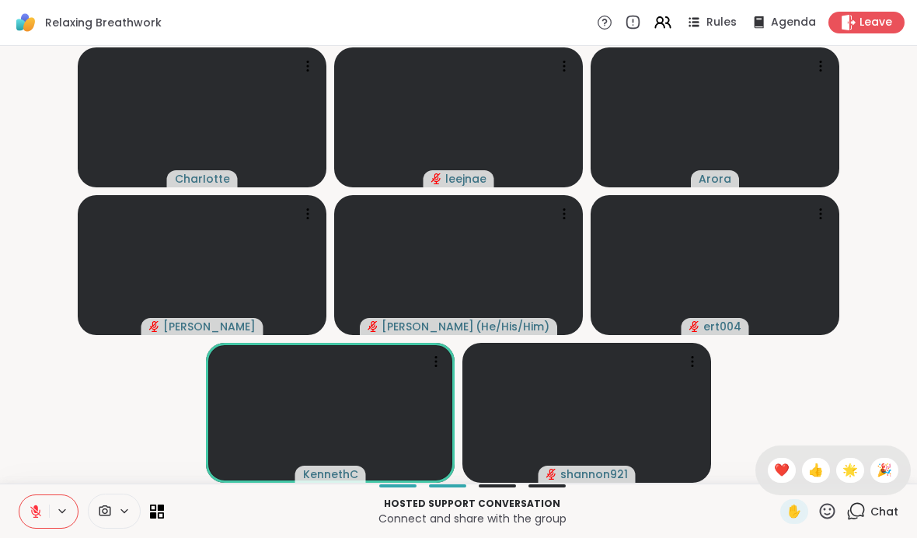
click at [779, 474] on span "❤️" at bounding box center [782, 470] width 16 height 19
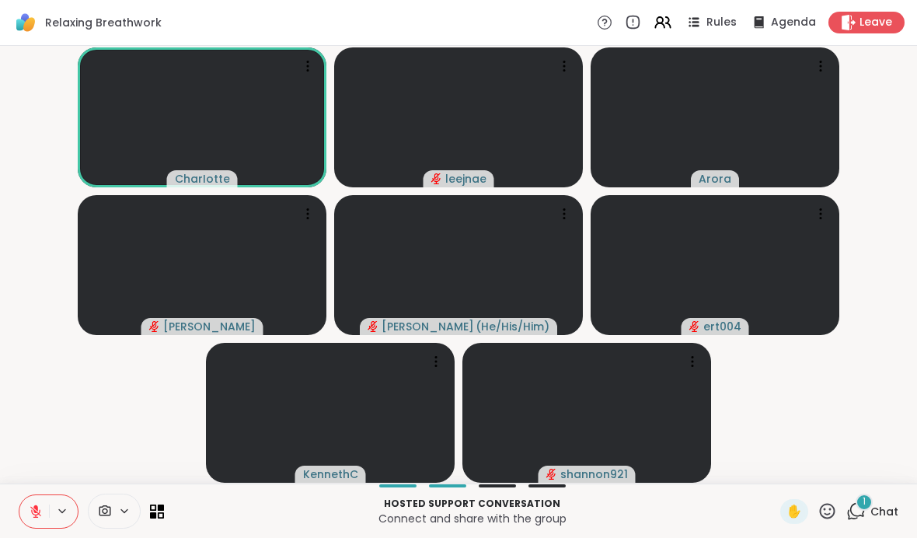
click at [858, 511] on icon at bounding box center [855, 510] width 19 height 19
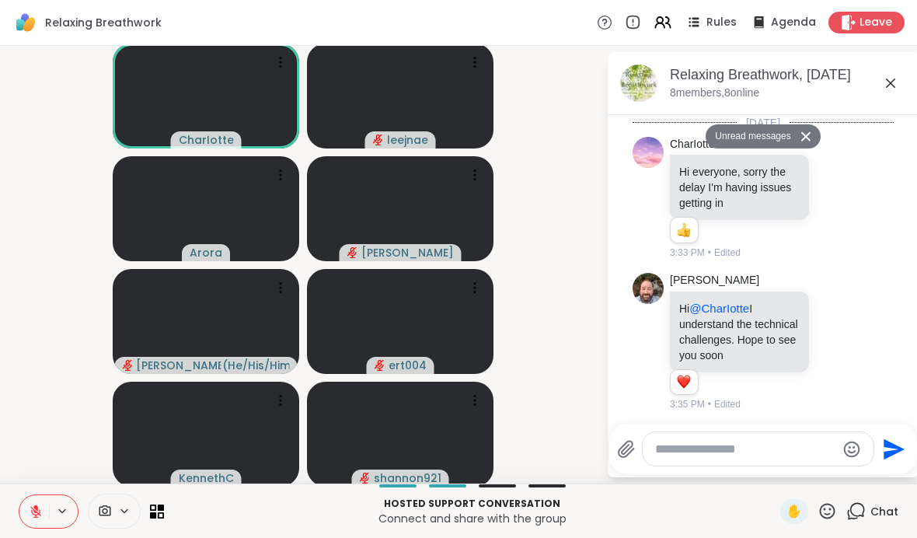
scroll to position [1209, 0]
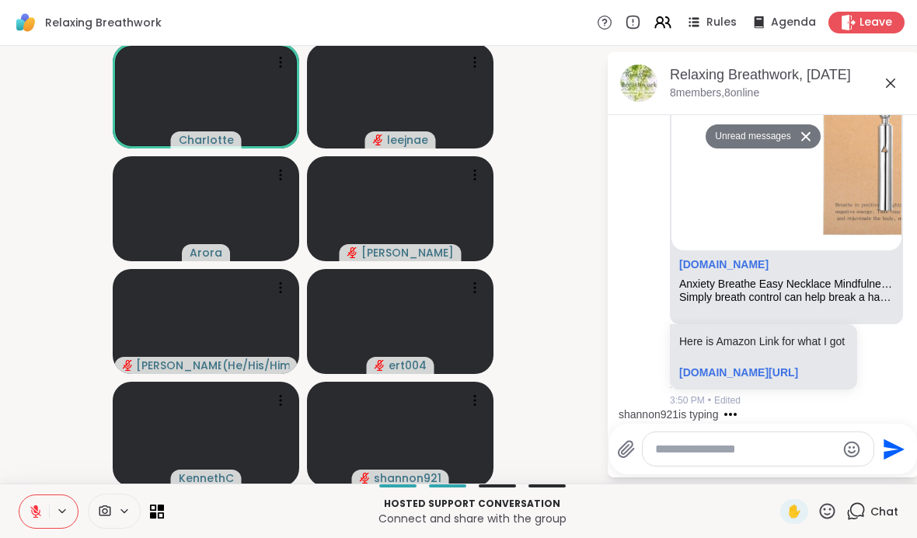
click at [861, 520] on div "Chat" at bounding box center [872, 511] width 52 height 25
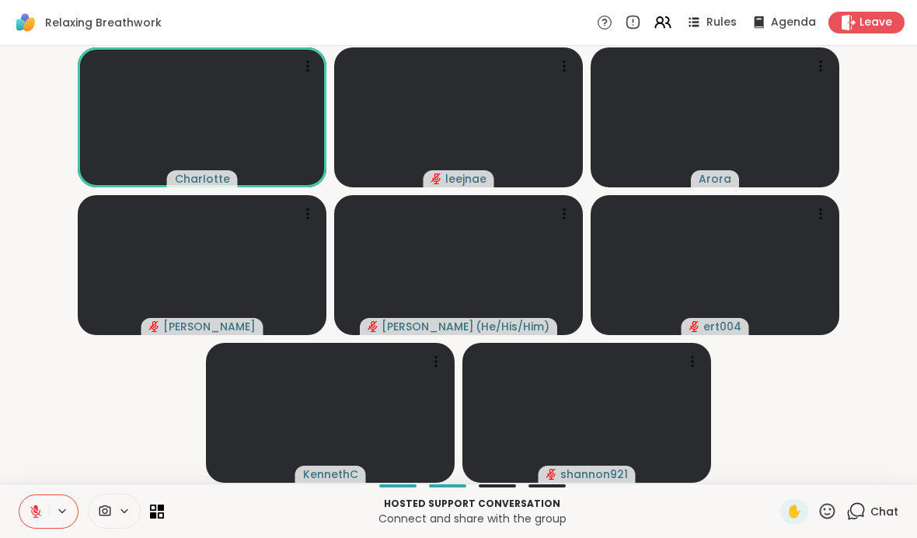
click at [42, 501] on button at bounding box center [34, 511] width 30 height 33
click at [36, 514] on icon at bounding box center [35, 514] width 1 height 3
click at [865, 515] on icon at bounding box center [855, 510] width 19 height 19
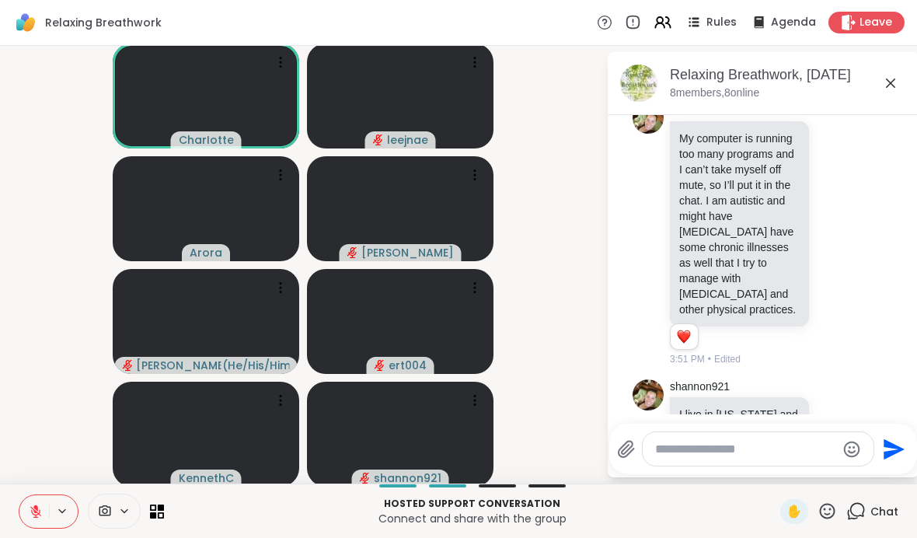
scroll to position [1497, 0]
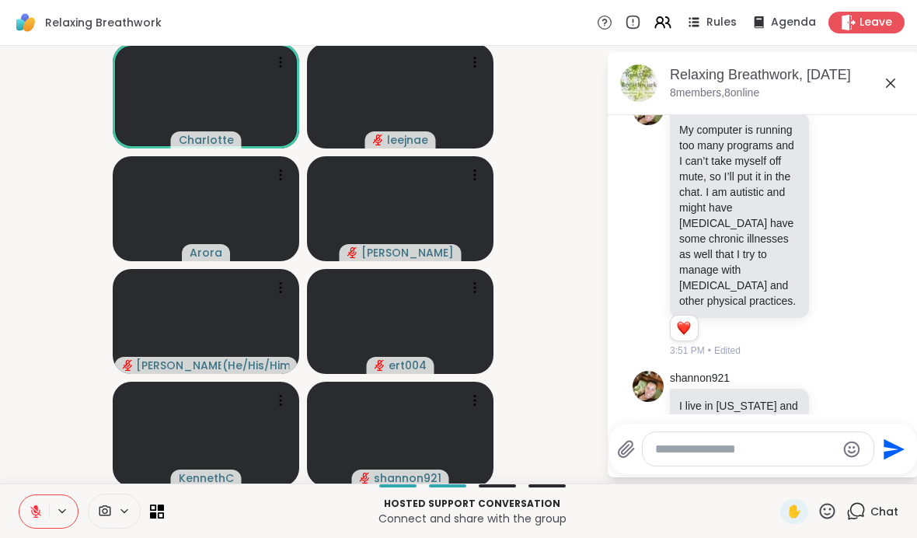
click at [833, 233] on icon at bounding box center [836, 226] width 14 height 16
click at [715, 207] on div "Select Reaction: Heart" at bounding box center [712, 200] width 14 height 14
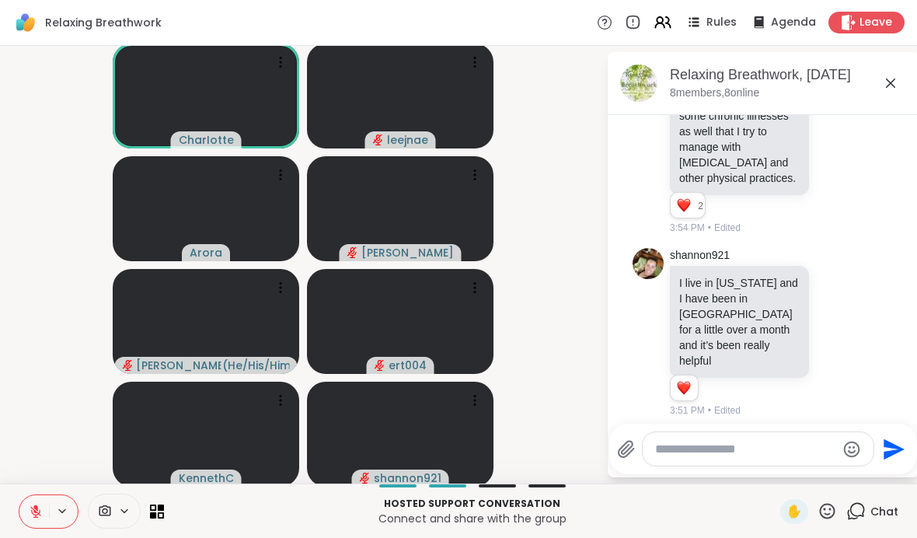
scroll to position [1650, 0]
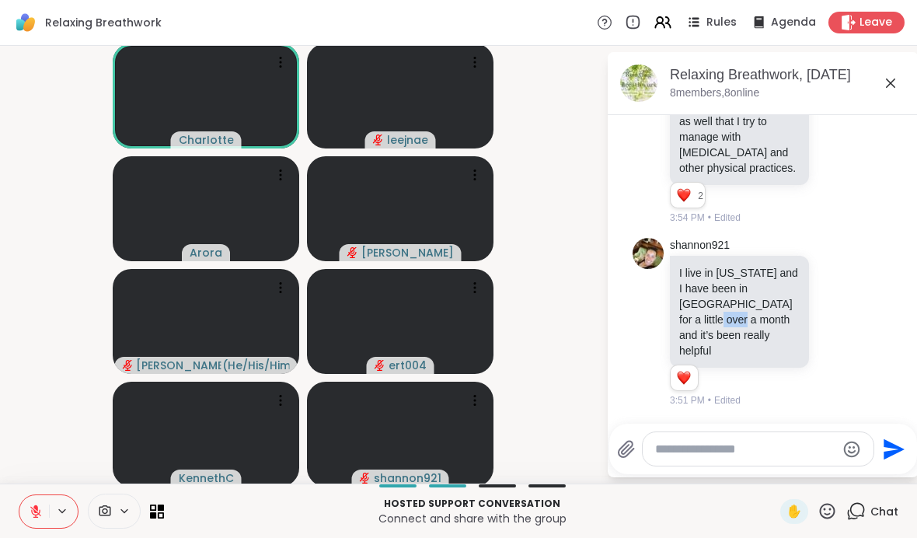
click at [833, 329] on icon at bounding box center [836, 322] width 14 height 16
click at [712, 312] on button "Select Reaction: Heart" at bounding box center [712, 296] width 31 height 31
click at [748, 451] on textarea "Type your message" at bounding box center [745, 449] width 181 height 16
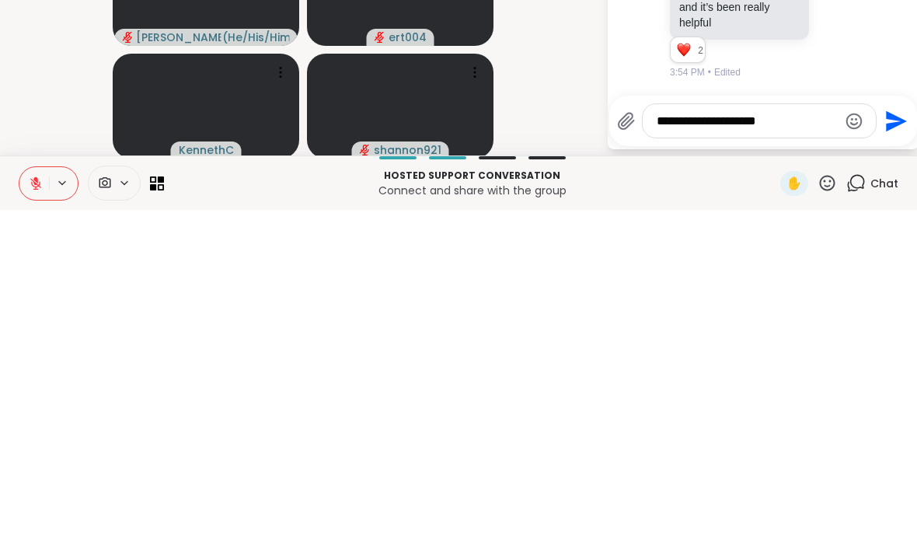
type textarea "**********"
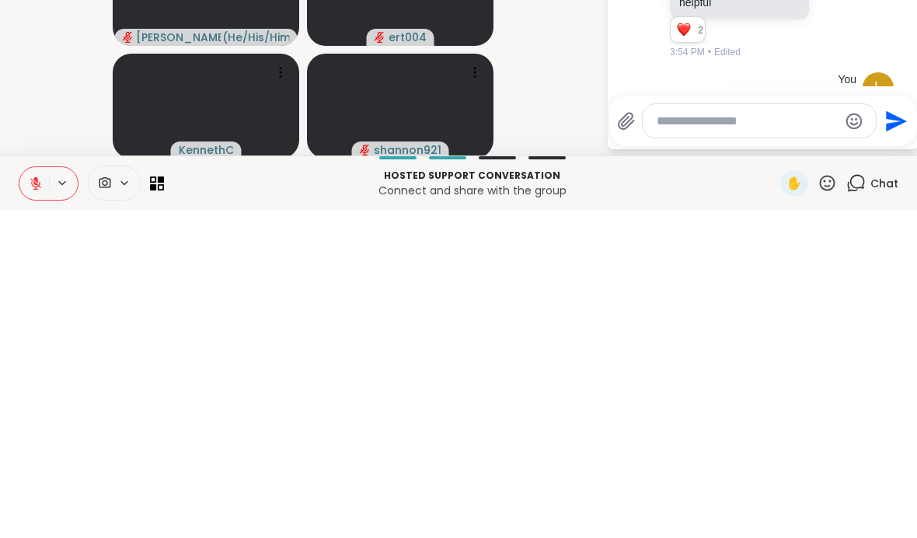
scroll to position [1711, 0]
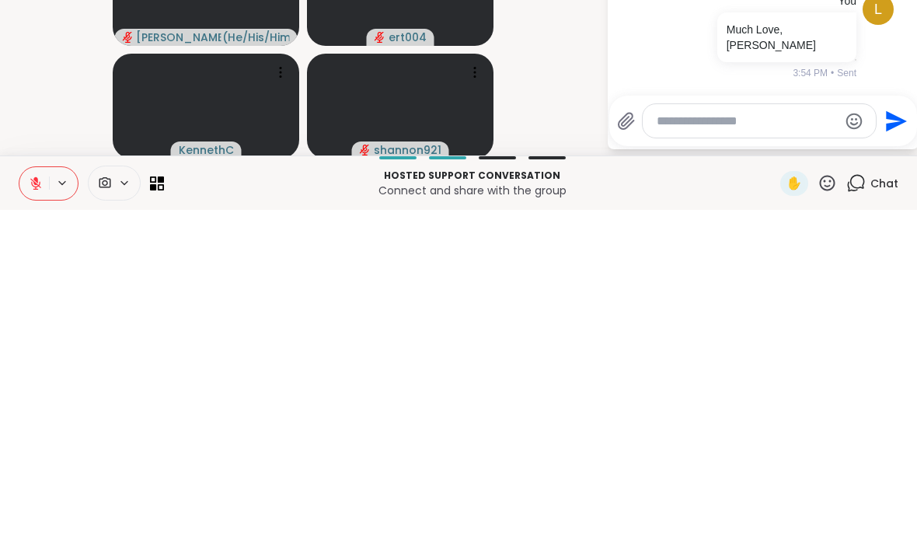
click at [583, 67] on video-player-container "CharIotte leejnae Arora Nigel Brian_L ( He/His/Him ) ert004 KennethC shannon921" at bounding box center [302, 264] width 587 height 425
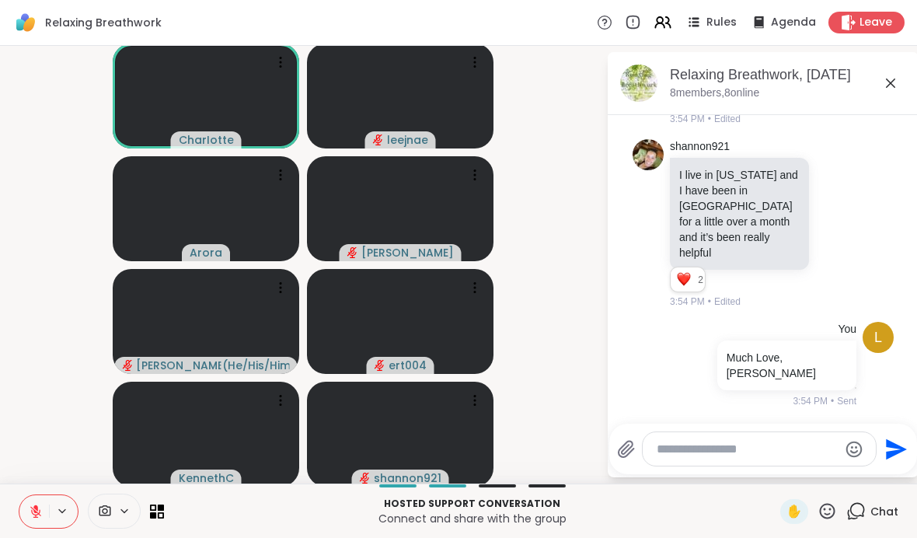
click at [896, 499] on div "Chat" at bounding box center [872, 511] width 52 height 25
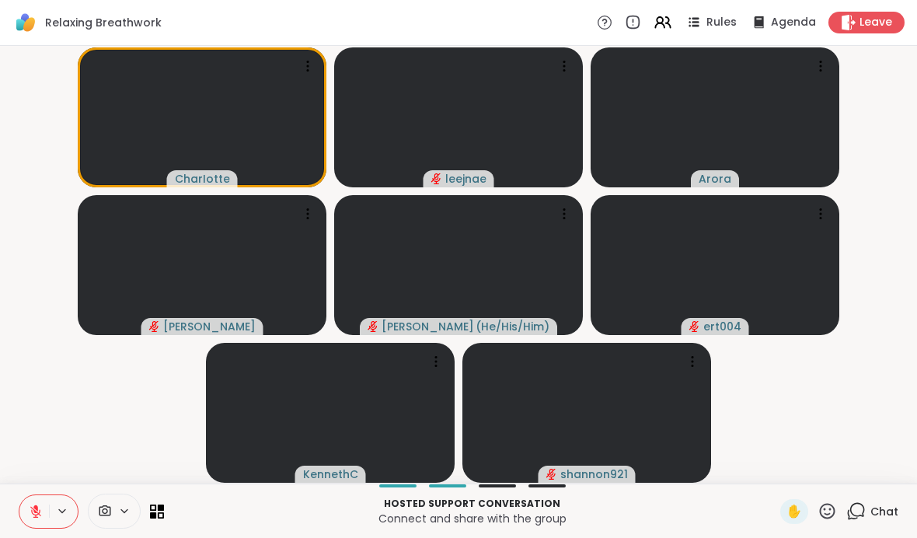
click at [865, 510] on icon at bounding box center [857, 510] width 15 height 14
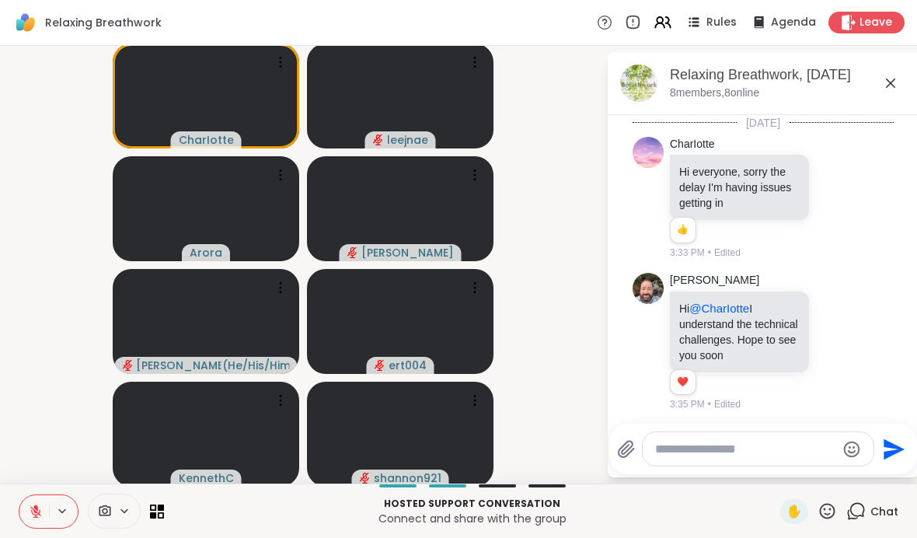
scroll to position [1696, 0]
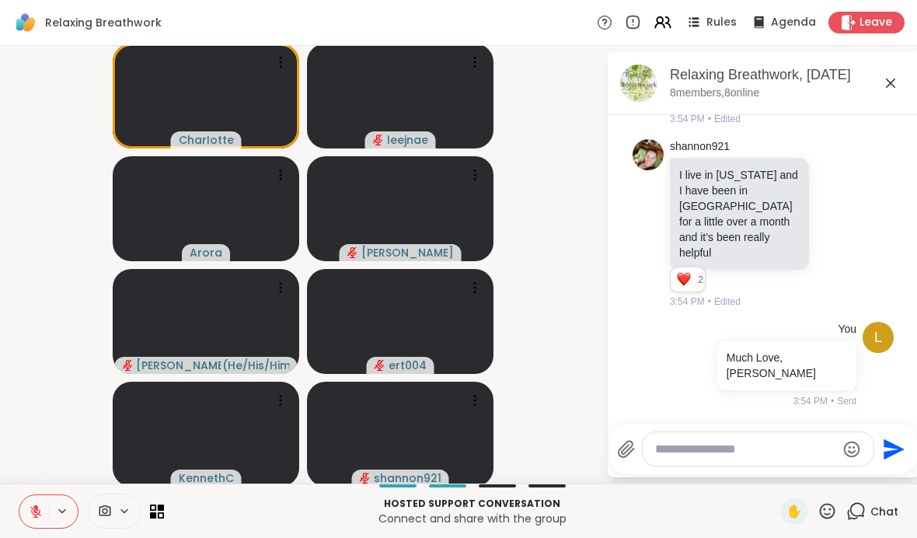
click at [876, 511] on span "Chat" at bounding box center [884, 511] width 28 height 16
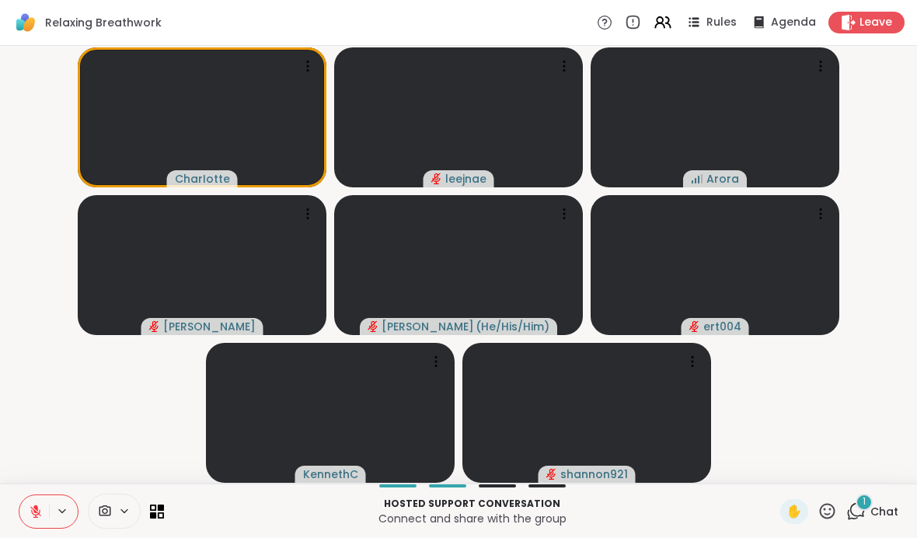
click at [862, 515] on icon at bounding box center [857, 510] width 15 height 14
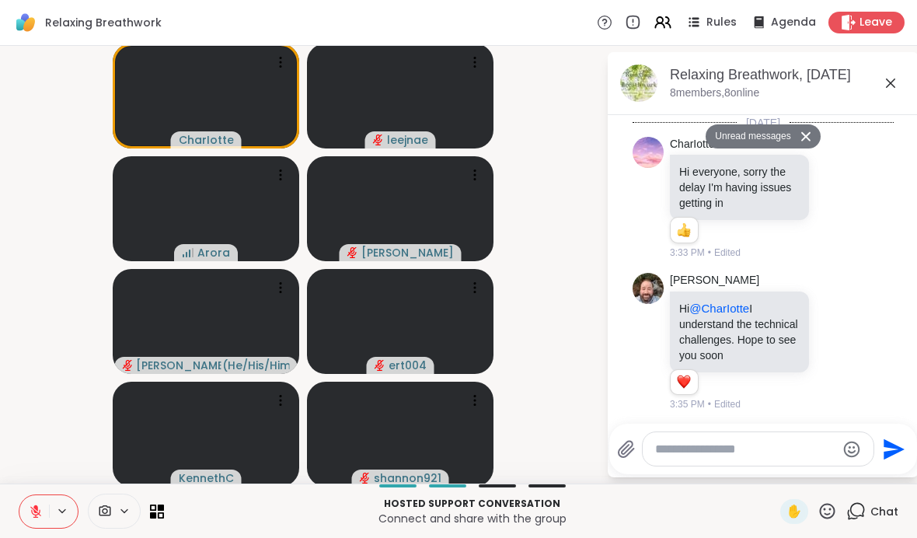
scroll to position [2181, 0]
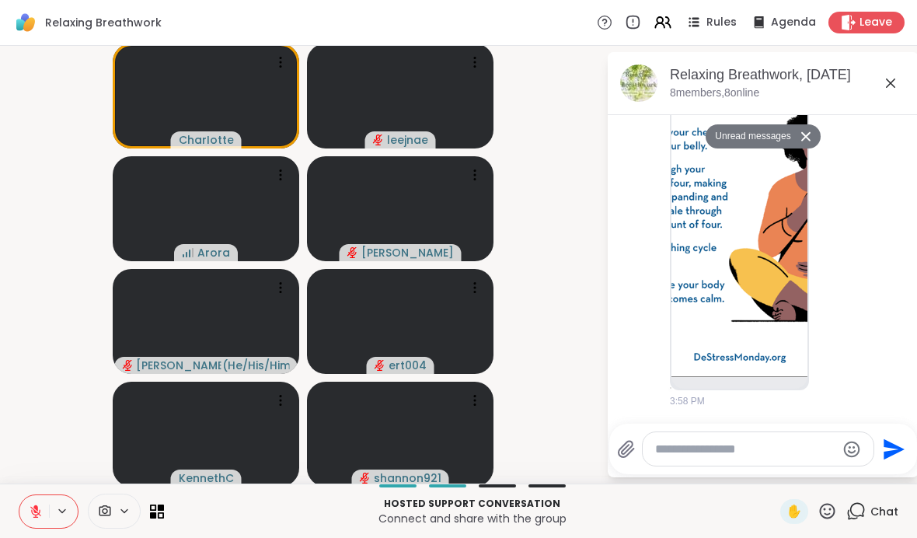
click at [734, 206] on img at bounding box center [739, 192] width 136 height 370
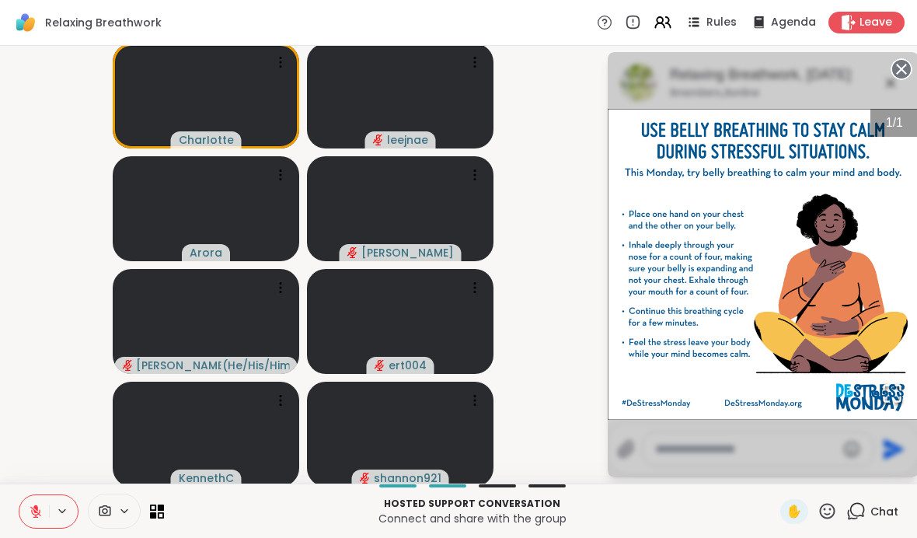
click at [786, 294] on img "Go to Slide 1" at bounding box center [762, 264] width 311 height 311
click at [898, 65] on icon at bounding box center [901, 69] width 22 height 22
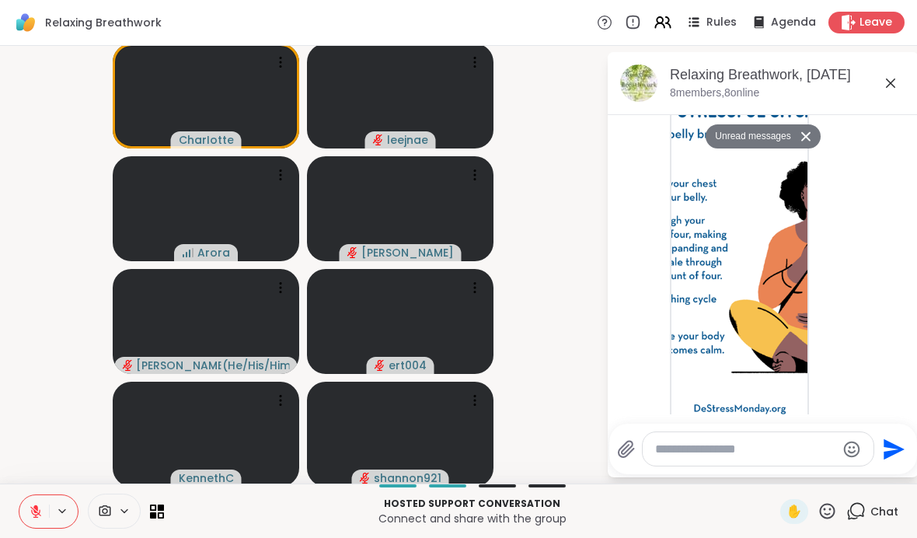
scroll to position [2108, 0]
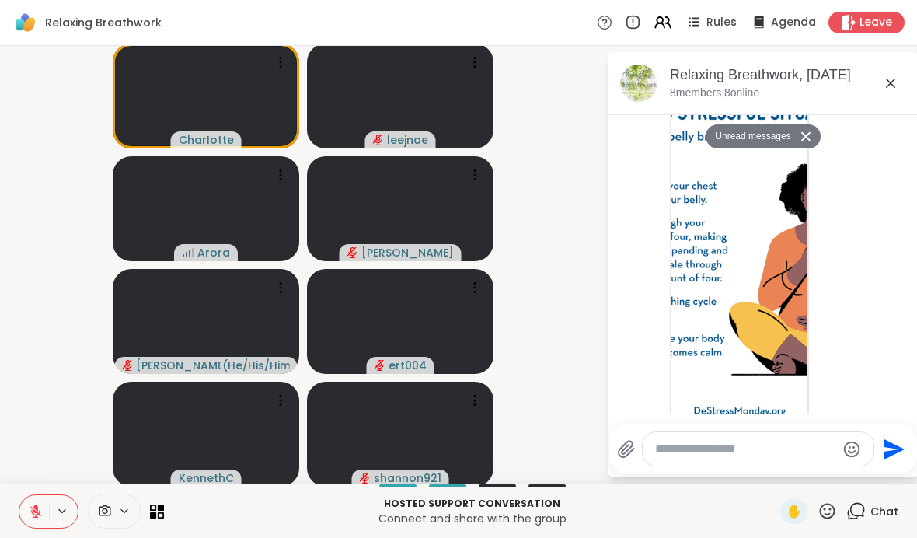
click at [820, 256] on icon at bounding box center [820, 250] width 2 height 11
click at [799, 280] on icon at bounding box center [800, 273] width 16 height 16
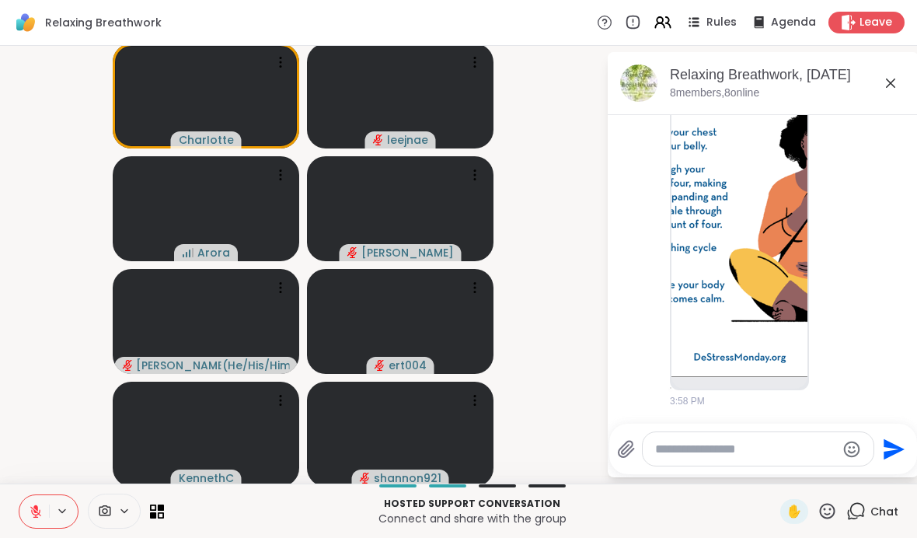
scroll to position [2157, 0]
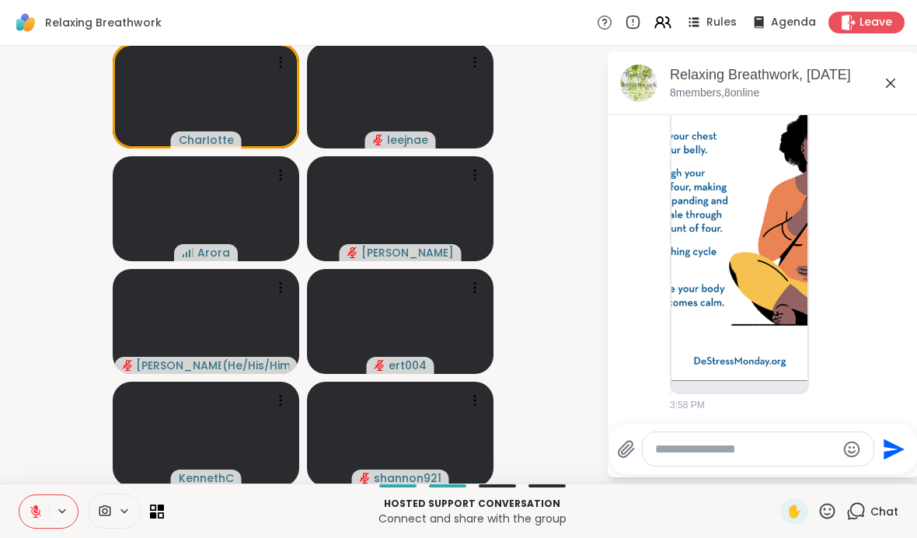
click at [764, 263] on img at bounding box center [739, 196] width 136 height 370
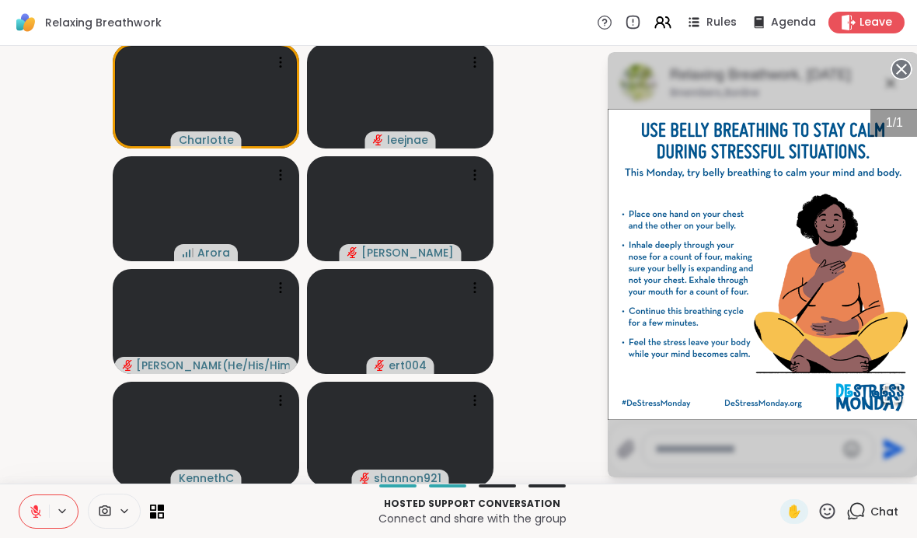
click at [841, 221] on img "Go to Slide 1" at bounding box center [762, 264] width 311 height 311
click at [896, 72] on circle at bounding box center [901, 69] width 19 height 19
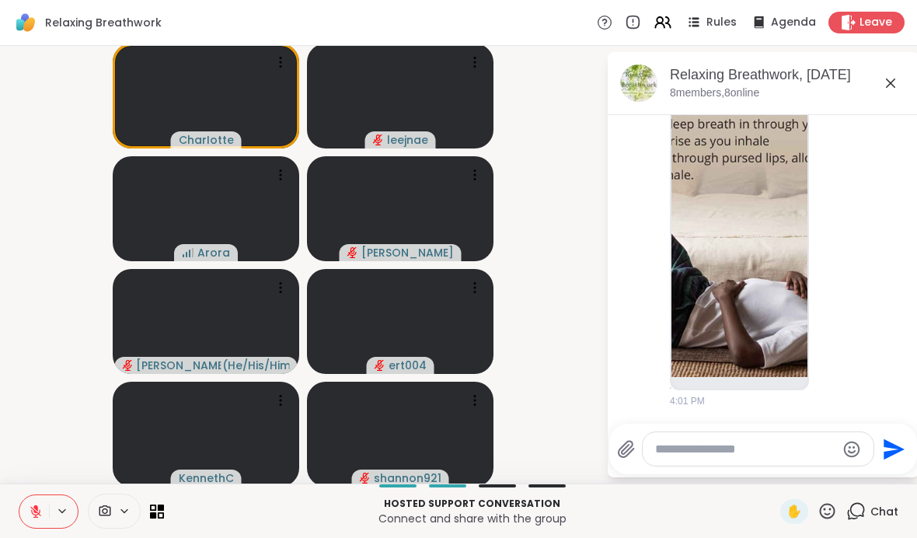
scroll to position [2577, 0]
click at [768, 216] on img at bounding box center [739, 192] width 136 height 370
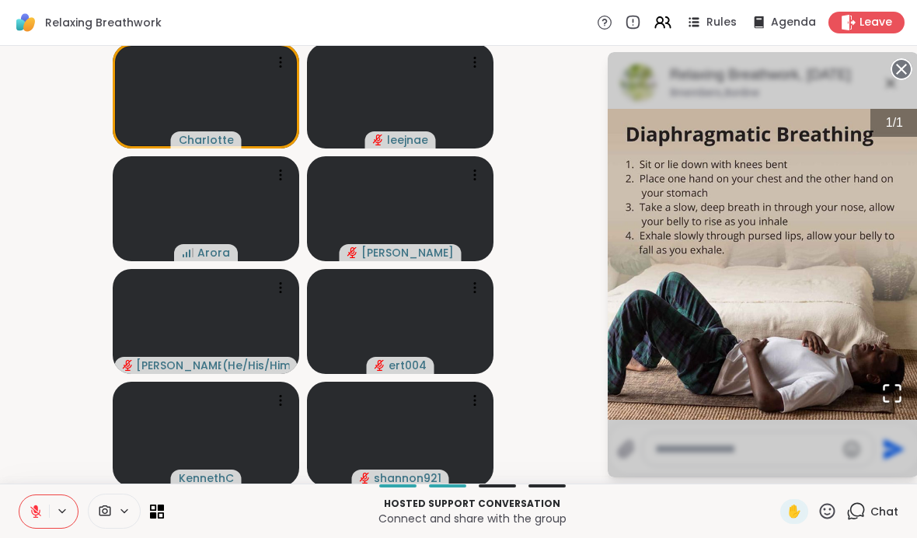
click at [898, 67] on icon at bounding box center [901, 69] width 22 height 22
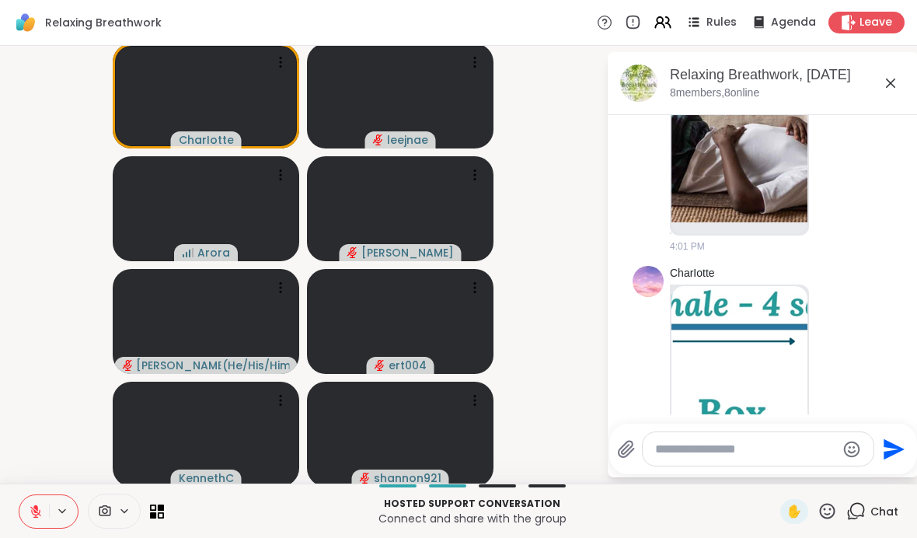
scroll to position [2826, 0]
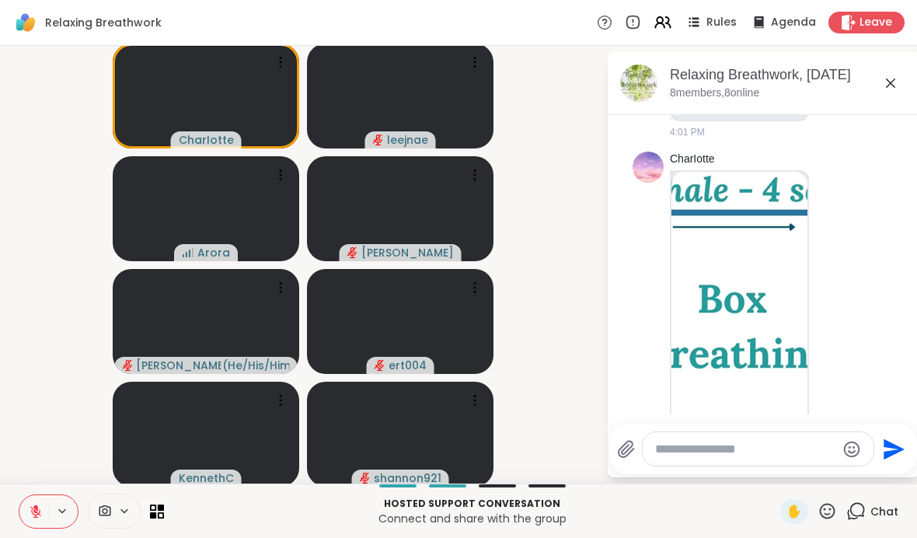
click at [788, 266] on img at bounding box center [739, 333] width 136 height 322
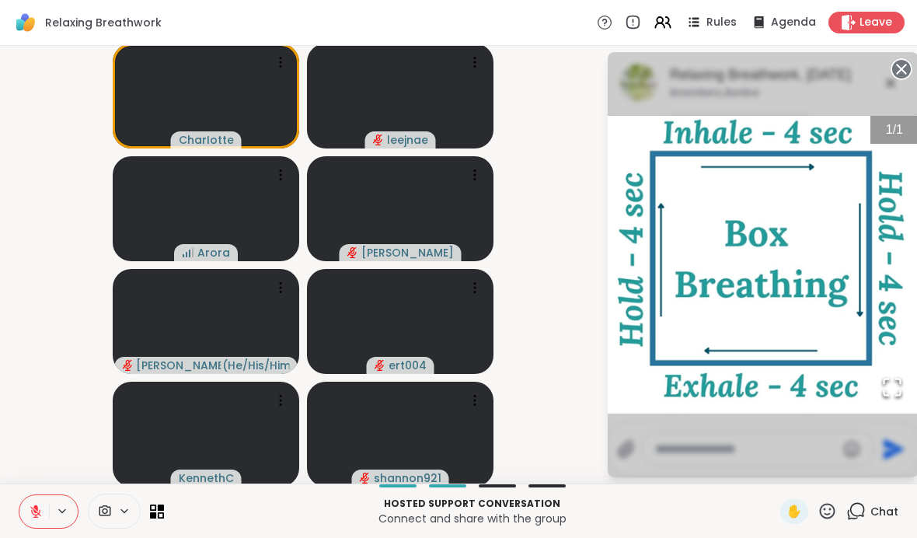
click at [907, 71] on circle at bounding box center [901, 69] width 19 height 19
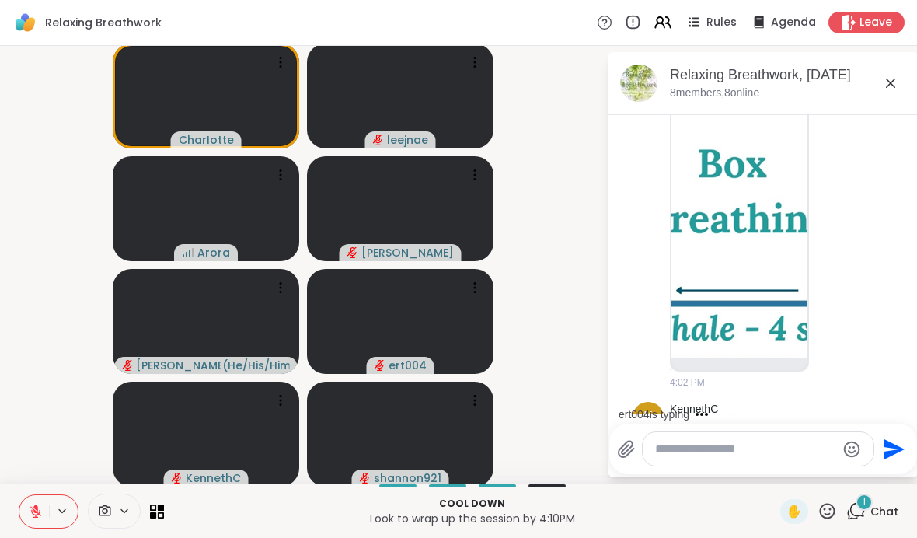
scroll to position [3044, 0]
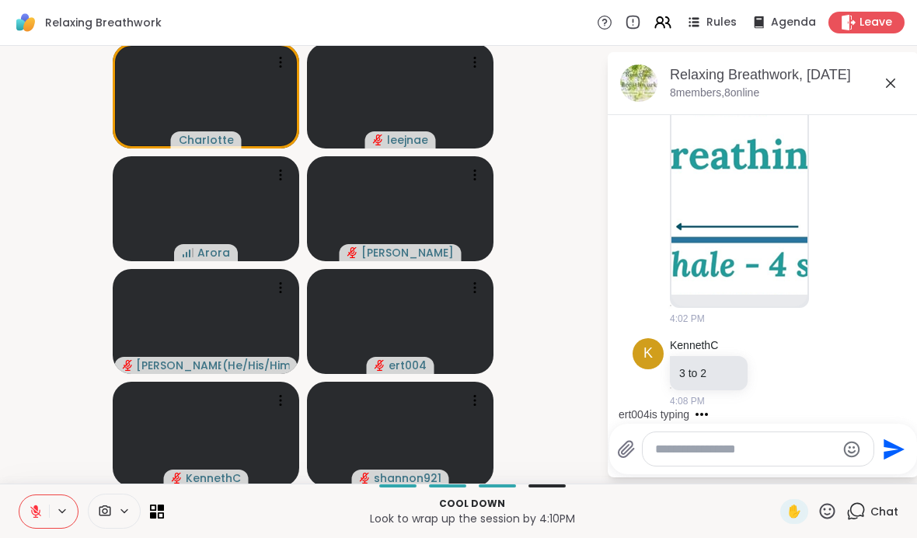
click at [743, 455] on textarea "Type your message" at bounding box center [745, 449] width 181 height 16
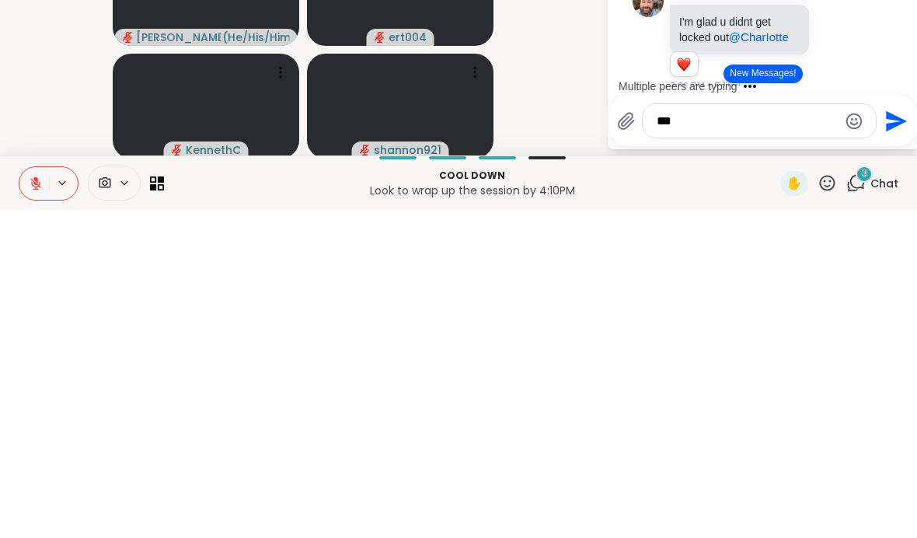
scroll to position [0, 0]
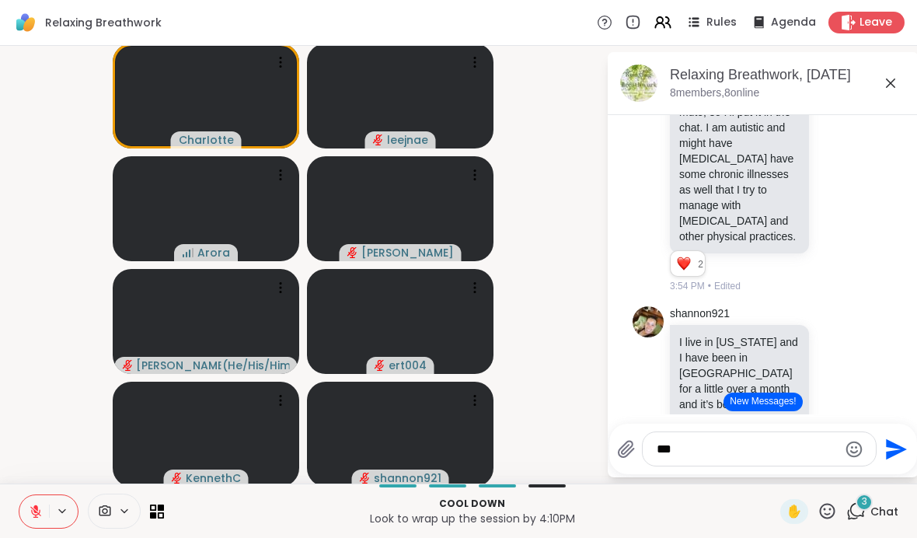
click at [520, 134] on video-player-container "CharIotte leejnae Arora Nigel Brian_L ( He/His/Him ) ert004 KennethC shannon921" at bounding box center [302, 264] width 587 height 425
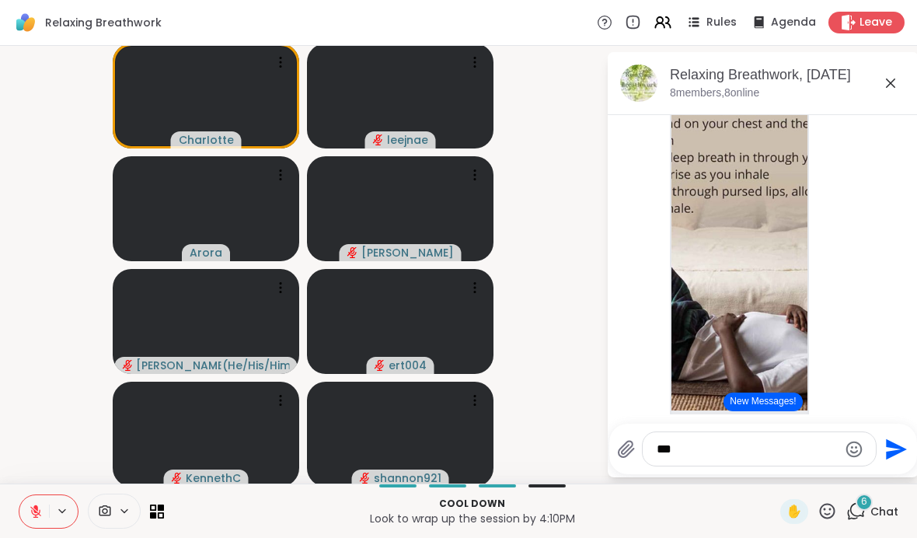
click at [762, 454] on textarea "***" at bounding box center [746, 449] width 181 height 16
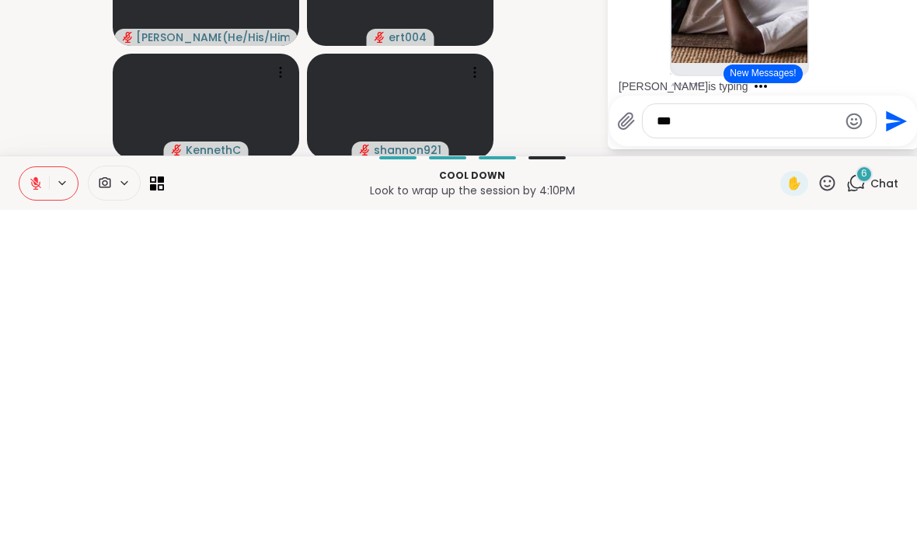
scroll to position [2544, 0]
type textarea "*"
type textarea "**********"
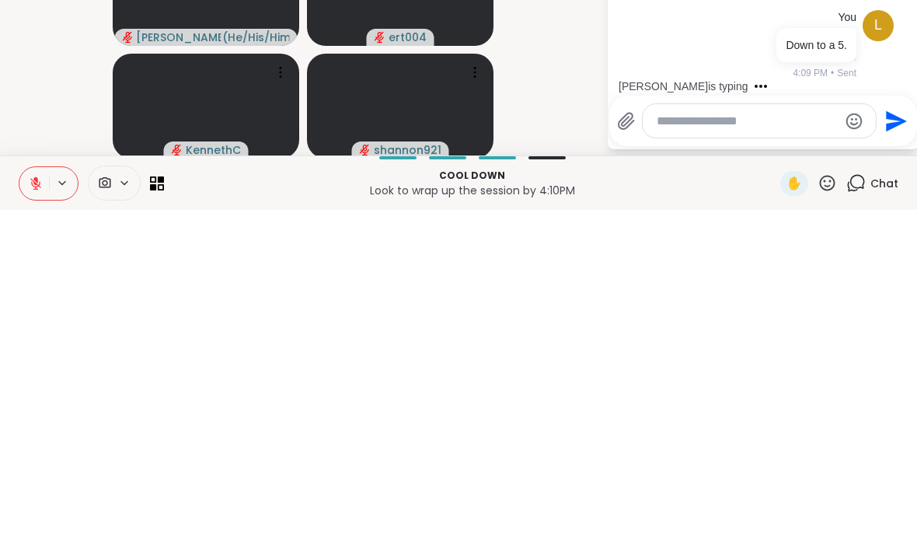
scroll to position [3729, 0]
click at [580, 98] on video-player-container "CharIotte leejnae Arora Nigel Brian_L ( He/His/Him ) ert004 KennethC shannon921" at bounding box center [302, 264] width 587 height 425
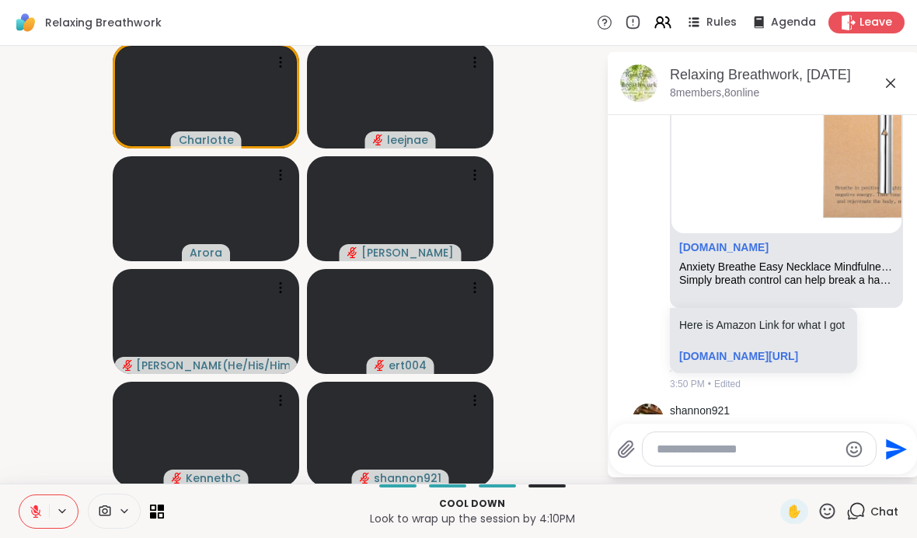
scroll to position [1130, 0]
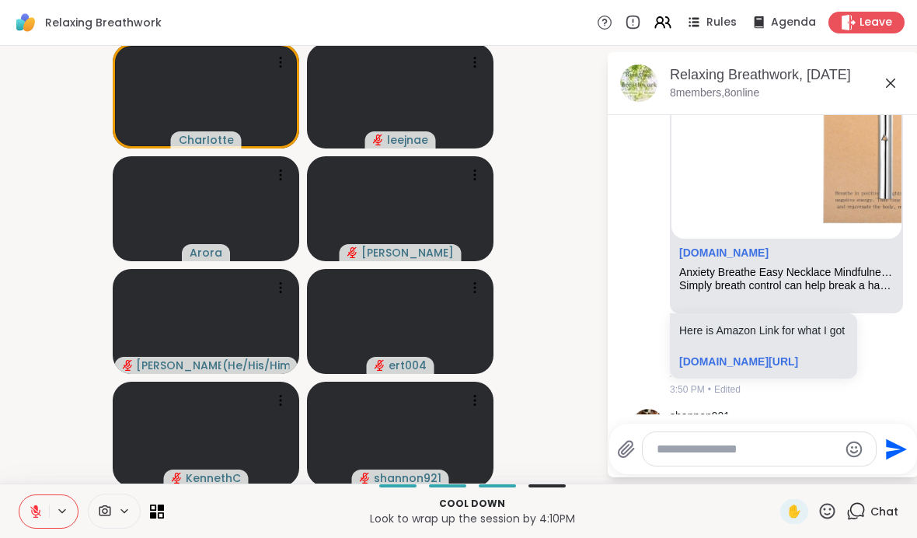
click at [882, 213] on icon at bounding box center [884, 212] width 5 height 2
click at [722, 192] on div "Select Reaction: Thumbs up" at bounding box center [726, 185] width 14 height 14
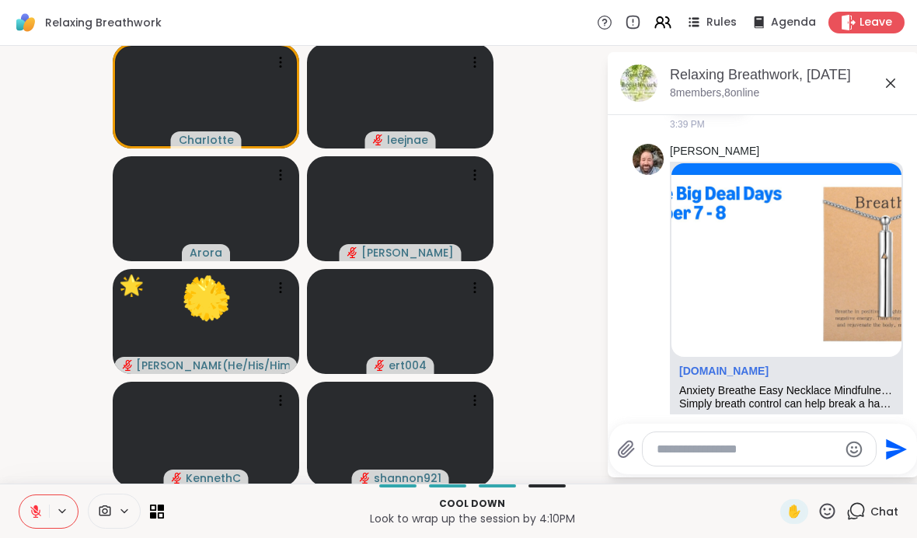
scroll to position [1020, 0]
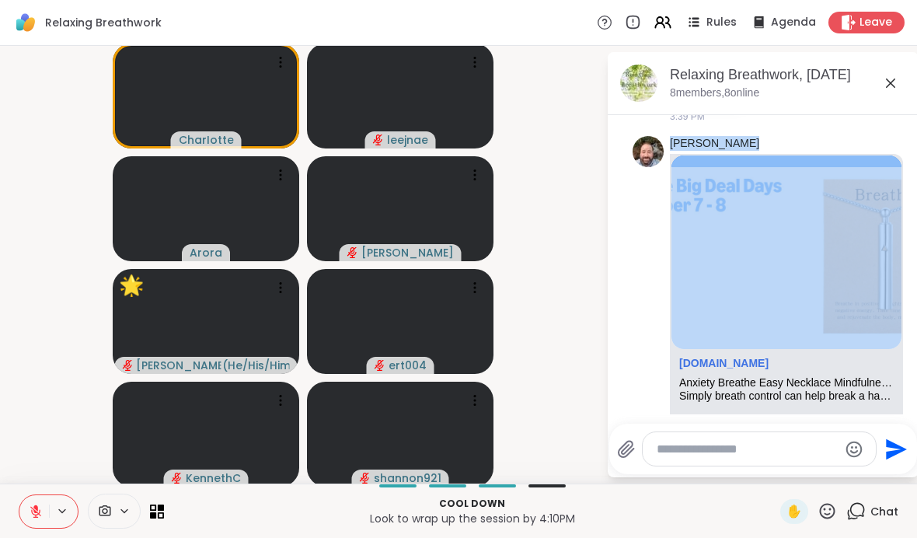
click at [642, 291] on div "Brian_L amazon.com Anxiety Breathe Easy Necklace Mindfulness Breathing Necklace…" at bounding box center [762, 333] width 261 height 406
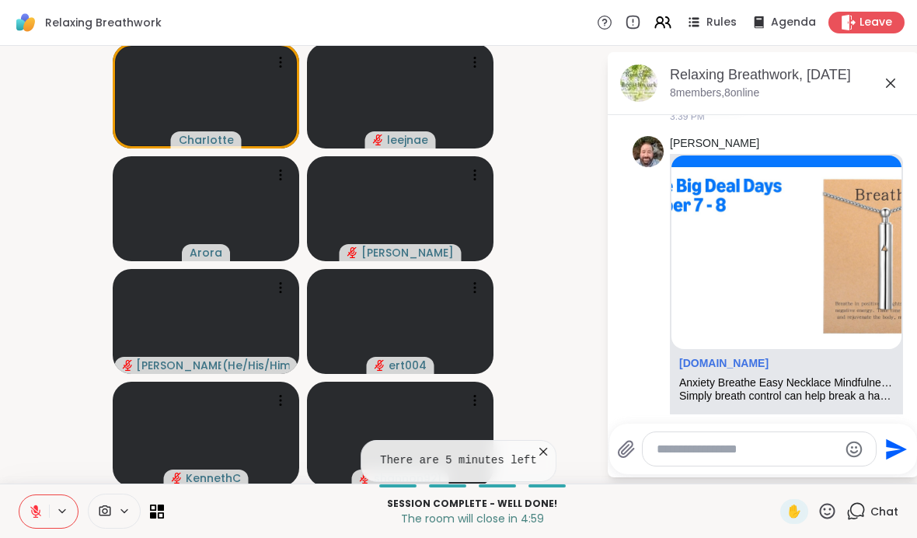
click at [823, 240] on img at bounding box center [786, 251] width 230 height 193
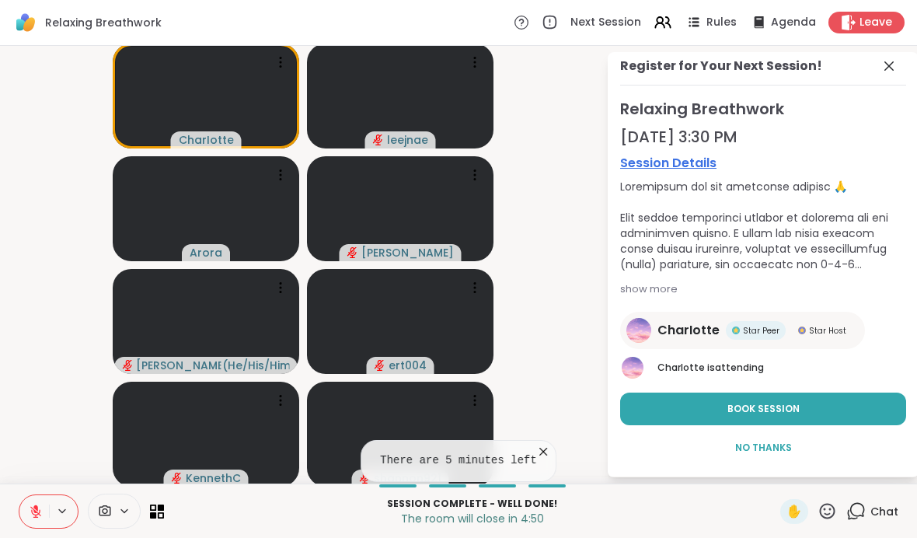
scroll to position [7, 0]
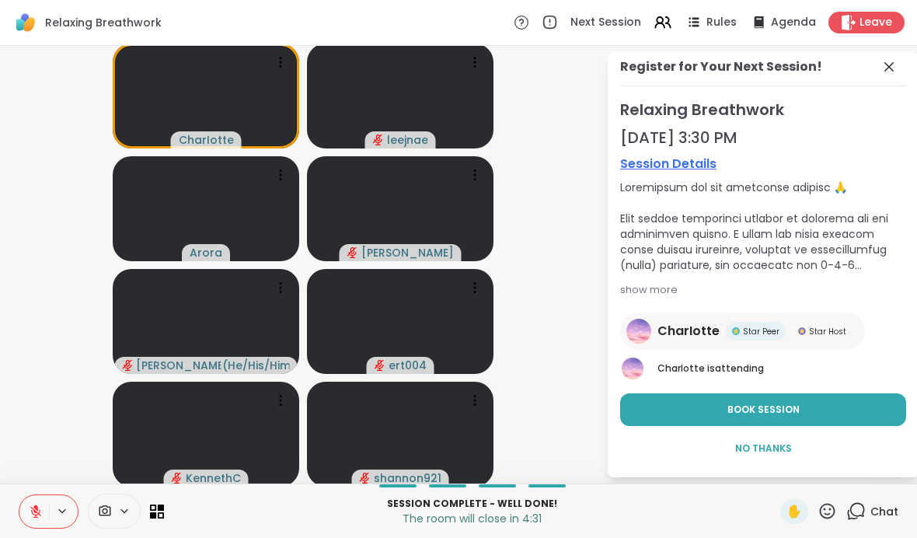
click at [790, 413] on span "Book Session" at bounding box center [763, 409] width 72 height 14
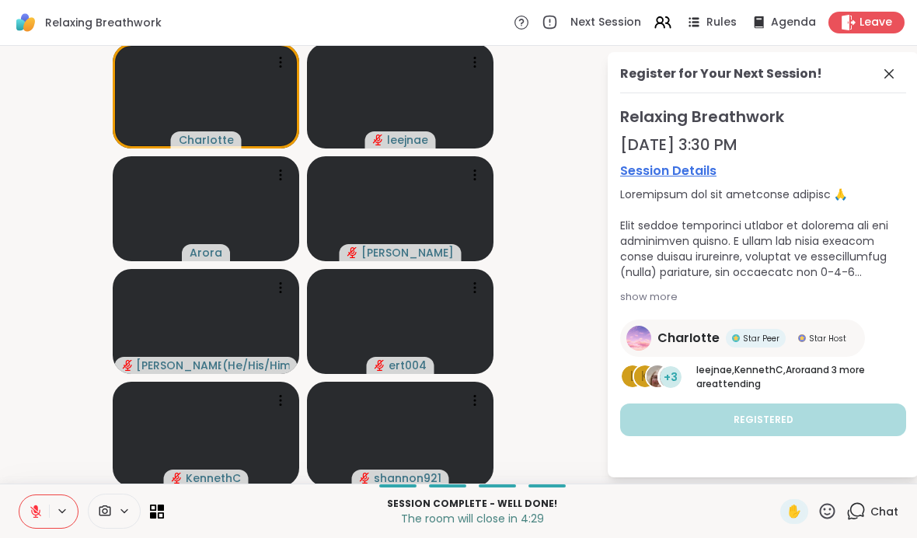
scroll to position [0, 0]
click at [892, 71] on icon at bounding box center [888, 73] width 9 height 9
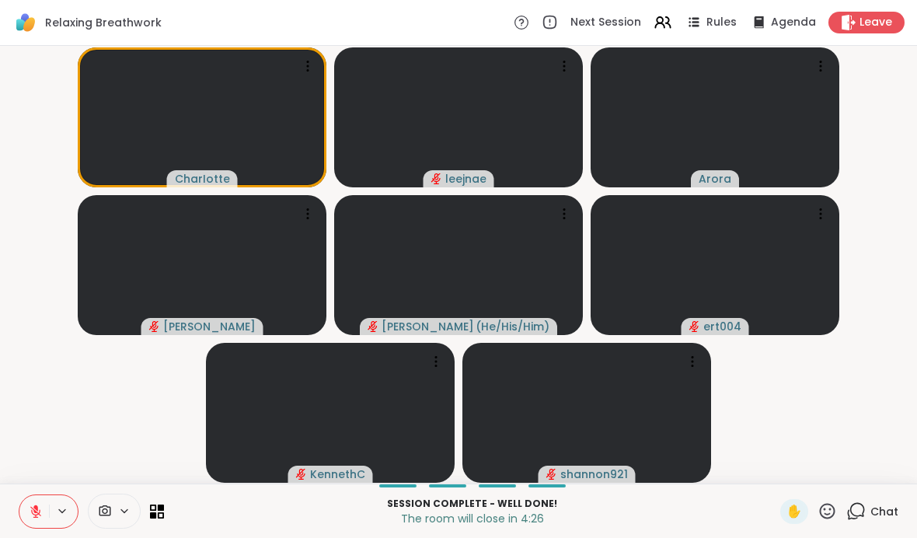
click at [858, 521] on div "Chat" at bounding box center [872, 511] width 52 height 25
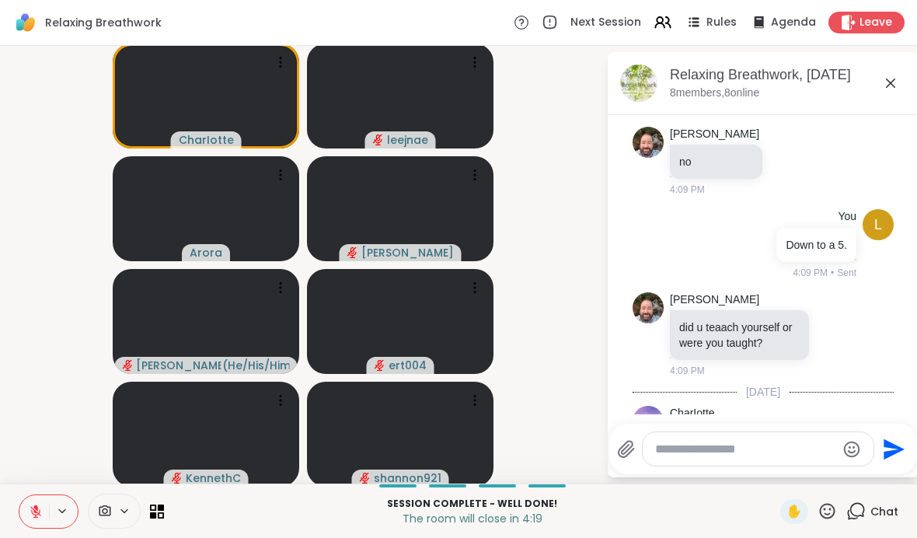
scroll to position [4255, 0]
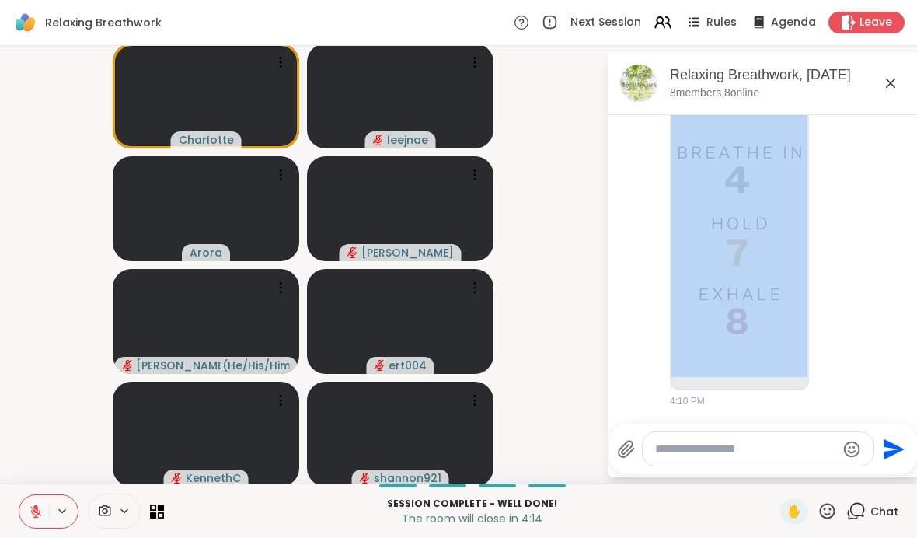
click at [771, 249] on img at bounding box center [739, 204] width 136 height 343
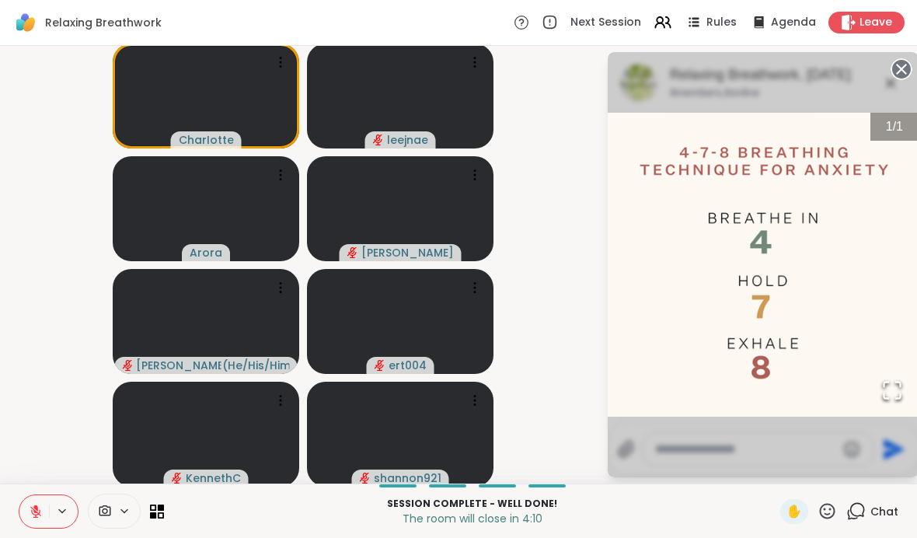
click at [901, 72] on circle at bounding box center [901, 69] width 19 height 19
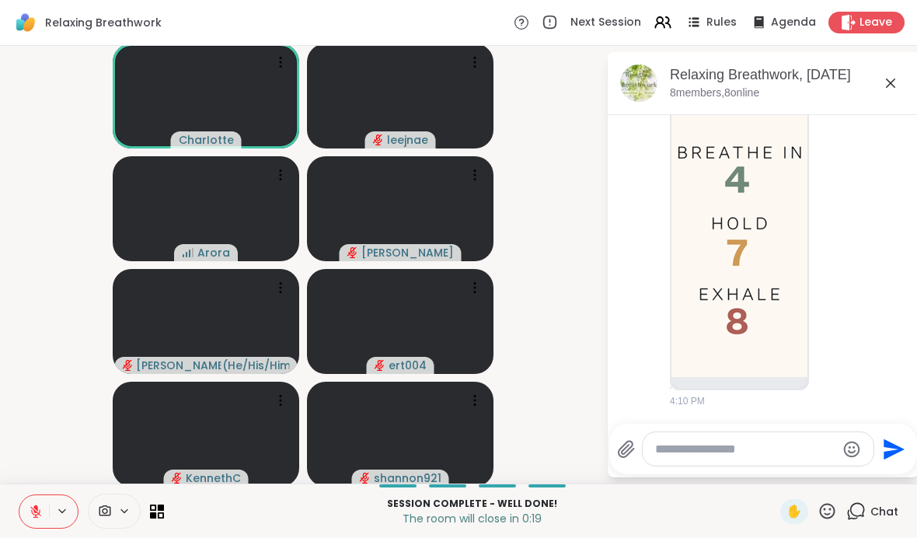
click at [744, 442] on textarea "Type your message" at bounding box center [745, 449] width 181 height 16
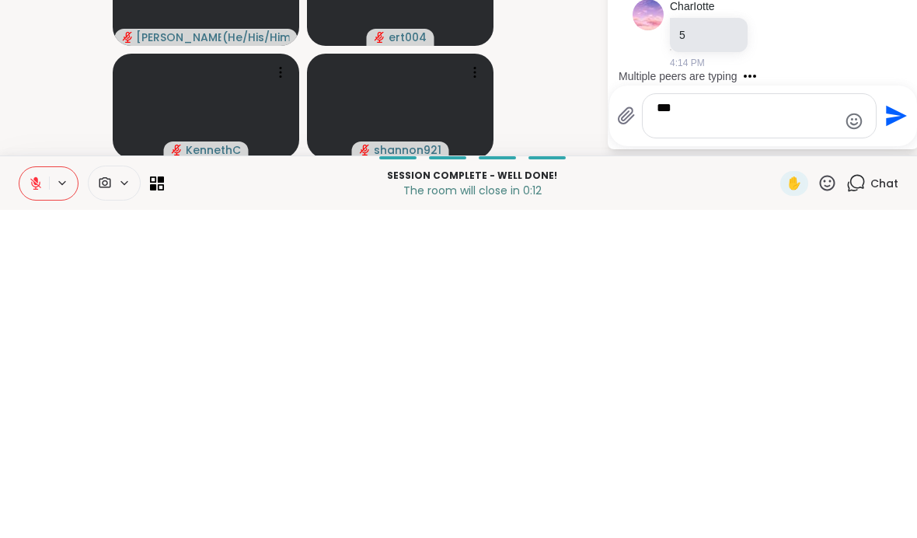
scroll to position [4502, 0]
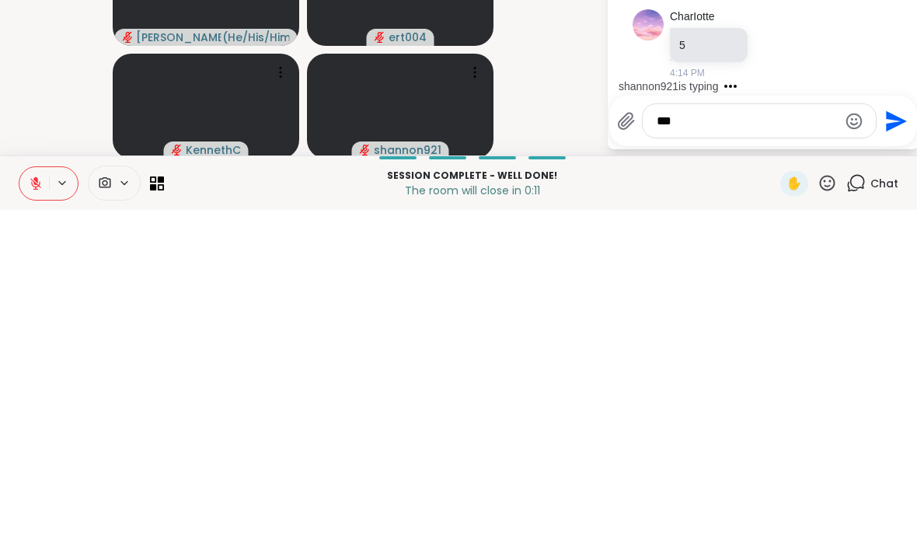
type textarea "**"
click at [892, 431] on button "Send" at bounding box center [893, 448] width 35 height 35
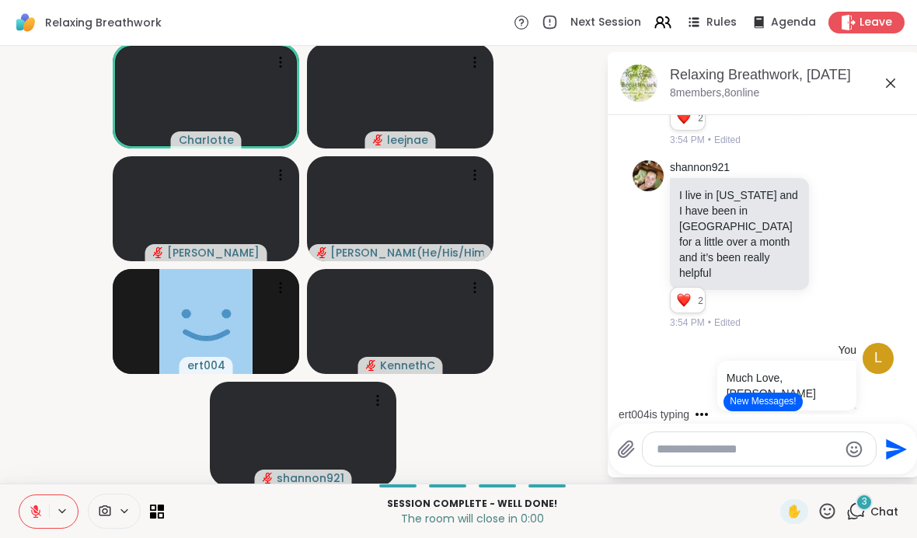
scroll to position [1673, 0]
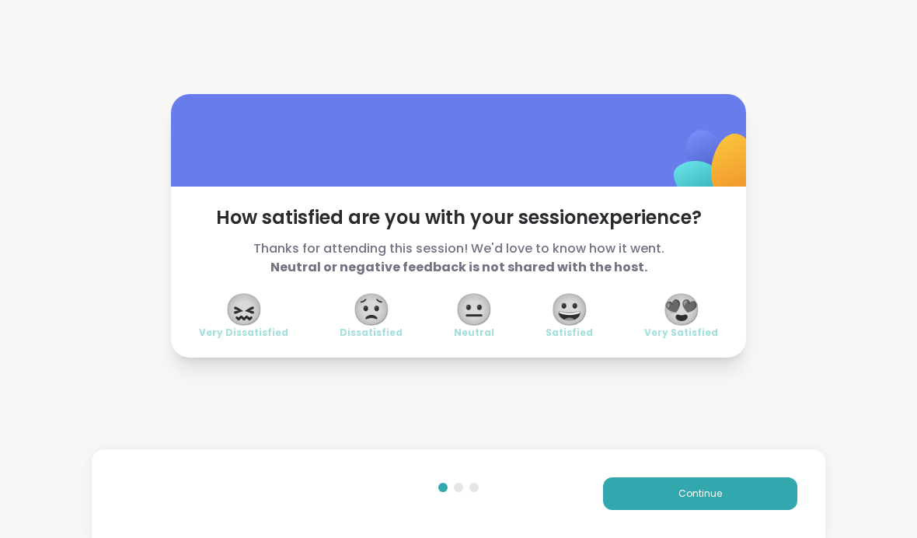
click at [683, 309] on span "😍" at bounding box center [681, 309] width 39 height 28
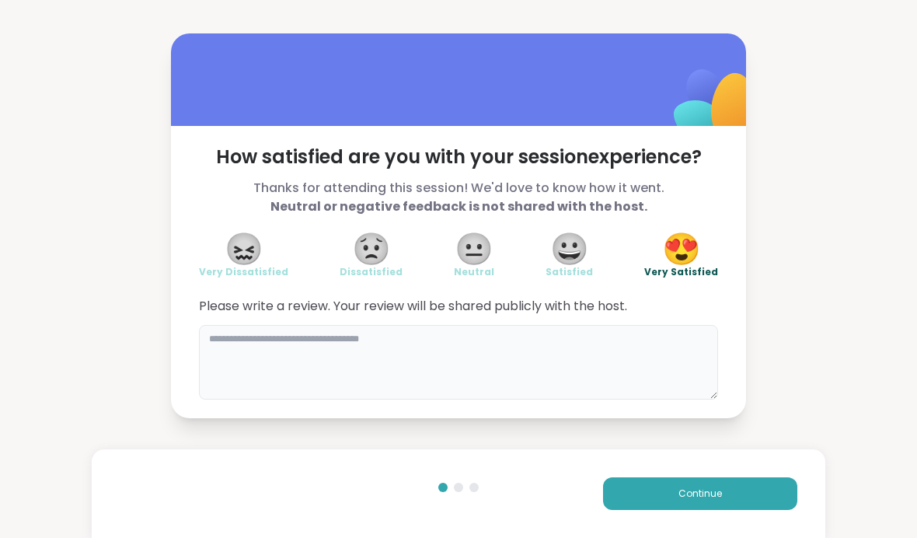
click at [548, 351] on textarea at bounding box center [458, 362] width 519 height 75
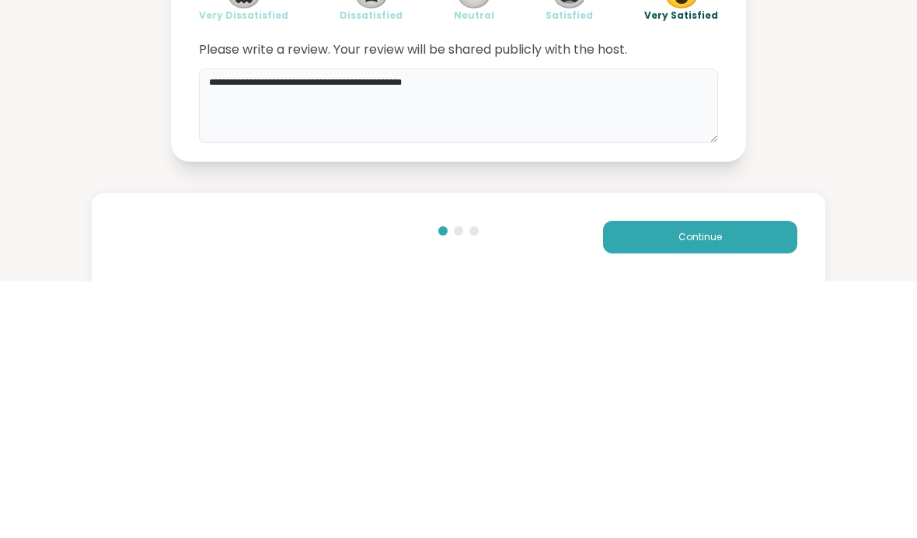
type textarea "**********"
click at [893, 120] on div "**********" at bounding box center [458, 225] width 917 height 451
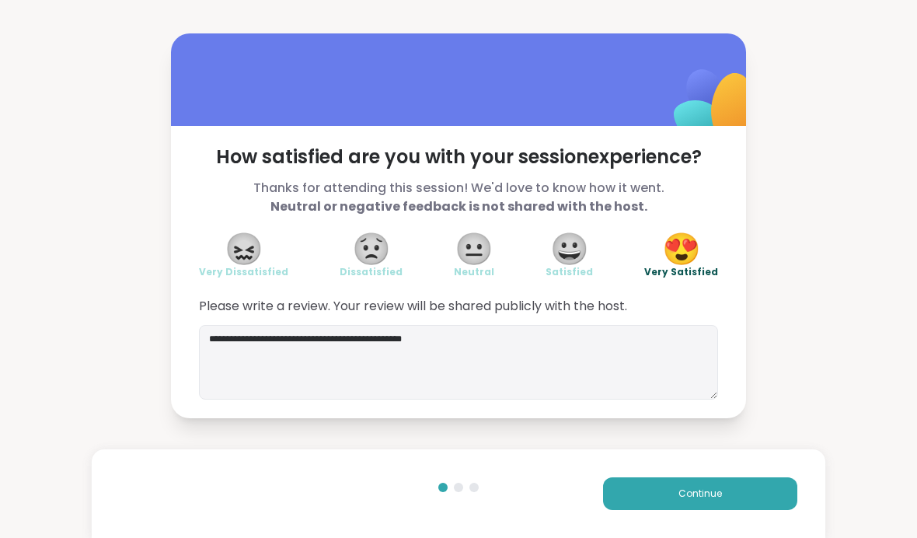
click at [740, 496] on button "Continue" at bounding box center [700, 493] width 194 height 33
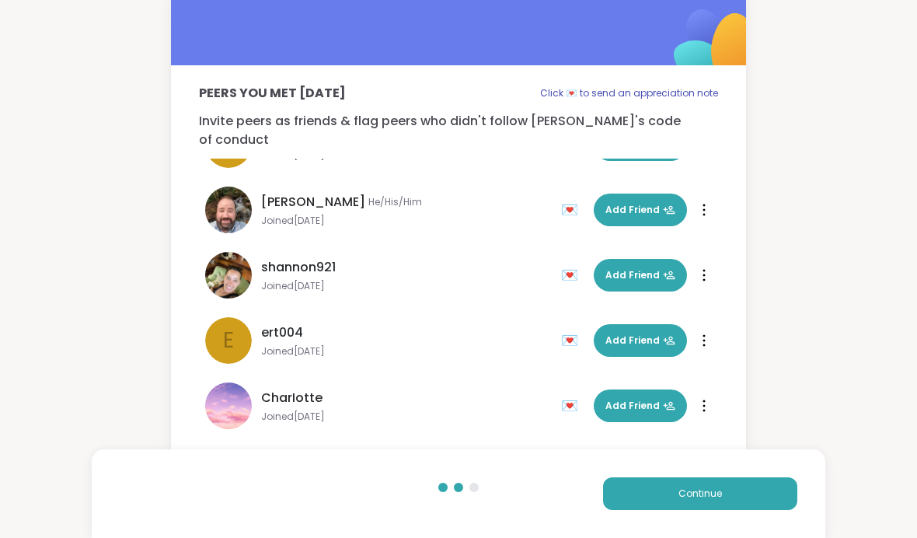
scroll to position [177, 0]
click at [637, 401] on button "Add Friend" at bounding box center [640, 405] width 93 height 33
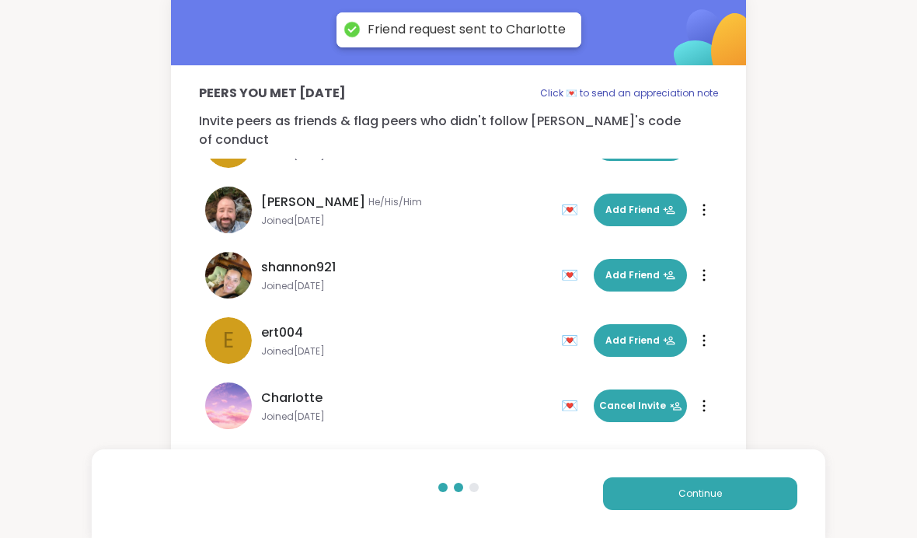
click at [695, 505] on button "Continue" at bounding box center [700, 493] width 194 height 33
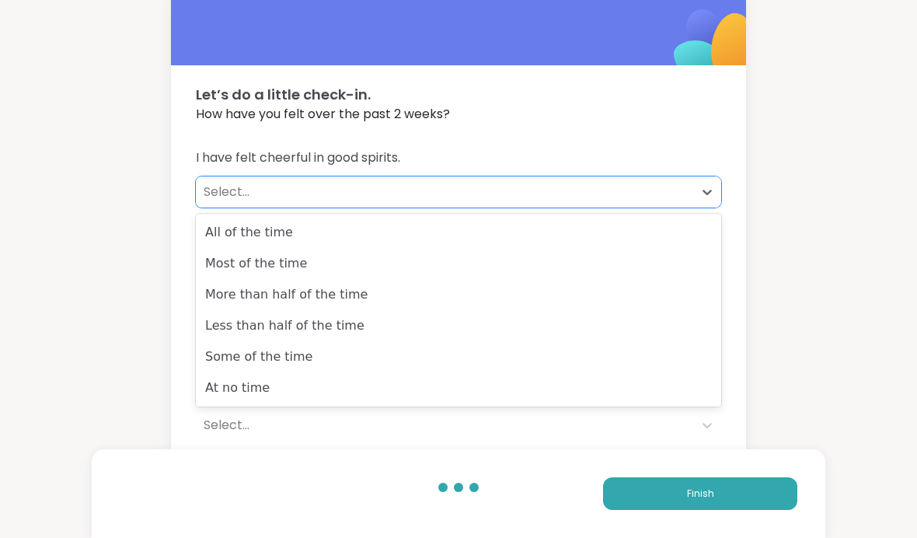
click at [373, 388] on div "At no time" at bounding box center [458, 387] width 525 height 31
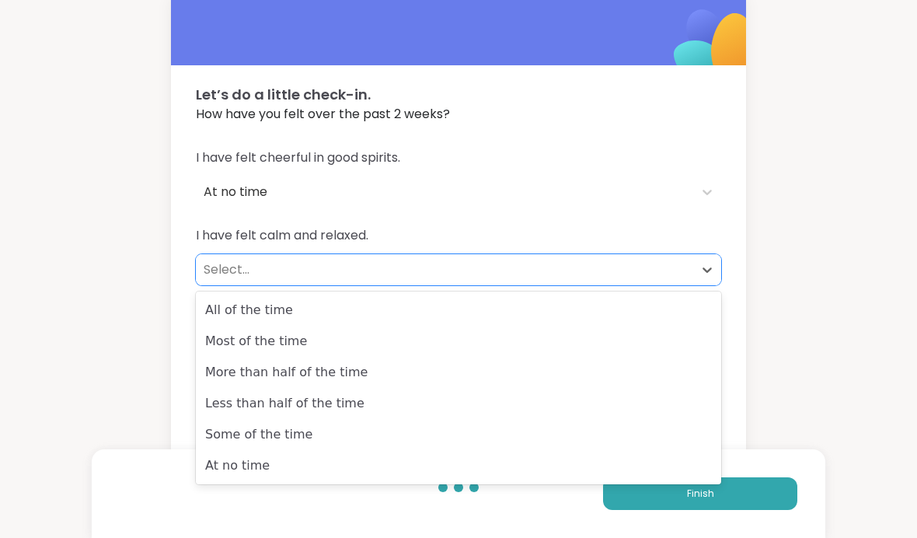
click at [467, 463] on div "At no time" at bounding box center [458, 465] width 525 height 31
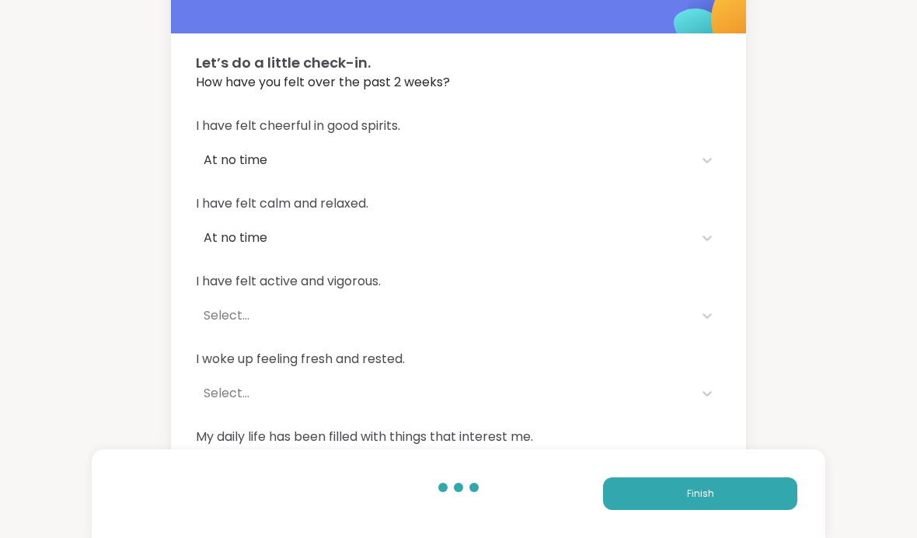
scroll to position [58, 0]
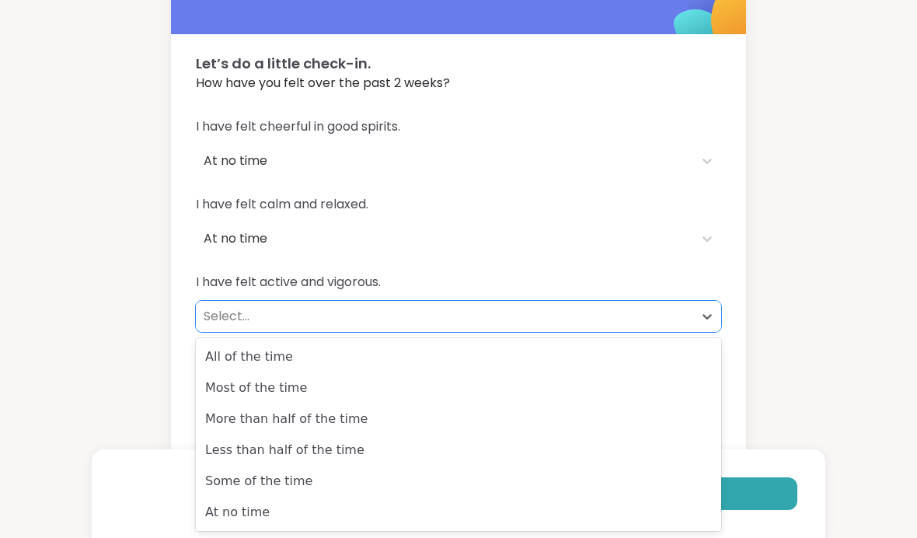
click at [558, 513] on div "At no time" at bounding box center [458, 511] width 525 height 31
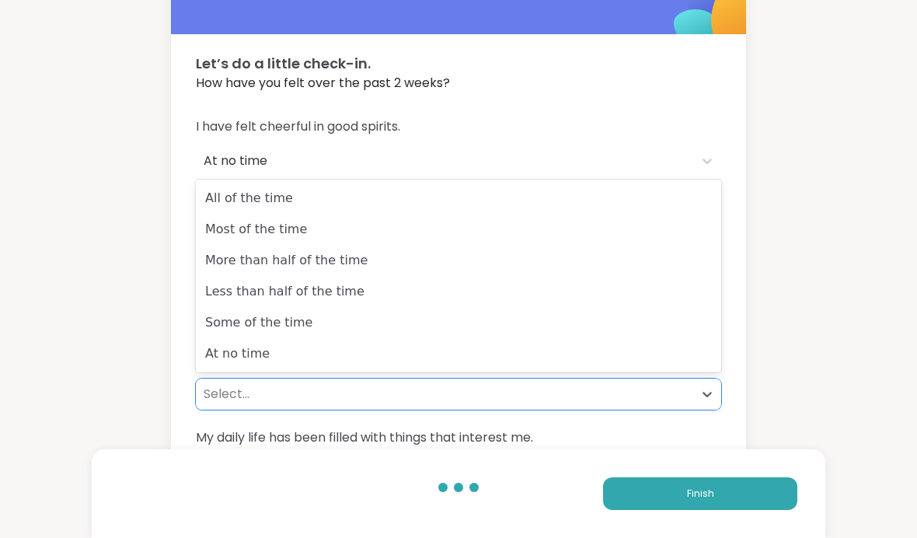
click at [543, 360] on div "At no time" at bounding box center [458, 353] width 525 height 31
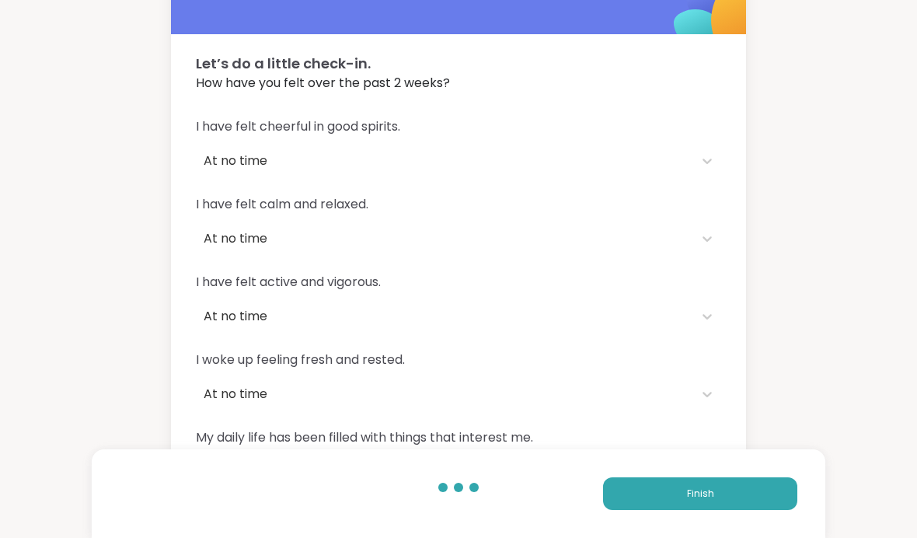
click at [724, 464] on div "I have felt cheerful in good spirits. At no time I have felt calm and relaxed. …" at bounding box center [458, 302] width 575 height 407
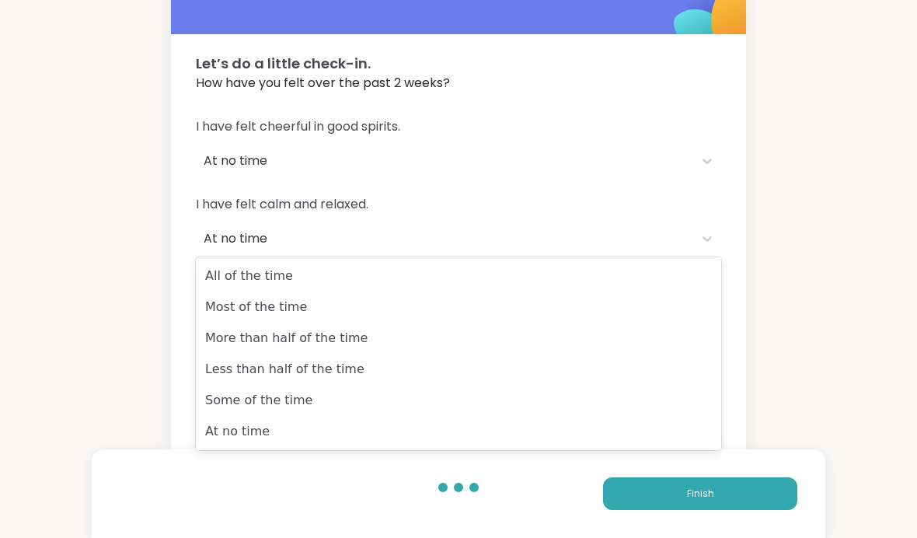
click at [556, 406] on div "Some of the time" at bounding box center [458, 400] width 525 height 31
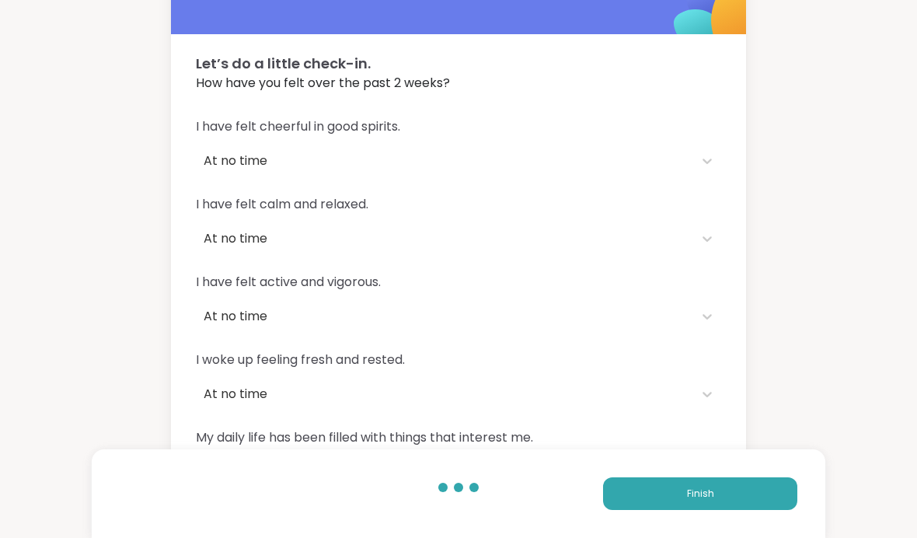
click at [701, 510] on button "Finish" at bounding box center [700, 493] width 194 height 33
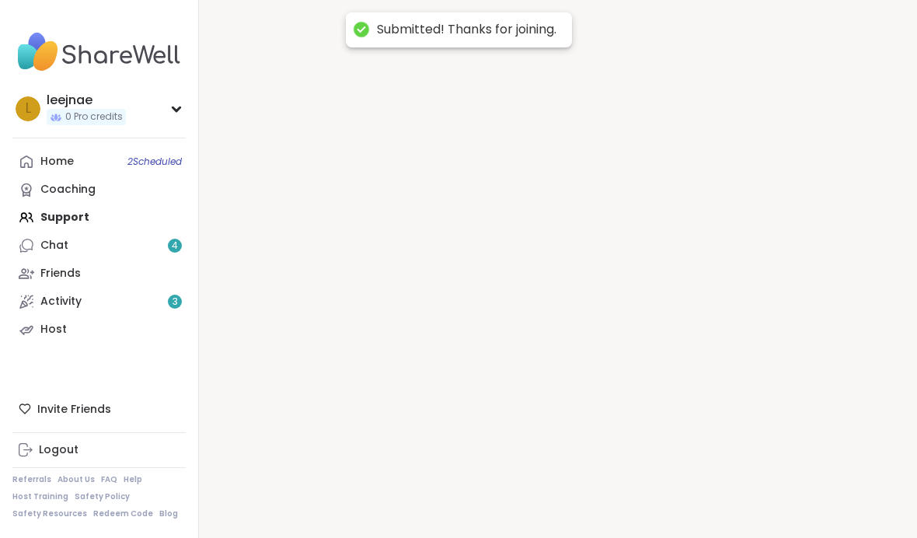
scroll to position [16, 0]
